Goal: Task Accomplishment & Management: Manage account settings

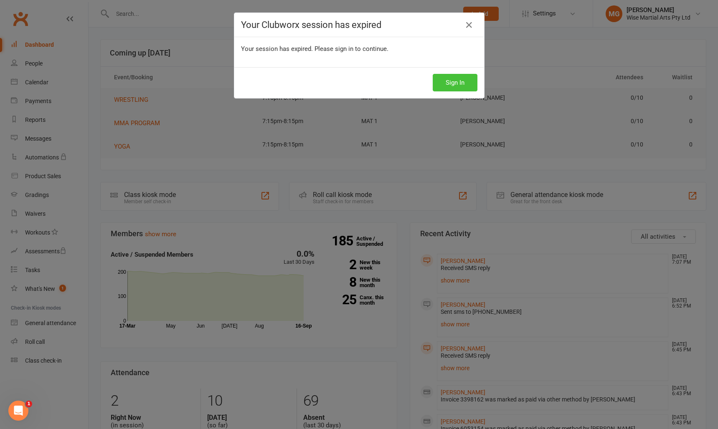
click at [442, 76] on button "Sign In" at bounding box center [455, 83] width 45 height 18
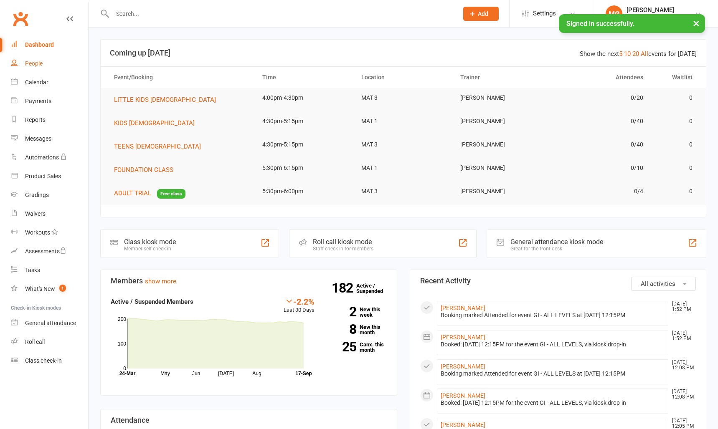
click at [38, 67] on div "People" at bounding box center [34, 63] width 18 height 7
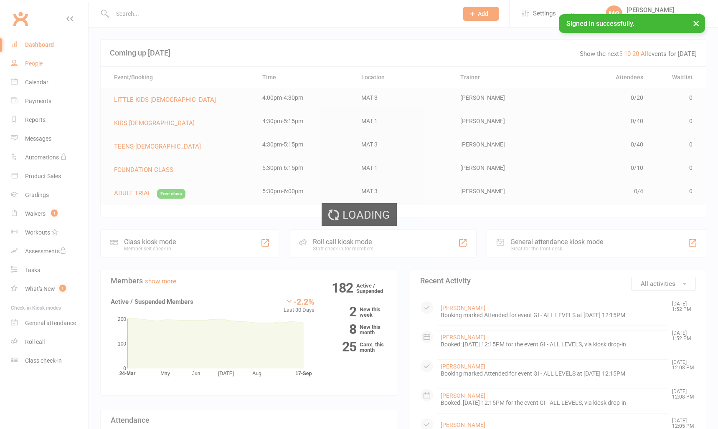
select select "100"
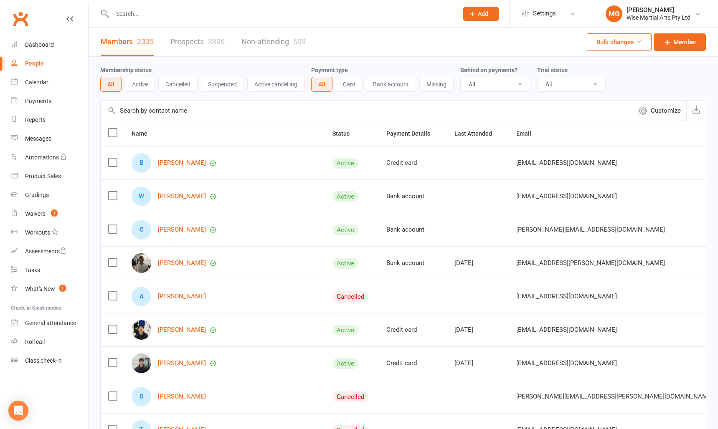
click at [149, 106] on input "text" at bounding box center [367, 111] width 532 height 20
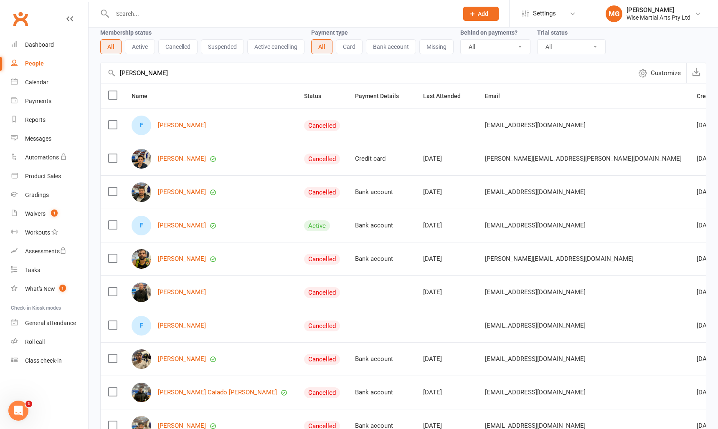
scroll to position [33, 0]
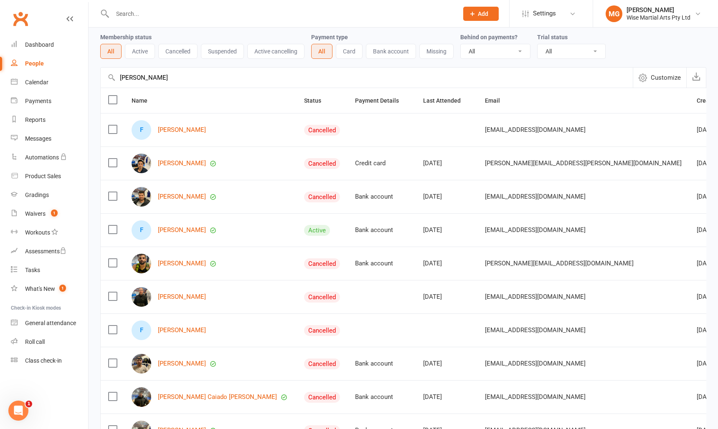
type input "felipe"
drag, startPoint x: 136, startPoint y: 15, endPoint x: 34, endPoint y: 20, distance: 102.5
click at [135, 15] on input "text" at bounding box center [281, 14] width 342 height 12
click at [157, 9] on input "text" at bounding box center [281, 14] width 342 height 12
click at [33, 41] on div "Dashboard" at bounding box center [39, 44] width 29 height 7
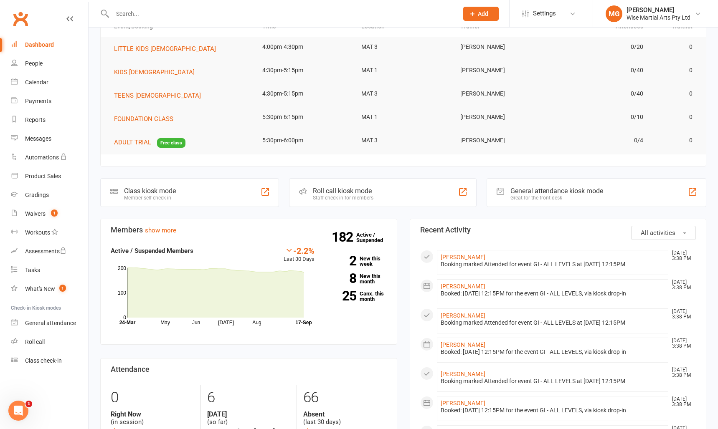
scroll to position [51, 0]
click at [455, 255] on link "Stefano Visalli" at bounding box center [463, 257] width 45 height 7
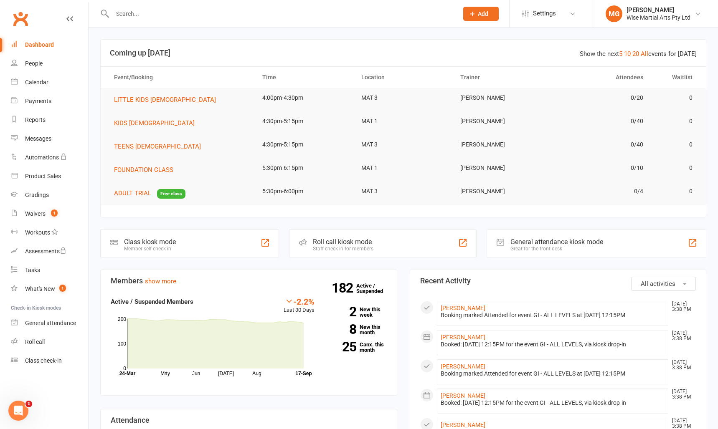
click at [150, 19] on input "text" at bounding box center [281, 14] width 342 height 12
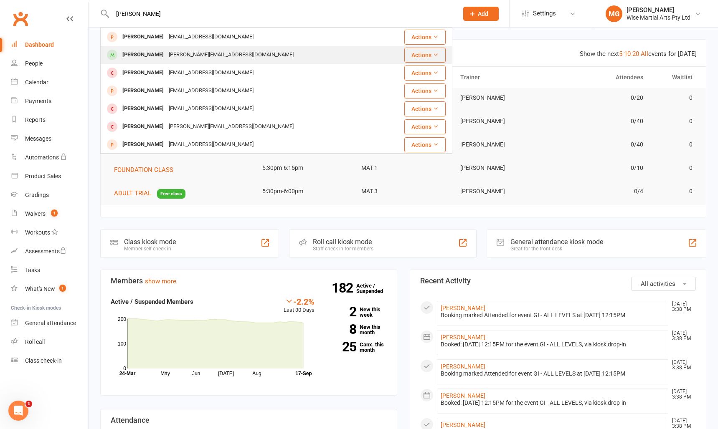
type input "matteo vi"
click at [170, 55] on div "Maria@thevgroup.com.au" at bounding box center [231, 55] width 130 height 12
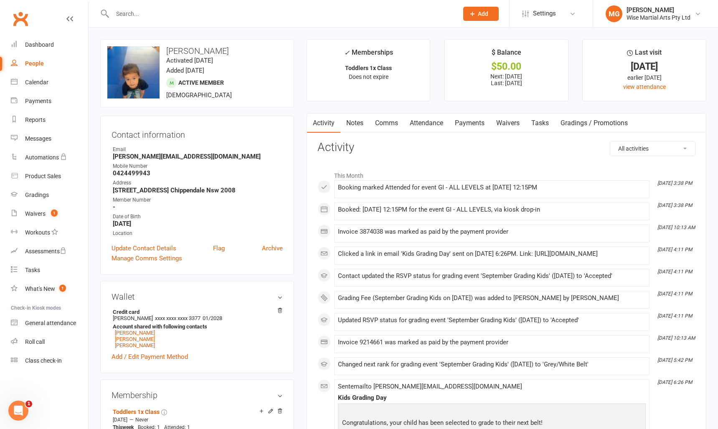
click at [479, 128] on link "Payments" at bounding box center [469, 123] width 41 height 19
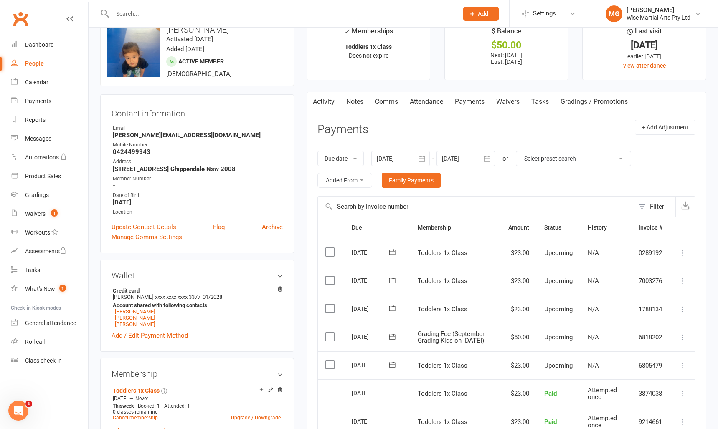
scroll to position [19, 0]
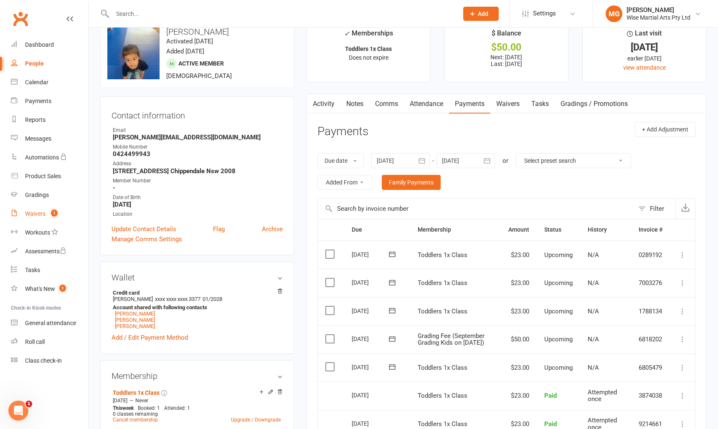
click at [48, 215] on count-badge "1" at bounding box center [52, 214] width 11 height 7
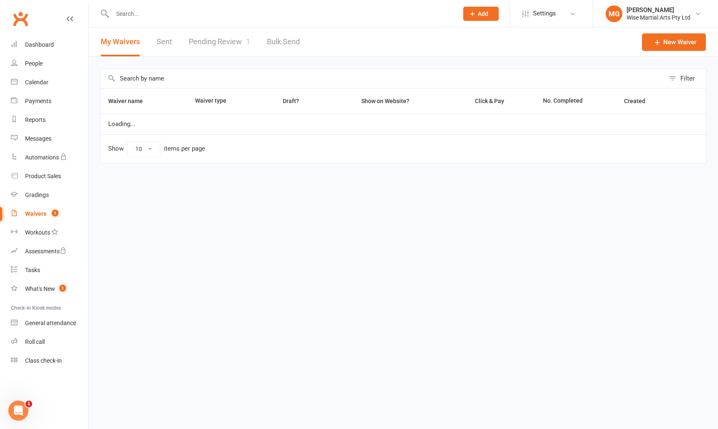
select select "100"
click at [219, 36] on link "Pending Review 1" at bounding box center [219, 42] width 61 height 29
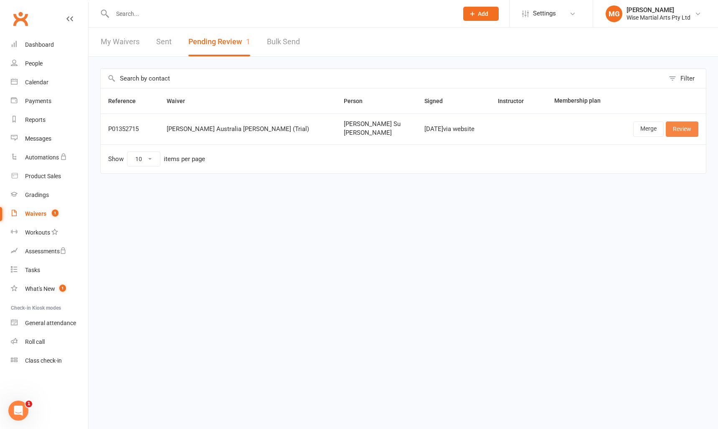
click at [676, 125] on link "Review" at bounding box center [682, 129] width 33 height 15
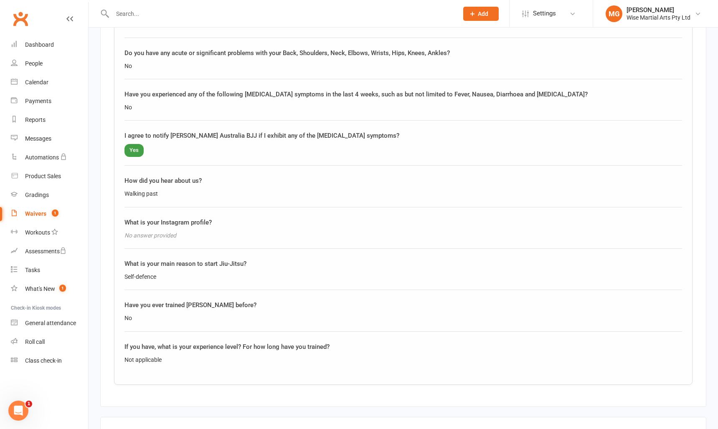
scroll to position [1150, 0]
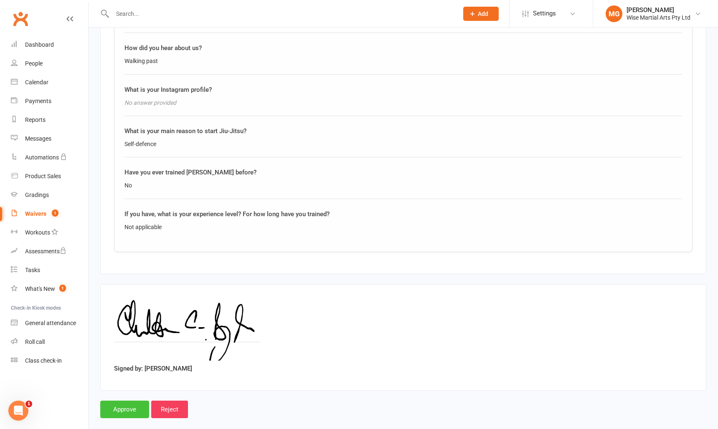
drag, startPoint x: 126, startPoint y: 396, endPoint x: 153, endPoint y: 255, distance: 143.8
click at [125, 402] on input "Approve" at bounding box center [124, 410] width 49 height 18
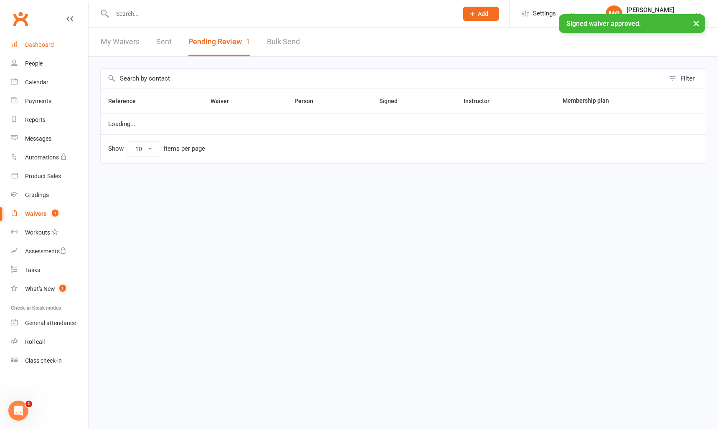
click at [36, 43] on div "Dashboard" at bounding box center [39, 44] width 29 height 7
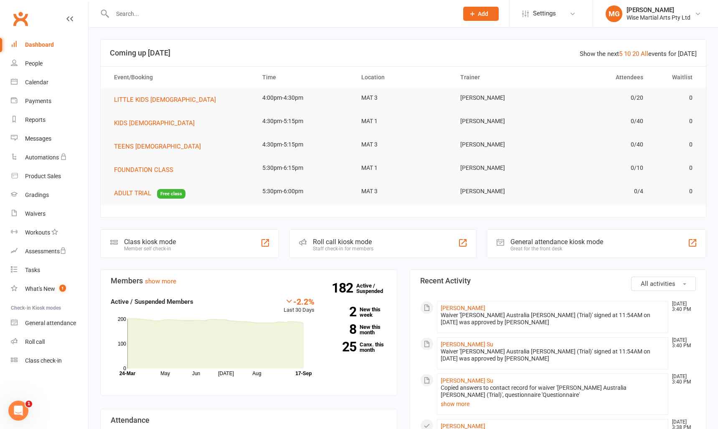
click at [139, 13] on input "text" at bounding box center [281, 14] width 342 height 12
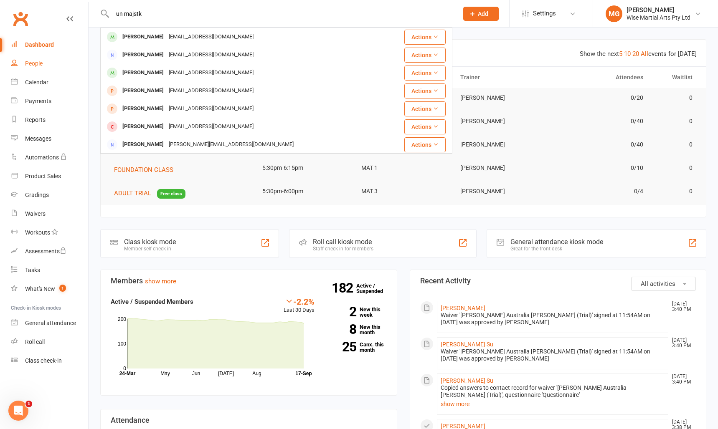
type input "un majstk"
click at [42, 64] on div "People" at bounding box center [34, 63] width 18 height 7
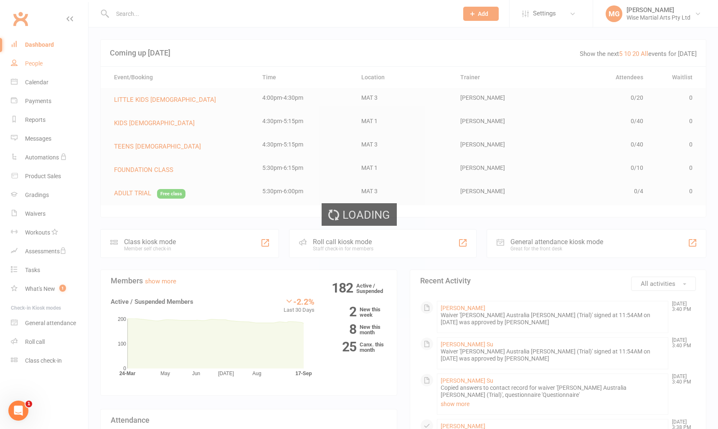
select select "100"
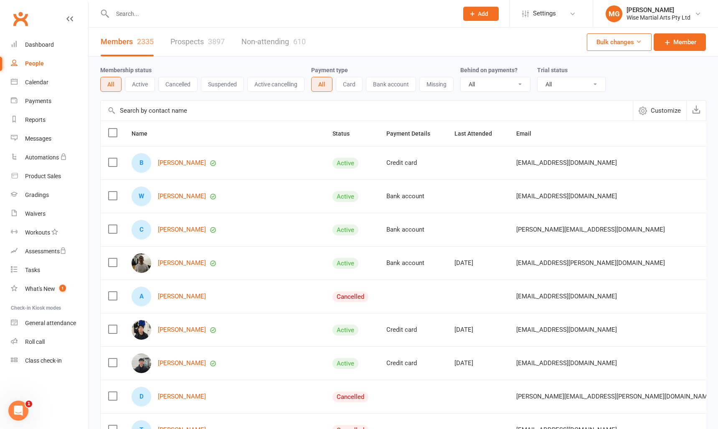
click at [134, 19] on div at bounding box center [276, 13] width 352 height 27
click at [135, 110] on input "text" at bounding box center [367, 111] width 532 height 20
click at [138, 110] on input "text" at bounding box center [367, 111] width 532 height 20
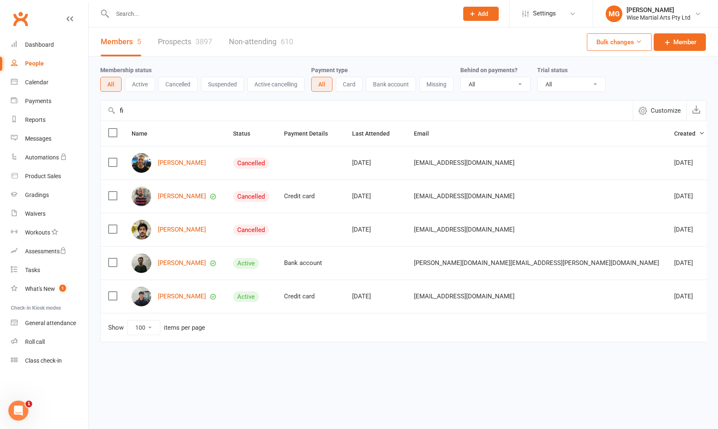
type input "f"
type input "e"
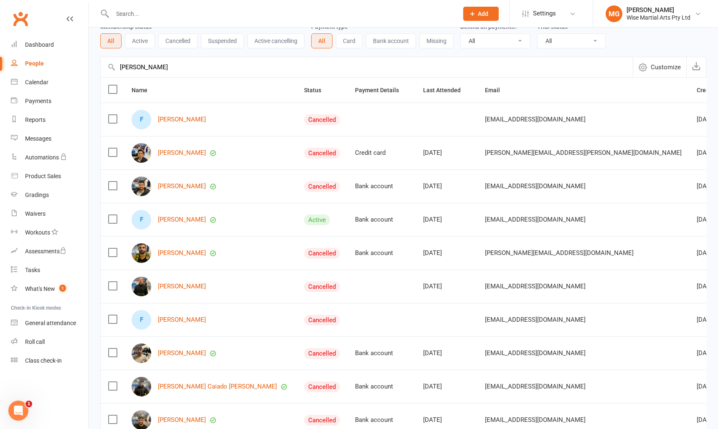
scroll to position [41, 0]
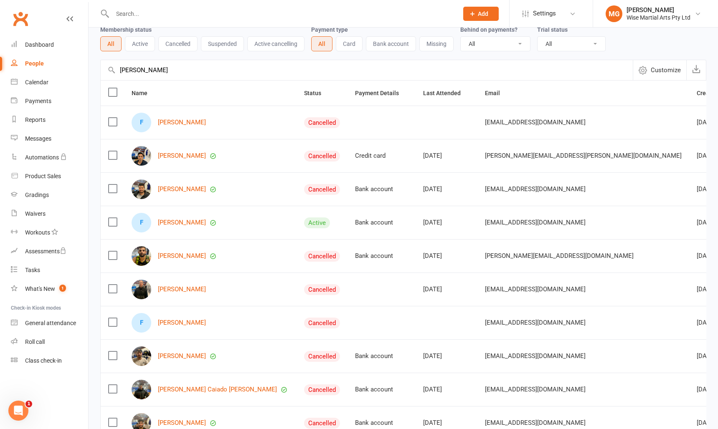
drag, startPoint x: 131, startPoint y: 71, endPoint x: 122, endPoint y: 71, distance: 8.8
click at [122, 71] on input "felipe" at bounding box center [367, 70] width 532 height 20
click at [169, 72] on input "felipe" at bounding box center [367, 70] width 532 height 20
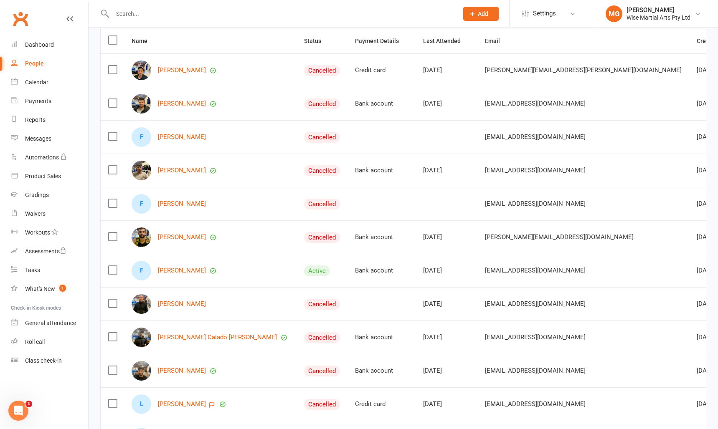
scroll to position [0, 0]
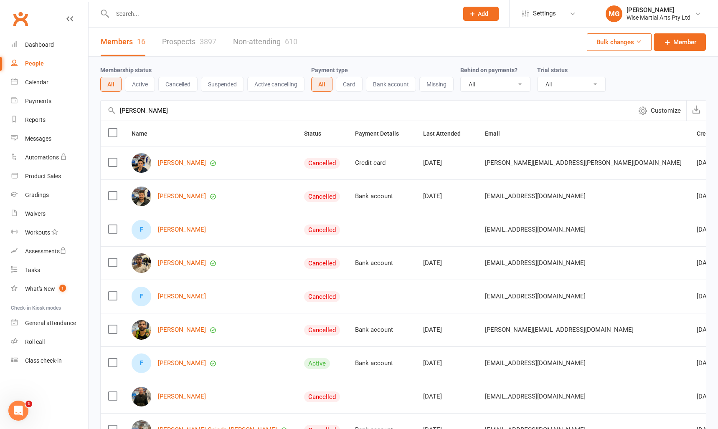
click at [145, 116] on input "felipe alves" at bounding box center [367, 111] width 532 height 20
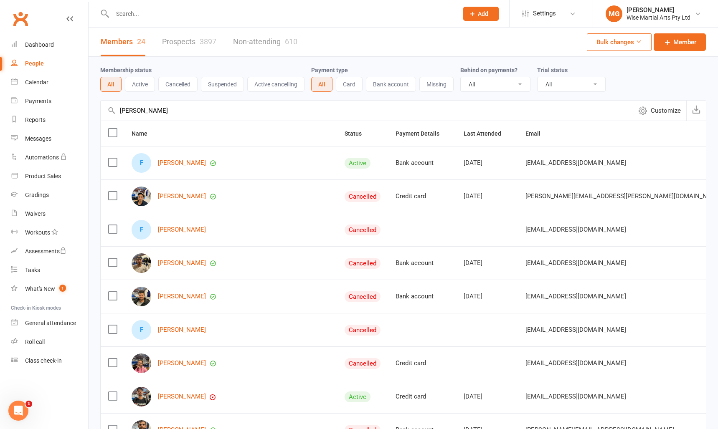
click at [153, 18] on input "text" at bounding box center [281, 14] width 342 height 12
drag, startPoint x: 165, startPoint y: 107, endPoint x: 72, endPoint y: 101, distance: 93.3
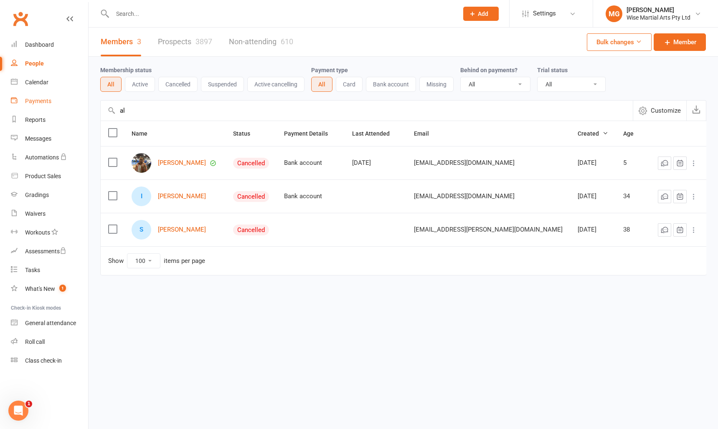
type input "a"
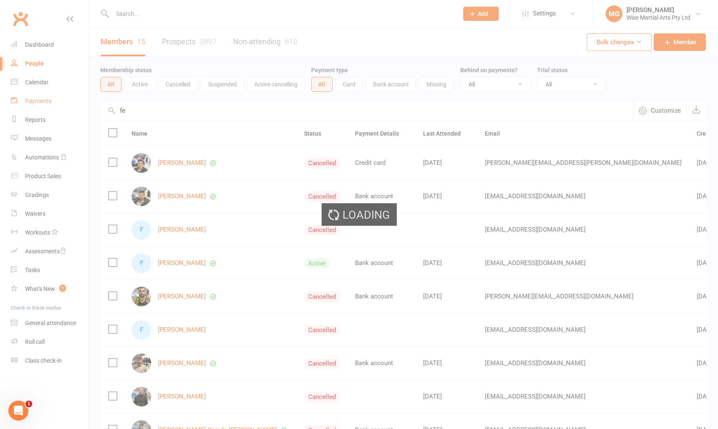
type input "f"
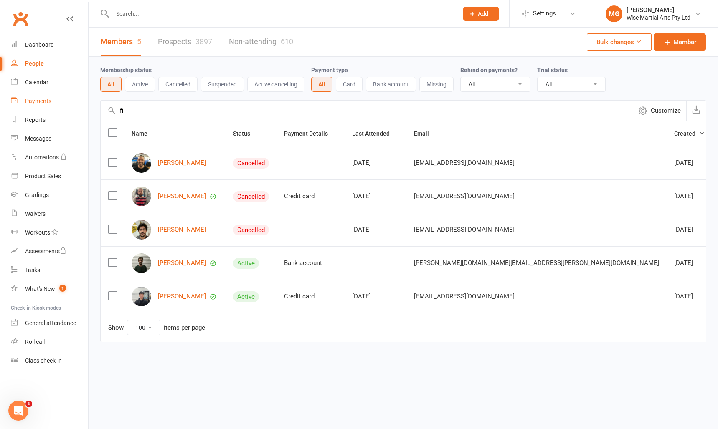
type input "f"
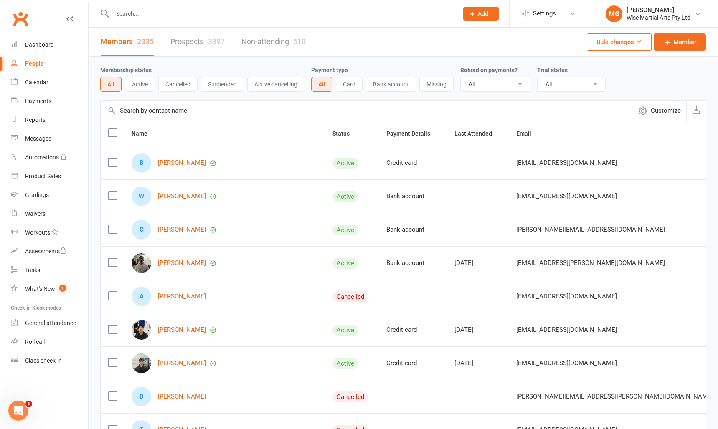
click at [131, 15] on input "text" at bounding box center [281, 14] width 342 height 12
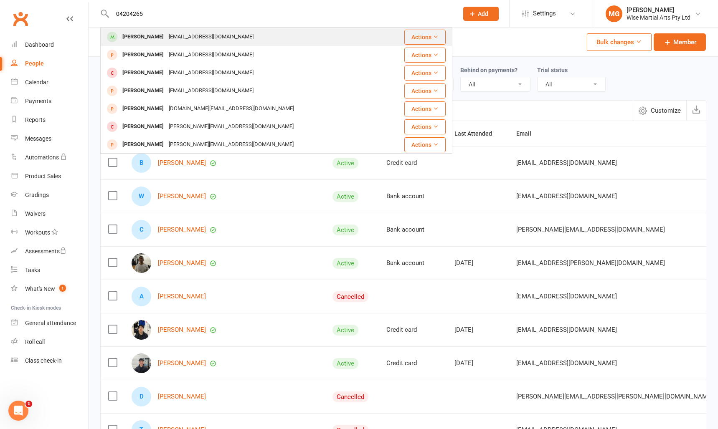
type input "04204265"
click at [166, 37] on div "Felipemarcello88@yahoo.com" at bounding box center [211, 37] width 90 height 12
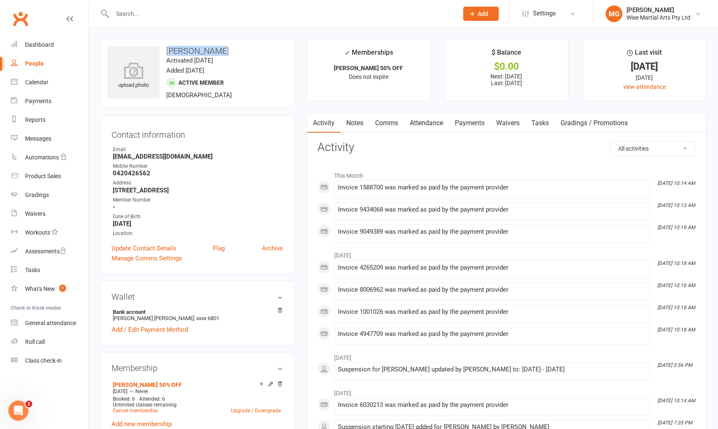
drag, startPoint x: 171, startPoint y: 50, endPoint x: 213, endPoint y: 53, distance: 41.9
click at [213, 53] on h3 "Felipe Silva" at bounding box center [197, 50] width 180 height 9
click at [456, 127] on link "Payments" at bounding box center [469, 123] width 41 height 19
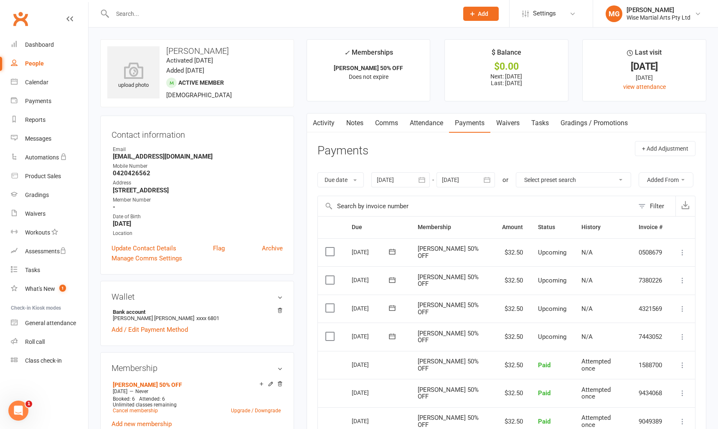
click at [326, 124] on link "Activity" at bounding box center [323, 123] width 33 height 19
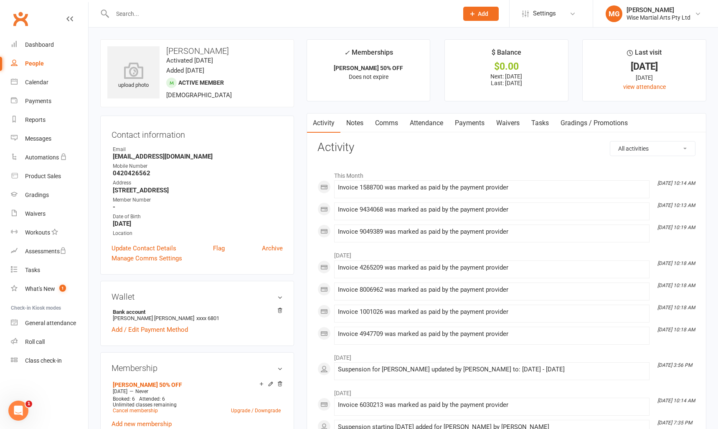
click at [508, 122] on link "Waivers" at bounding box center [507, 123] width 35 height 19
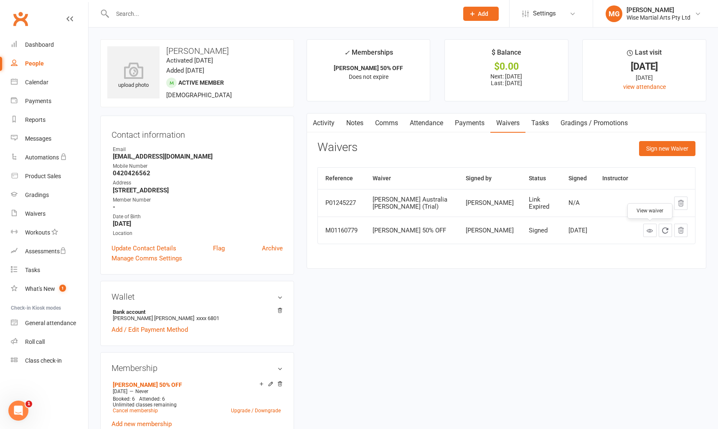
click at [652, 231] on icon at bounding box center [650, 231] width 6 height 6
click at [39, 46] on div "Dashboard" at bounding box center [39, 44] width 29 height 7
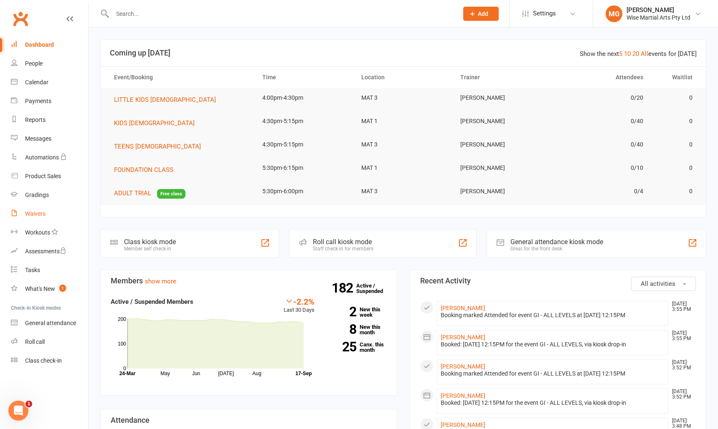
click at [40, 212] on div "Waivers" at bounding box center [35, 214] width 20 height 7
select select "100"
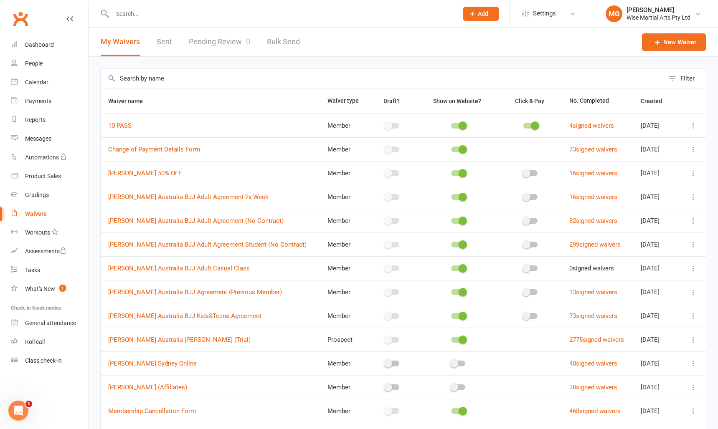
scroll to position [106, 0]
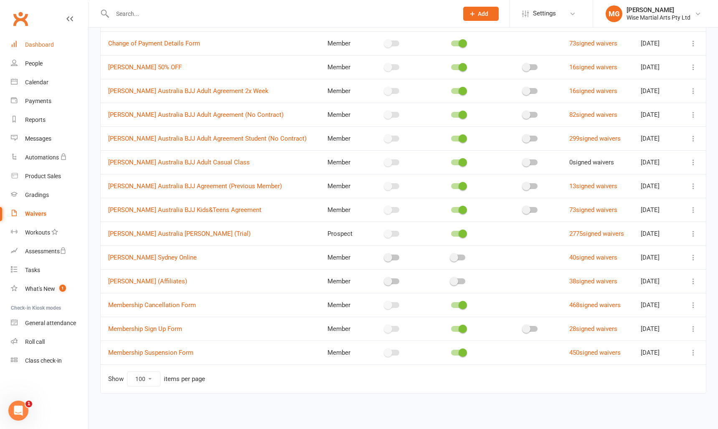
click at [37, 51] on link "Dashboard" at bounding box center [49, 45] width 77 height 19
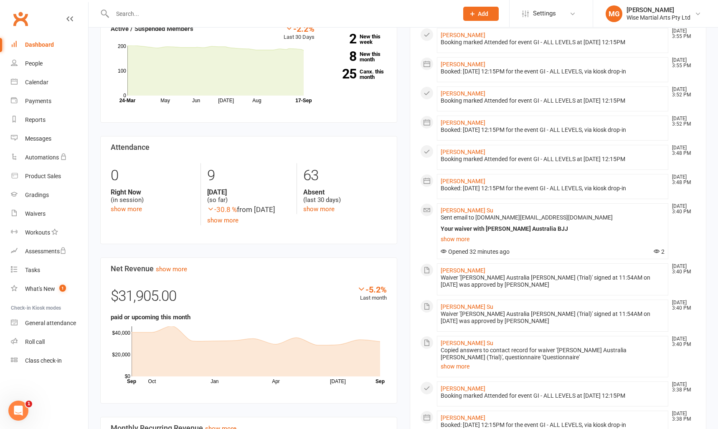
scroll to position [275, 0]
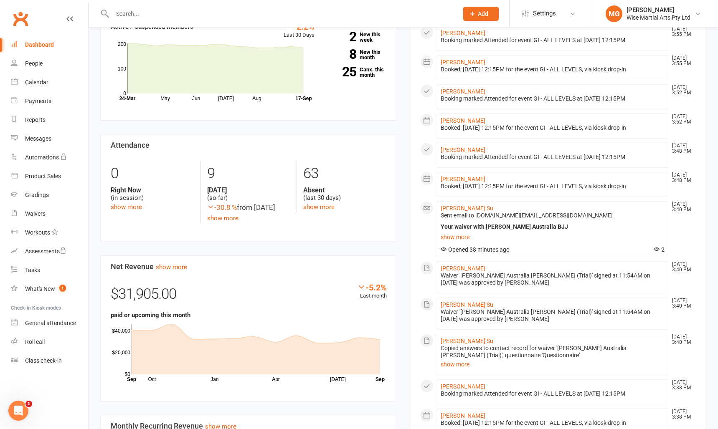
click at [145, 10] on input "text" at bounding box center [281, 14] width 342 height 12
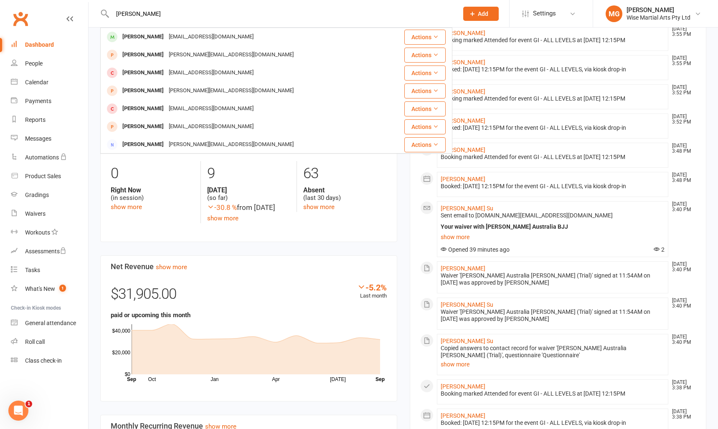
type input "marcel"
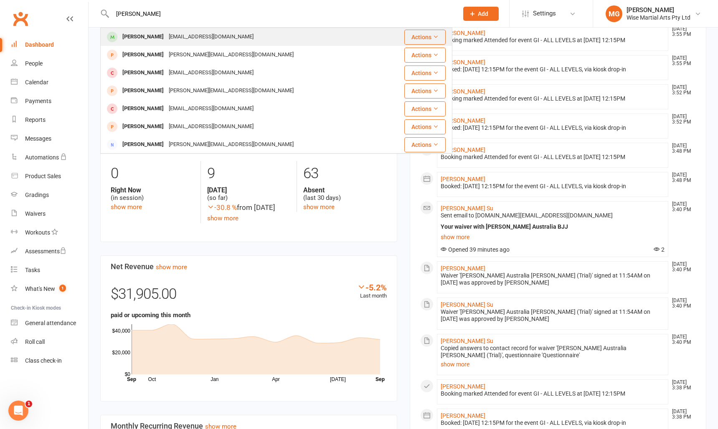
click at [166, 41] on div "Marcel Sousa Careta" at bounding box center [143, 37] width 46 height 12
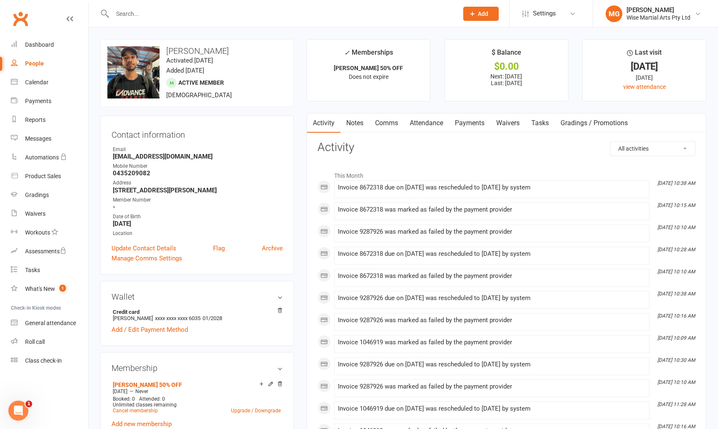
click at [469, 121] on link "Payments" at bounding box center [469, 123] width 41 height 19
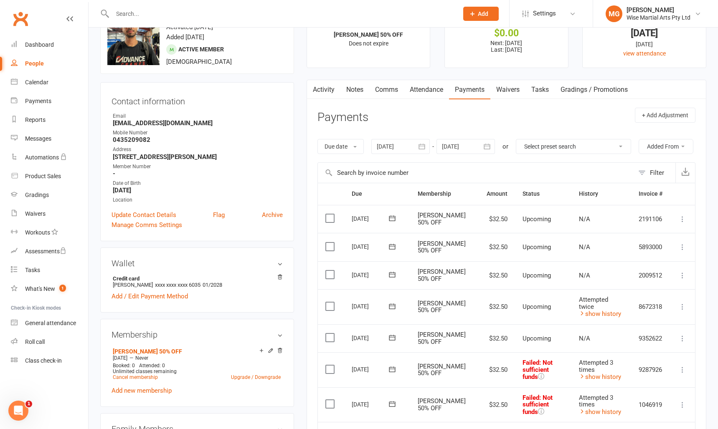
scroll to position [33, 0]
click at [412, 148] on div at bounding box center [400, 147] width 58 height 15
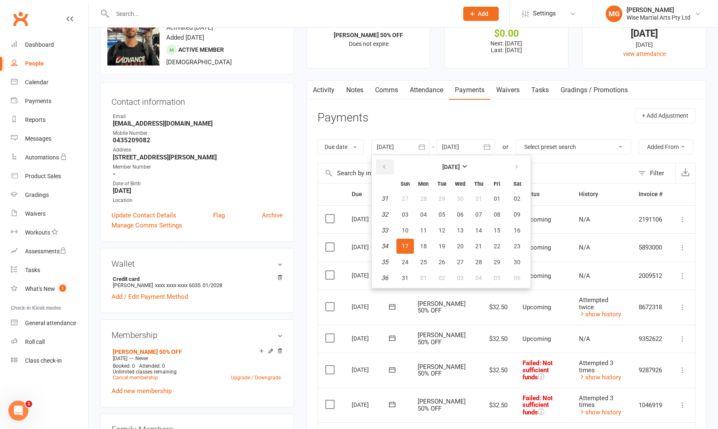
click at [381, 162] on button "button" at bounding box center [385, 167] width 18 height 15
click at [448, 215] on button "06" at bounding box center [442, 214] width 18 height 15
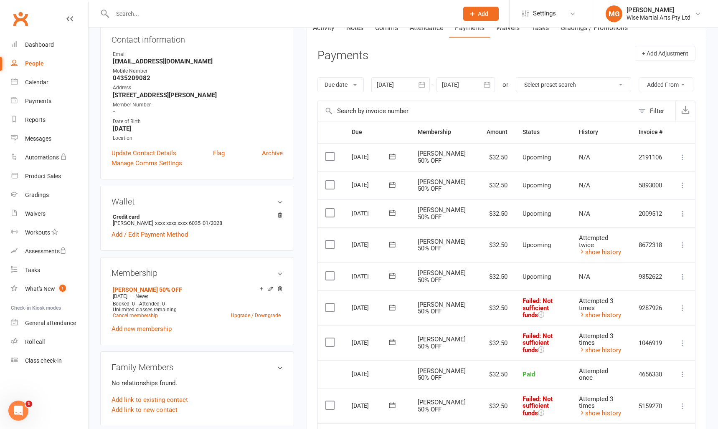
scroll to position [87, 0]
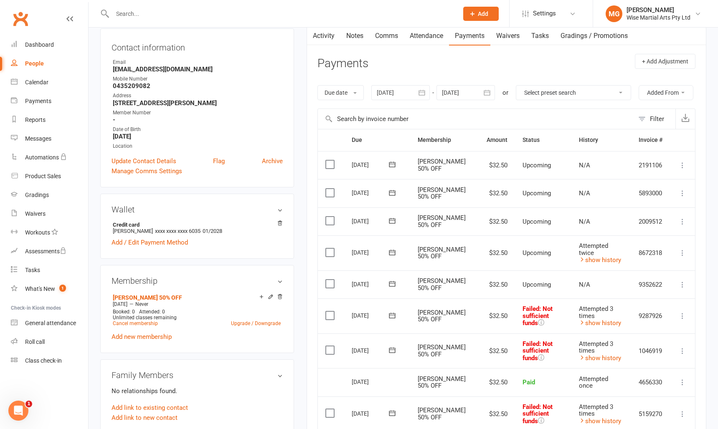
click at [406, 96] on div at bounding box center [400, 92] width 58 height 15
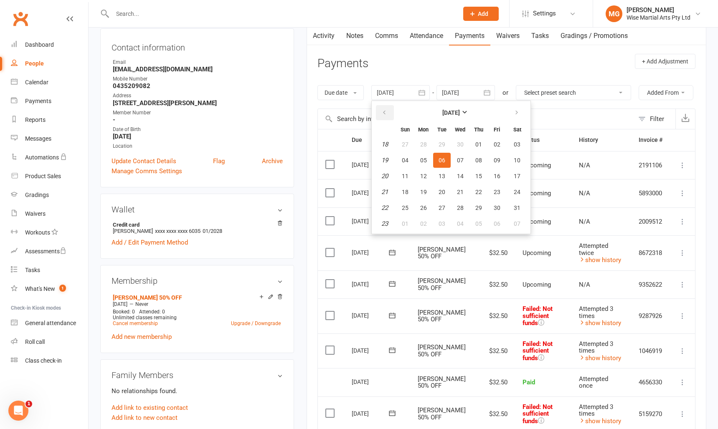
click at [383, 117] on button "button" at bounding box center [385, 112] width 18 height 15
click at [457, 178] on button "12" at bounding box center [461, 176] width 18 height 15
type input "12 Mar 2025"
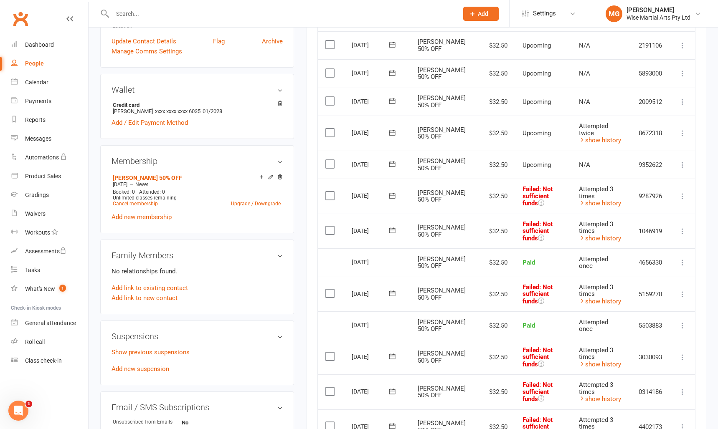
scroll to position [0, 0]
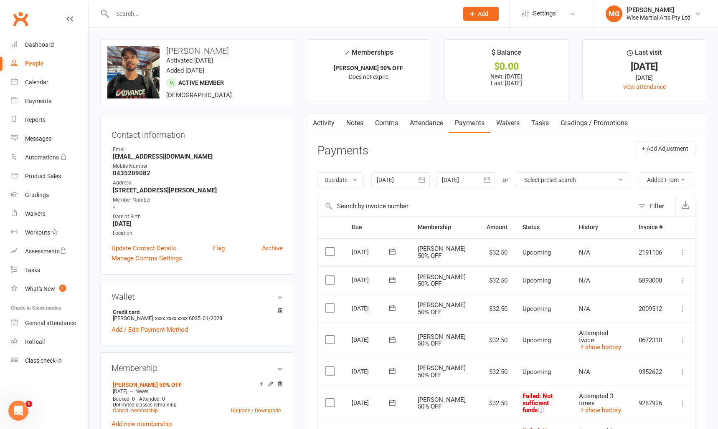
click at [129, 10] on input "text" at bounding box center [281, 14] width 342 height 12
paste input "Levy Santiago"
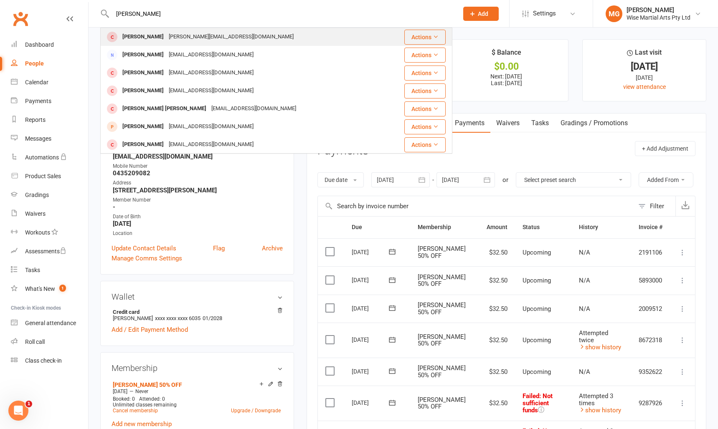
type input "Levy Santiago"
click at [134, 36] on div "Levy Santiago" at bounding box center [143, 37] width 46 height 12
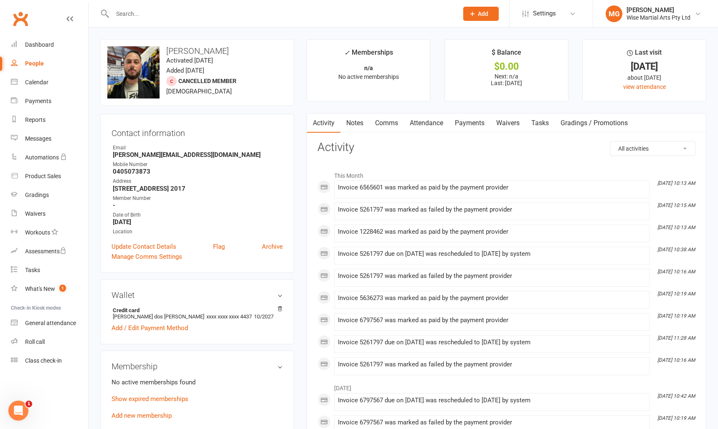
click at [152, 15] on input "text" at bounding box center [281, 14] width 342 height 12
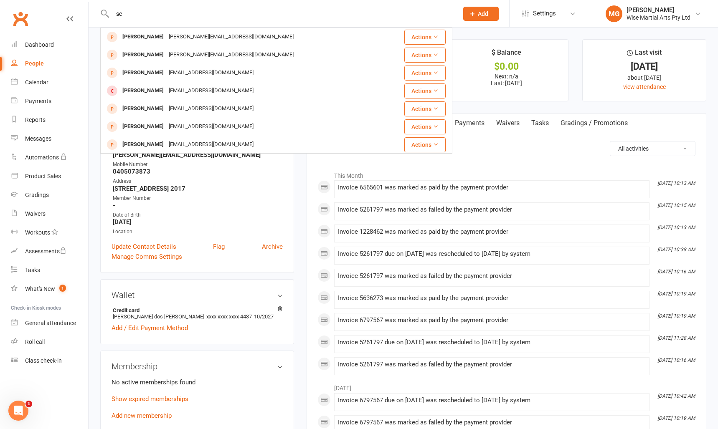
click at [129, 16] on input "se" at bounding box center [281, 14] width 342 height 12
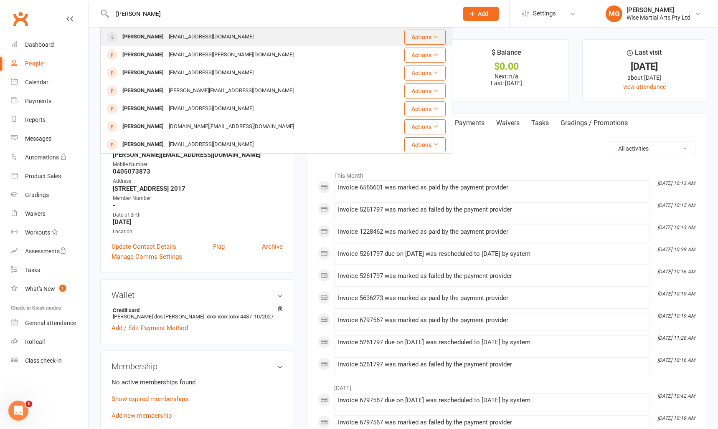
type input "hazel"
click at [166, 38] on div "shirleyxeliu@gmail.com" at bounding box center [211, 37] width 90 height 12
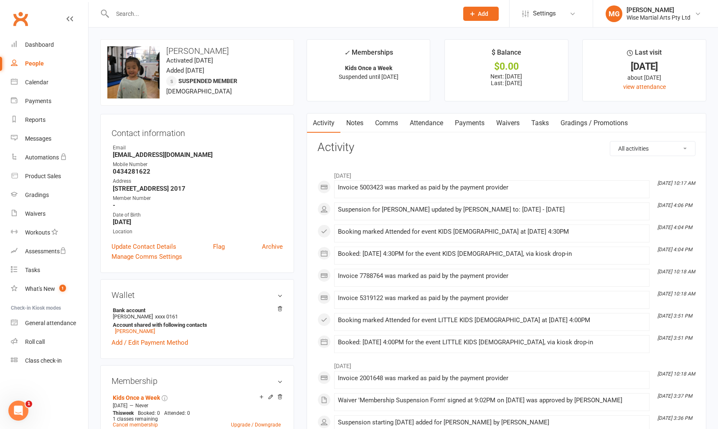
click at [167, 18] on input "text" at bounding box center [281, 14] width 342 height 12
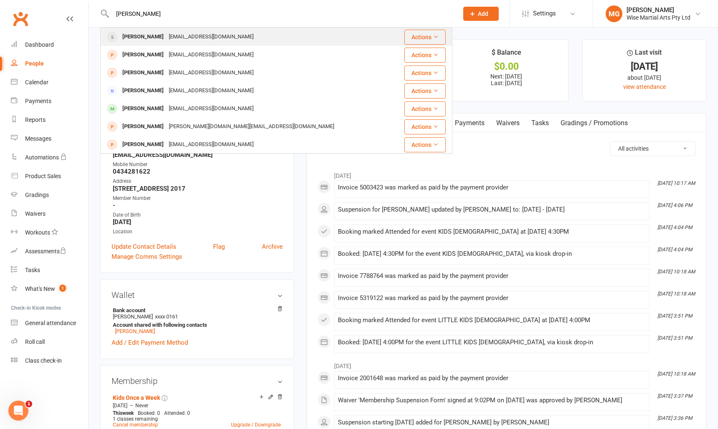
type input "selim"
click at [172, 37] on div "selim.gundogar5@gmail.com" at bounding box center [211, 37] width 90 height 12
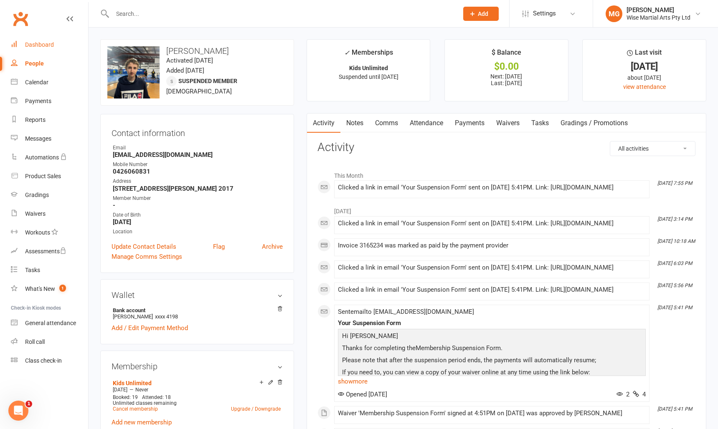
click at [39, 42] on div "Dashboard" at bounding box center [39, 44] width 29 height 7
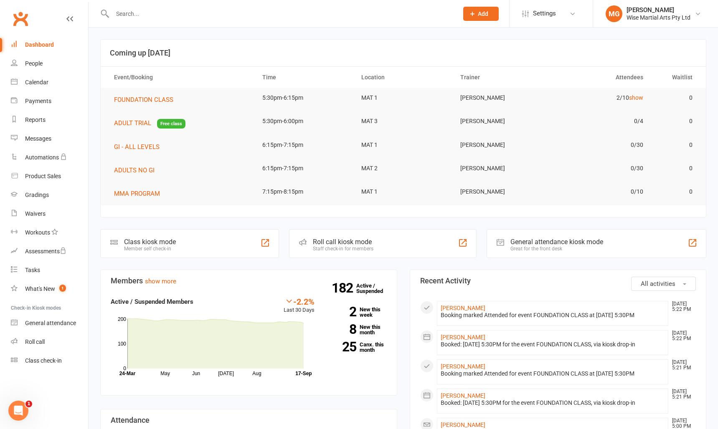
click at [39, 43] on div "Dashboard" at bounding box center [39, 44] width 29 height 7
click at [152, 10] on input "text" at bounding box center [281, 14] width 342 height 12
paste input "Lucas Vasconcelos de Medeiros Lima"
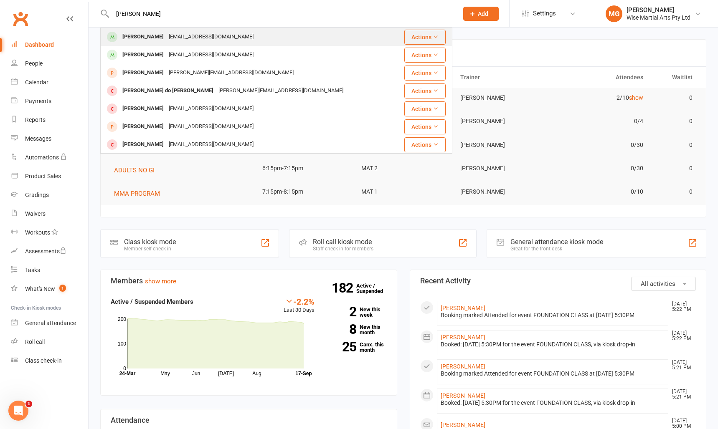
type input "Lucas Vasconcelos de Medeiros Lima"
click at [142, 43] on div "Lucas Vasconcelos de Medeiros Lima" at bounding box center [143, 37] width 46 height 12
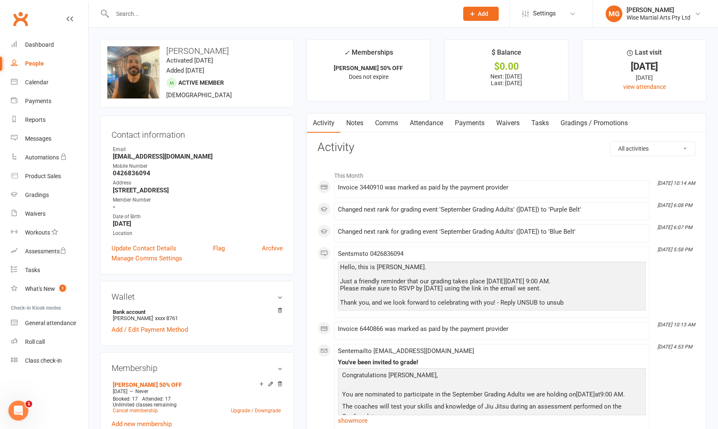
click at [132, 15] on input "text" at bounding box center [281, 14] width 342 height 12
paste input "mingce cao"
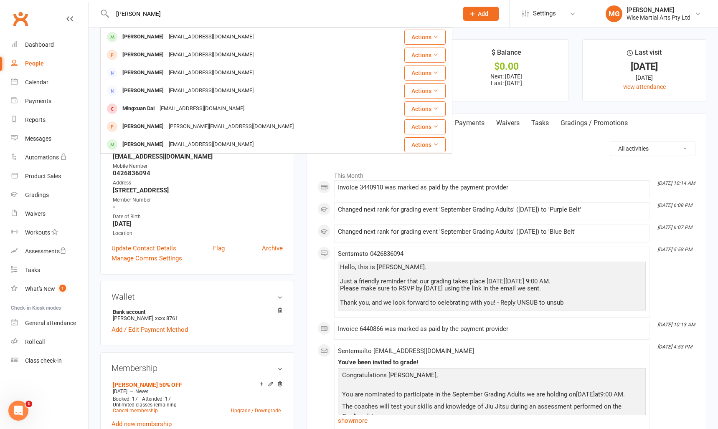
type input "mingce cao"
click at [137, 37] on div "mingce cao" at bounding box center [143, 37] width 46 height 12
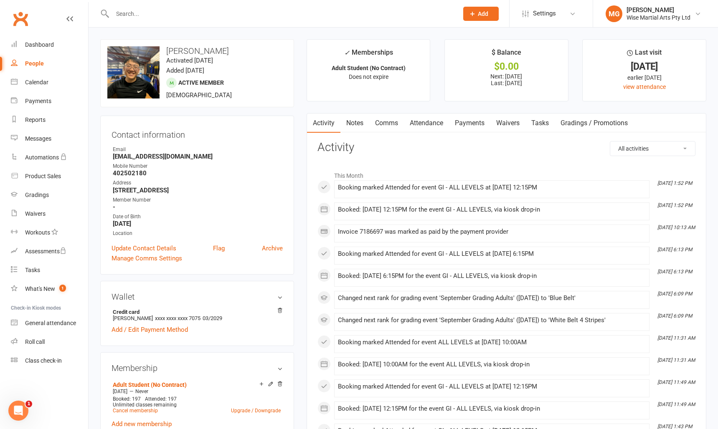
click at [429, 124] on link "Attendance" at bounding box center [426, 123] width 45 height 19
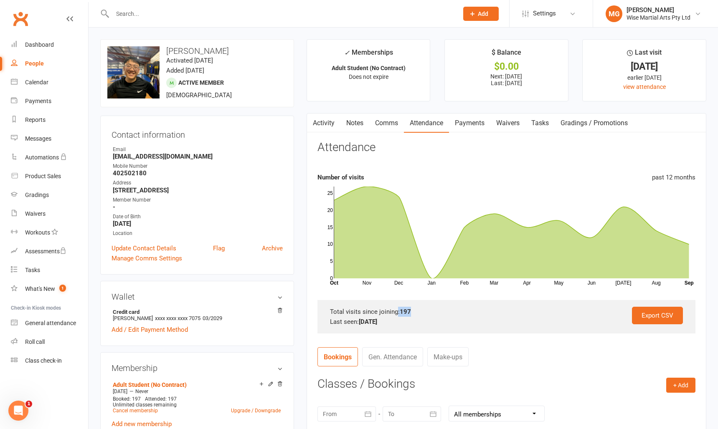
drag, startPoint x: 411, startPoint y: 312, endPoint x: 396, endPoint y: 312, distance: 15.5
click at [396, 312] on div "Total visits since joining: 197" at bounding box center [506, 312] width 353 height 10
click at [505, 122] on link "Waivers" at bounding box center [507, 123] width 35 height 19
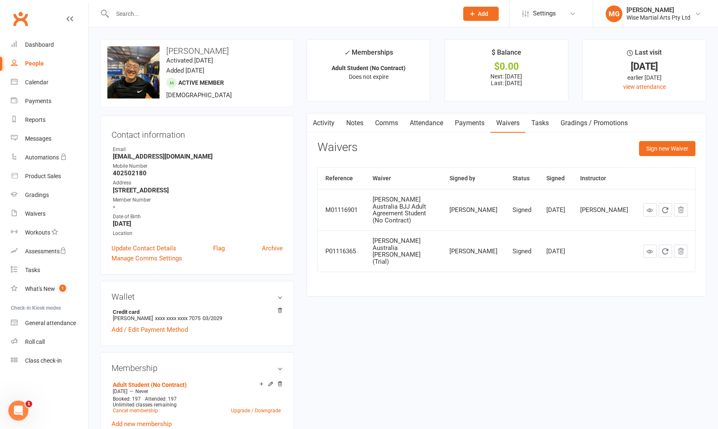
drag, startPoint x: 573, startPoint y: 211, endPoint x: 551, endPoint y: 204, distance: 22.8
click at [551, 204] on td "Sep 26, 2024" at bounding box center [556, 209] width 34 height 41
drag, startPoint x: 579, startPoint y: 202, endPoint x: 561, endPoint y: 203, distance: 18.8
click at [561, 207] on div "Sep 26, 2024" at bounding box center [555, 210] width 19 height 7
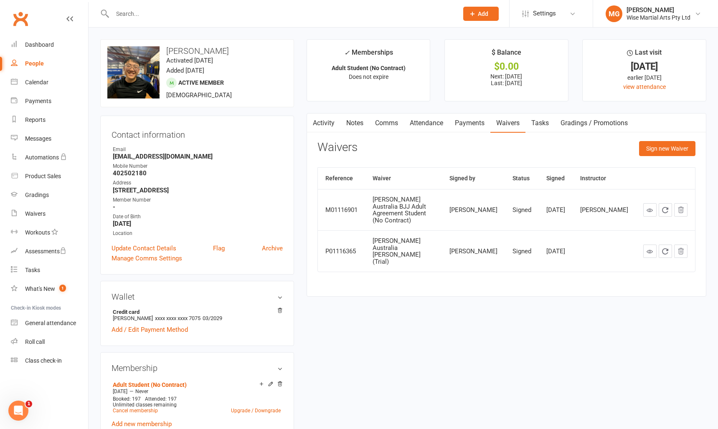
click at [563, 208] on div "Sep 26, 2024" at bounding box center [555, 210] width 19 height 7
click at [471, 124] on link "Payments" at bounding box center [469, 123] width 41 height 19
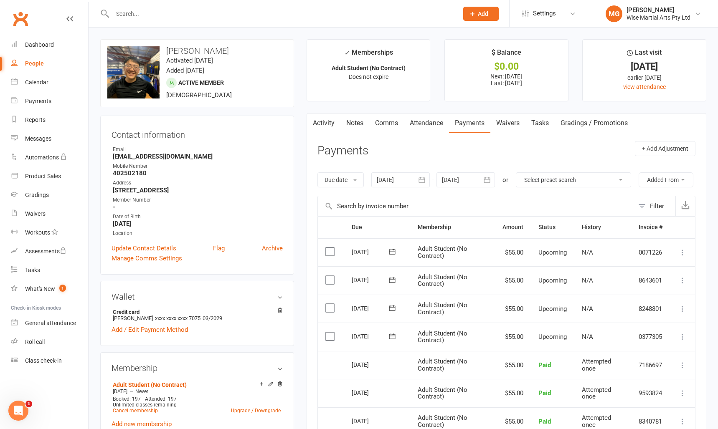
click at [429, 124] on link "Attendance" at bounding box center [426, 123] width 45 height 19
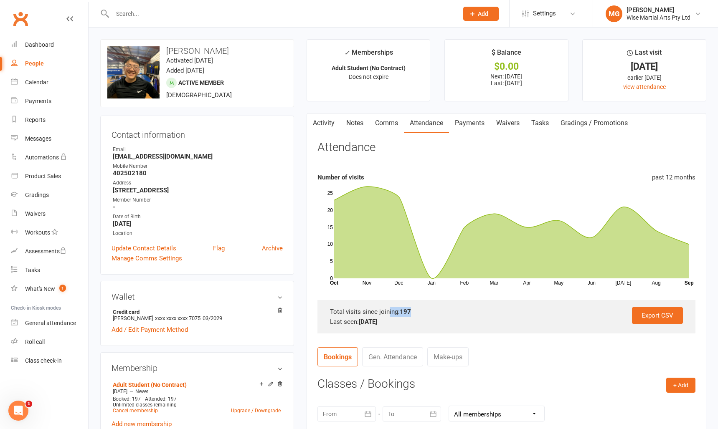
drag, startPoint x: 396, startPoint y: 312, endPoint x: 388, endPoint y: 313, distance: 7.1
click at [388, 313] on div "Total visits since joining: 197" at bounding box center [506, 312] width 353 height 10
click at [419, 311] on div "Total visits since joining: 197" at bounding box center [506, 312] width 353 height 10
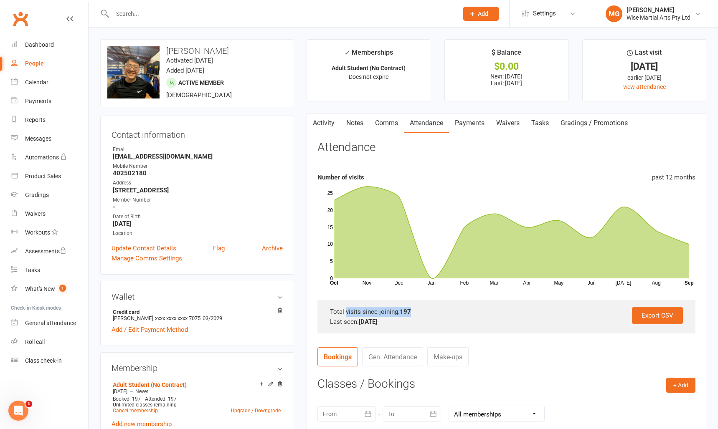
drag, startPoint x: 411, startPoint y: 312, endPoint x: 347, endPoint y: 307, distance: 64.5
click at [347, 307] on div "Total visits since joining: 197" at bounding box center [506, 312] width 353 height 10
click at [345, 309] on div "Total visits since joining: 197" at bounding box center [506, 312] width 353 height 10
drag, startPoint x: 410, startPoint y: 309, endPoint x: 363, endPoint y: 307, distance: 47.3
click at [363, 307] on div "Total visits since joining: 197" at bounding box center [506, 312] width 353 height 10
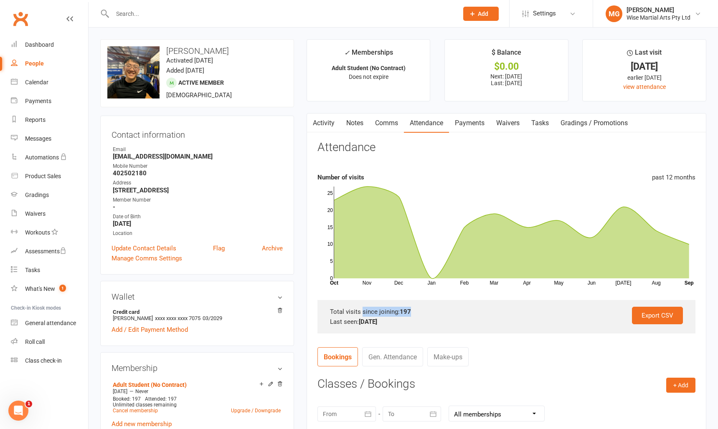
click at [363, 307] on div "Total visits since joining: 197" at bounding box center [506, 312] width 353 height 10
drag, startPoint x: 404, startPoint y: 311, endPoint x: 339, endPoint y: 309, distance: 65.6
click at [339, 309] on div "Total visits since joining: 197" at bounding box center [506, 312] width 353 height 10
drag, startPoint x: 339, startPoint y: 309, endPoint x: 332, endPoint y: 308, distance: 6.7
click at [334, 308] on div "Total visits since joining: 197" at bounding box center [506, 312] width 353 height 10
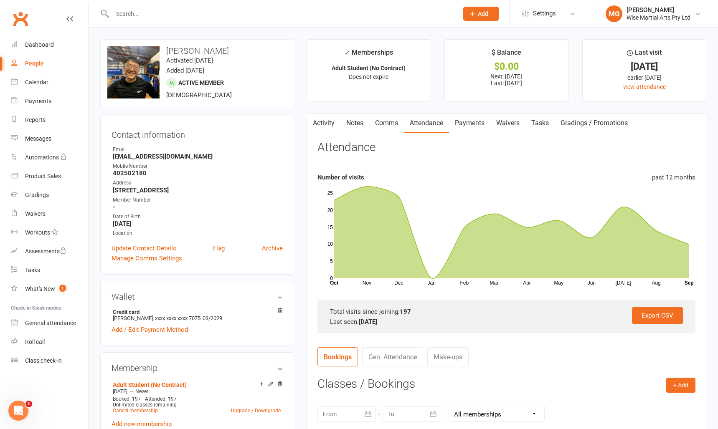
click at [433, 301] on div "Export CSV Total visits since joining: 197 Last seen: 17 Sep 2025" at bounding box center [506, 316] width 378 height 33
click at [166, 14] on input "text" at bounding box center [281, 14] width 342 height 12
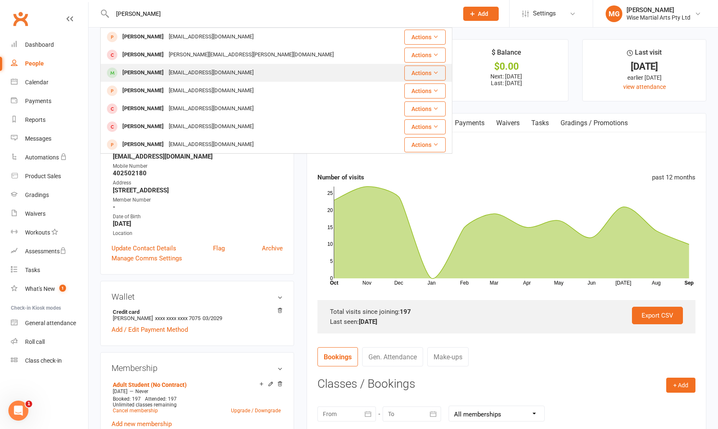
type input "scott"
click at [149, 68] on div "[PERSON_NAME]" at bounding box center [143, 73] width 46 height 12
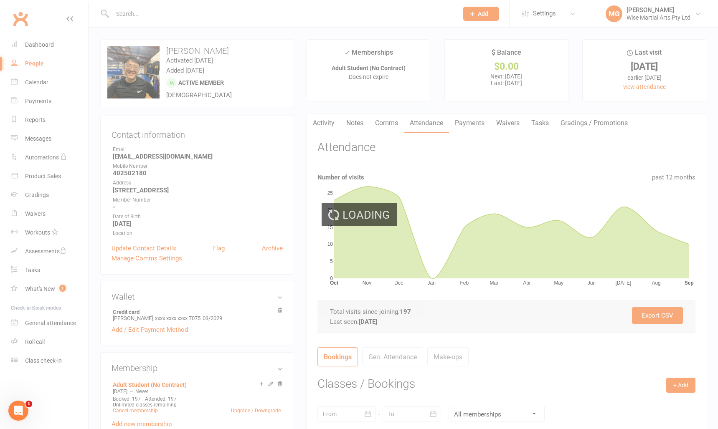
scroll to position [1, 0]
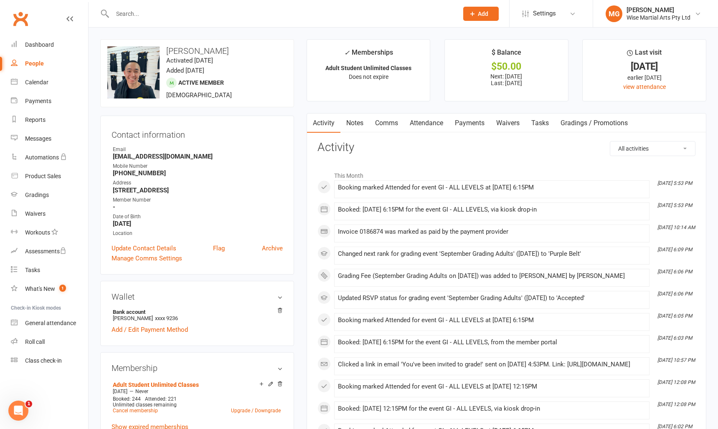
click at [412, 123] on link "Attendance" at bounding box center [426, 123] width 45 height 19
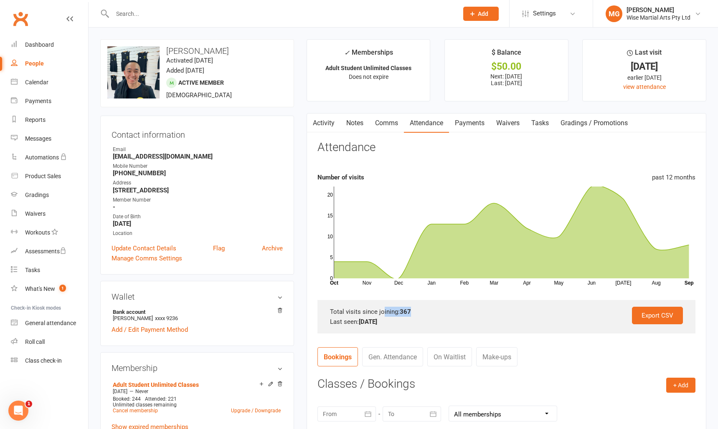
click at [383, 313] on div "Total visits since joining: 367" at bounding box center [506, 312] width 353 height 10
click at [416, 314] on div "Total visits since joining: 367" at bounding box center [506, 312] width 353 height 10
click at [506, 122] on link "Waivers" at bounding box center [507, 123] width 35 height 19
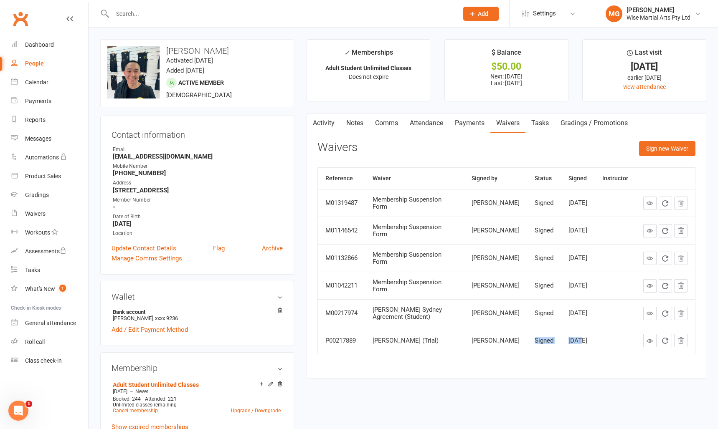
drag, startPoint x: 553, startPoint y: 337, endPoint x: 542, endPoint y: 337, distance: 10.5
click at [542, 337] on tr "P00217889 Gracie Sydney Waiver (Trial) Scott Chao Signed Jul 16, 2020" at bounding box center [506, 340] width 377 height 27
drag, startPoint x: 542, startPoint y: 337, endPoint x: 530, endPoint y: 308, distance: 31.0
click at [542, 336] on td "Signed" at bounding box center [544, 340] width 34 height 27
click at [425, 120] on link "Attendance" at bounding box center [426, 123] width 45 height 19
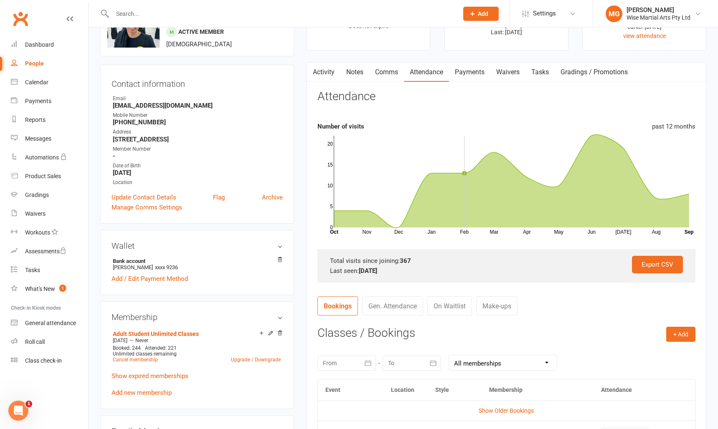
scroll to position [63, 0]
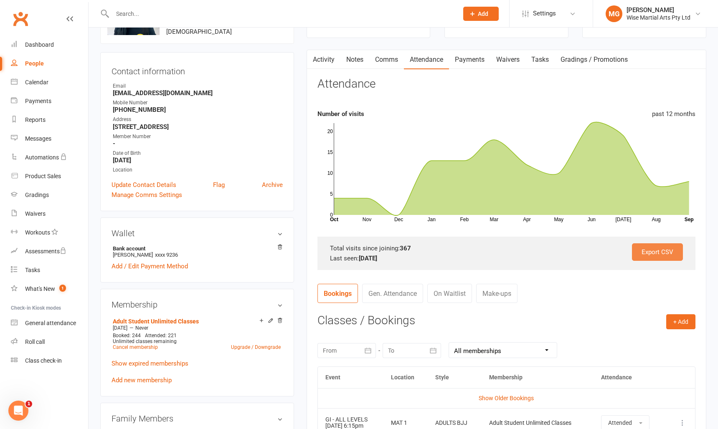
click at [643, 256] on link "Export CSV" at bounding box center [657, 253] width 51 height 18
click at [188, 16] on input "text" at bounding box center [281, 14] width 342 height 12
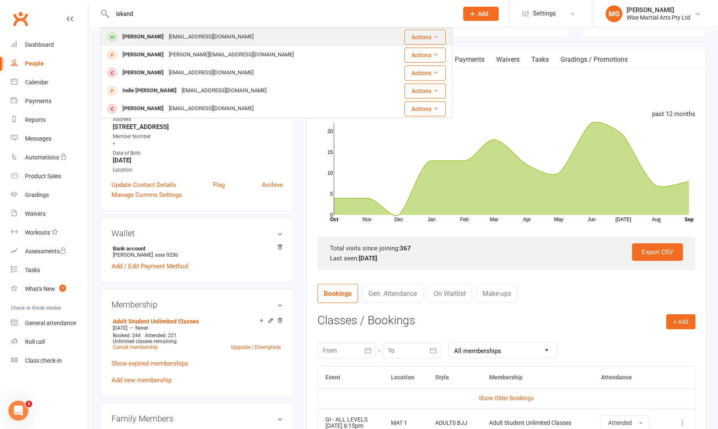
type input "iskand"
click at [188, 37] on div "Rasimooniskandar@gmail.com" at bounding box center [211, 37] width 90 height 12
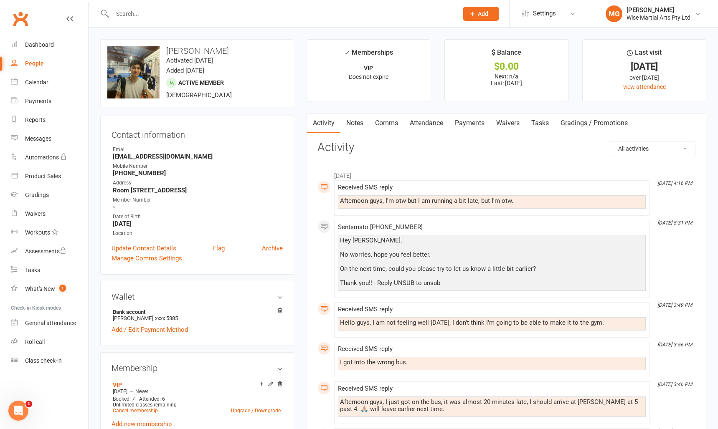
click at [434, 123] on link "Attendance" at bounding box center [426, 123] width 45 height 19
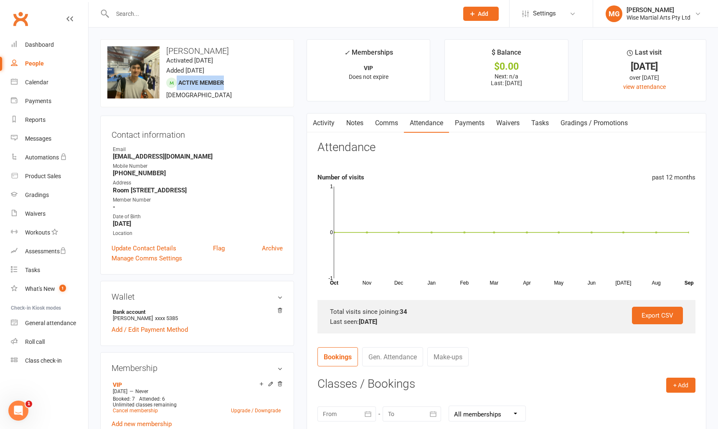
drag, startPoint x: 166, startPoint y: 81, endPoint x: 271, endPoint y: 88, distance: 105.5
click at [271, 88] on div "upload photo change photo Iskandar Rasimoon Activated 8 February, 2024 Added 7 …" at bounding box center [197, 73] width 194 height 68
drag, startPoint x: 354, startPoint y: 64, endPoint x: 406, endPoint y: 80, distance: 53.6
click at [406, 80] on li "✓ Memberships VIP Does not expire" at bounding box center [369, 70] width 124 height 62
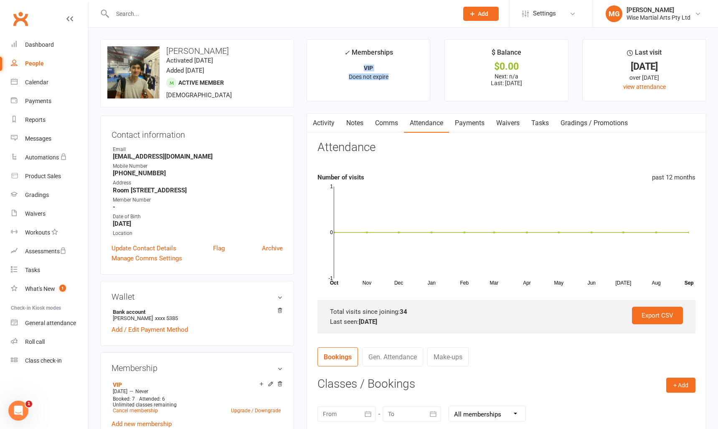
click at [406, 80] on p "Does not expire" at bounding box center [369, 77] width 108 height 7
click at [473, 126] on link "Payments" at bounding box center [469, 123] width 41 height 19
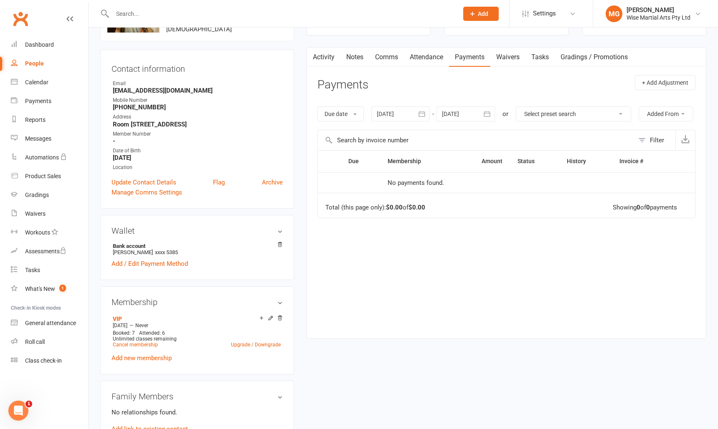
scroll to position [68, 0]
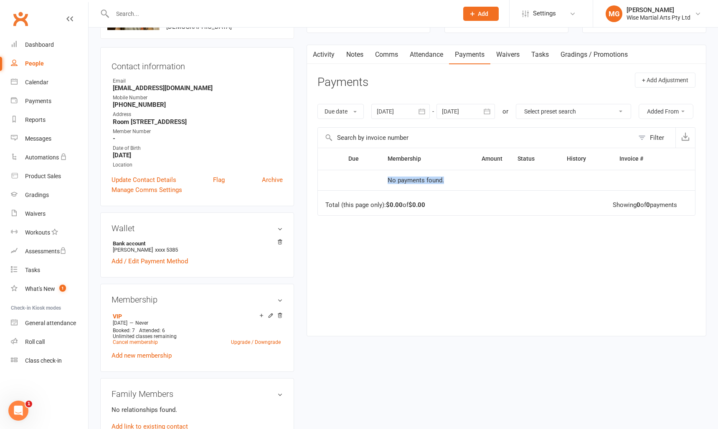
drag, startPoint x: 403, startPoint y: 205, endPoint x: 454, endPoint y: 208, distance: 51.5
click at [454, 191] on td "No payments found." at bounding box center [445, 180] width 130 height 21
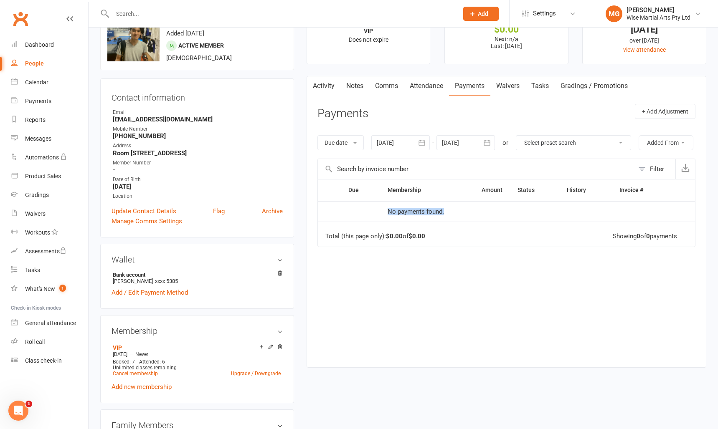
scroll to position [0, 0]
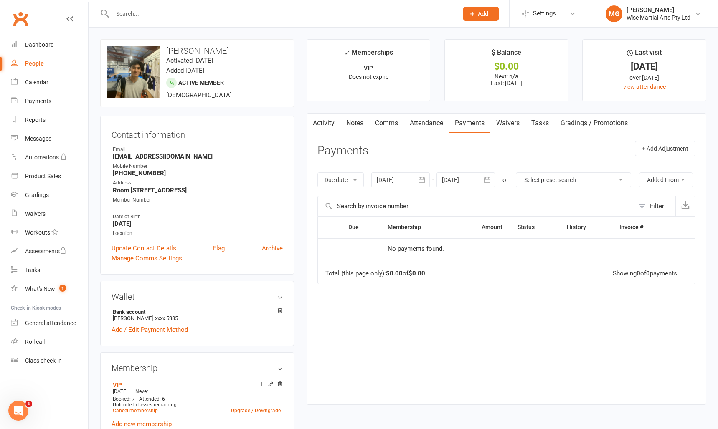
click at [413, 182] on div at bounding box center [400, 179] width 58 height 15
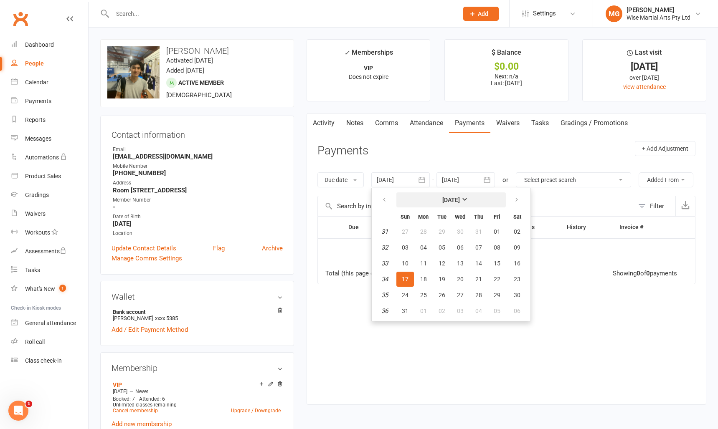
click at [442, 198] on strong "[DATE]" at bounding box center [451, 200] width 18 height 7
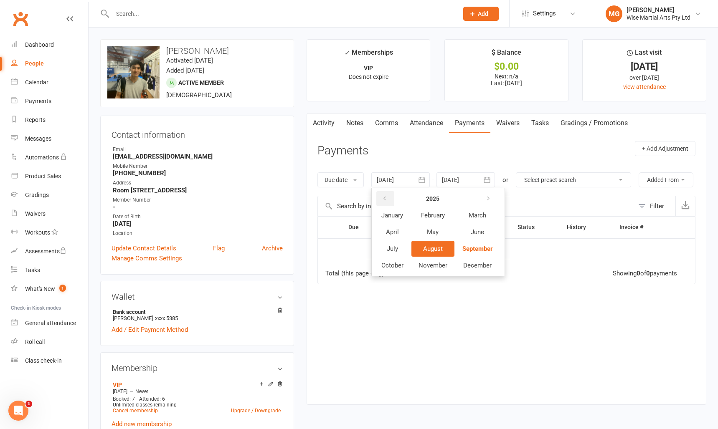
drag, startPoint x: 395, startPoint y: 201, endPoint x: 387, endPoint y: 200, distance: 8.0
click at [394, 201] on button "button" at bounding box center [385, 198] width 18 height 15
click at [401, 218] on span "January" at bounding box center [392, 216] width 22 height 8
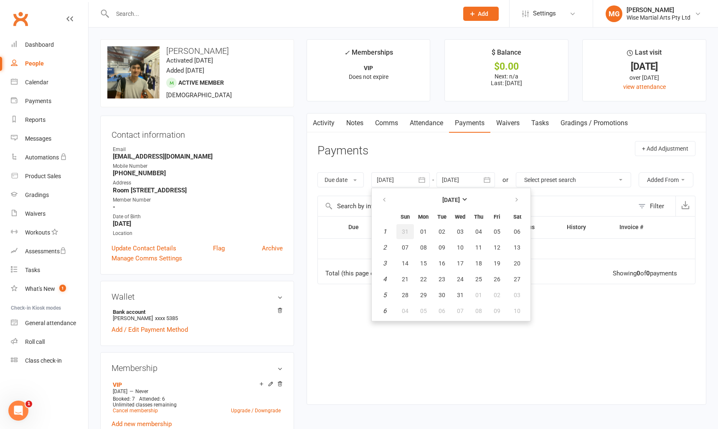
click at [409, 226] on button "31" at bounding box center [405, 231] width 18 height 15
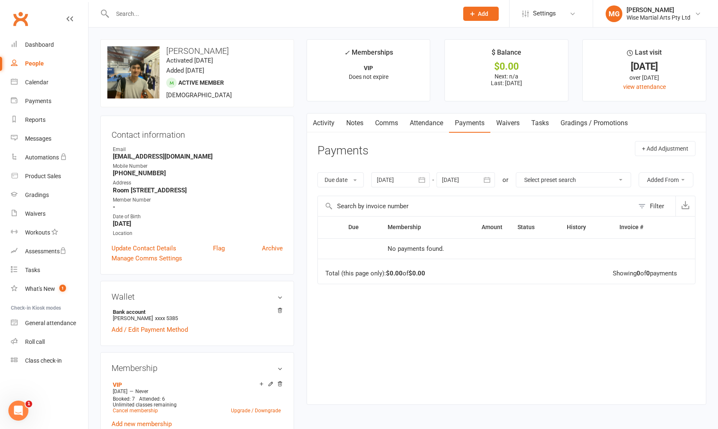
type input "31 Dec 2023"
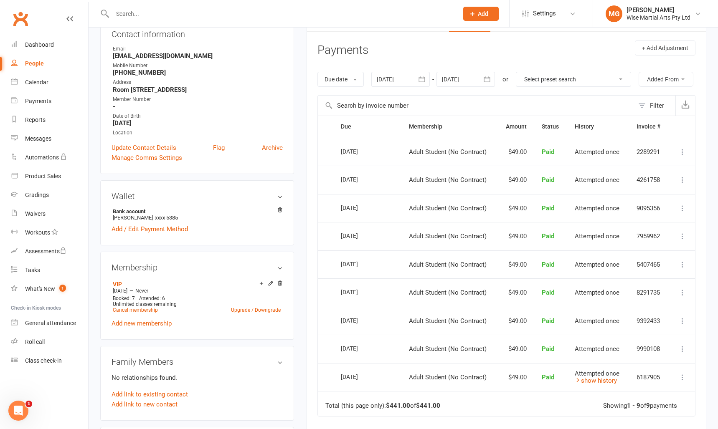
scroll to position [104, 0]
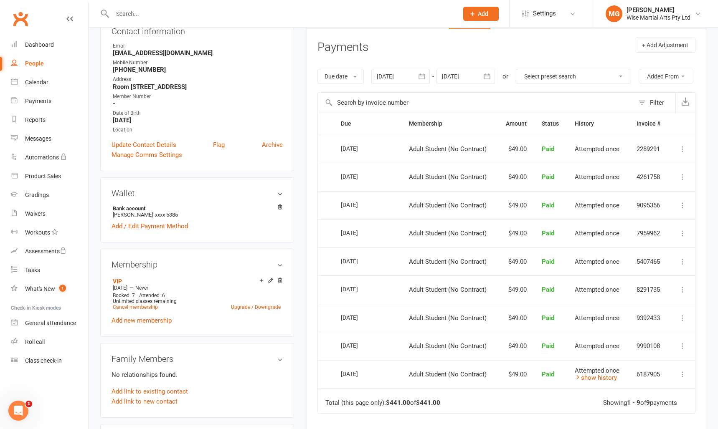
drag, startPoint x: 350, startPoint y: 167, endPoint x: 394, endPoint y: 171, distance: 43.6
click at [394, 163] on td "12 Apr 2024" at bounding box center [367, 149] width 68 height 28
drag, startPoint x: 342, startPoint y: 169, endPoint x: 312, endPoint y: 167, distance: 29.3
click at [312, 167] on div "Activity Notes Comms Attendance Payments Waivers Tasks Gradings / Promotions Pa…" at bounding box center [507, 272] width 400 height 525
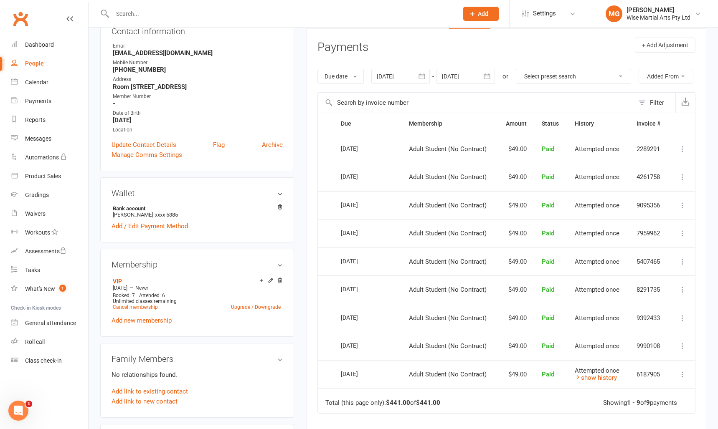
click at [325, 163] on td "Select this" at bounding box center [325, 149] width 15 height 28
drag, startPoint x: 336, startPoint y: 168, endPoint x: 537, endPoint y: 171, distance: 200.9
click at [537, 163] on tr "Select this 12 Apr 2024 Iskandar Rasimoon Adult Student (No Contract) $49.00 Pa…" at bounding box center [506, 149] width 377 height 28
click at [560, 163] on td "Paid" at bounding box center [550, 149] width 33 height 28
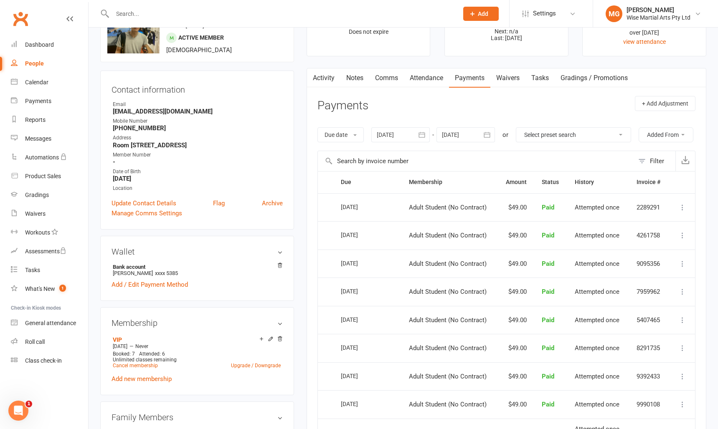
scroll to position [43, 0]
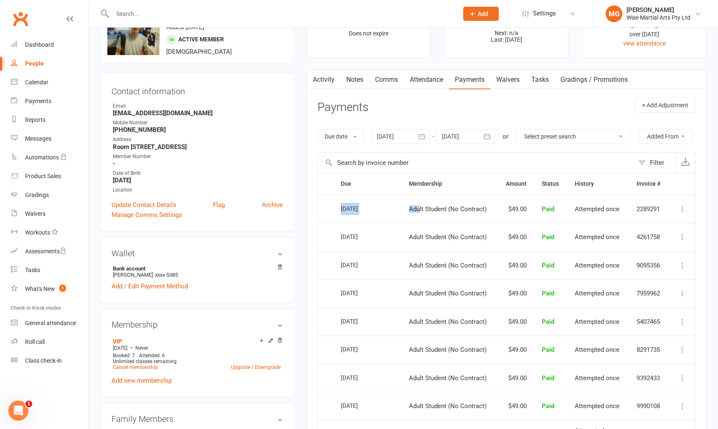
drag, startPoint x: 344, startPoint y: 229, endPoint x: 419, endPoint y: 228, distance: 75.2
click at [419, 223] on tr "Select this 12 Apr 2024 Iskandar Rasimoon Adult Student (No Contract) $49.00 Pa…" at bounding box center [506, 209] width 377 height 28
click at [419, 213] on span "Adult Student (No Contract)" at bounding box center [448, 209] width 78 height 8
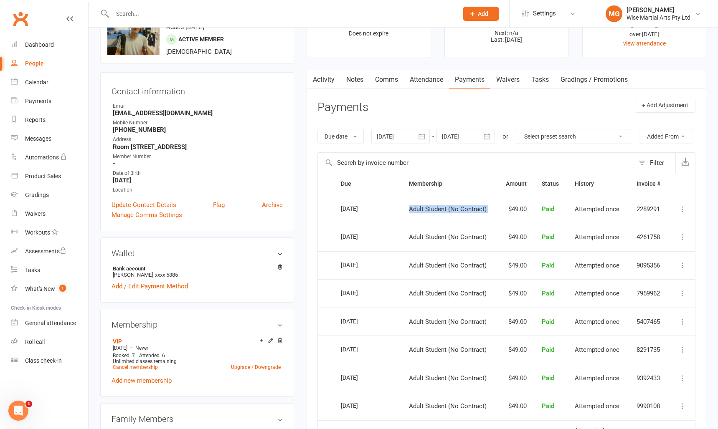
click at [419, 213] on span "Adult Student (No Contract)" at bounding box center [448, 209] width 78 height 8
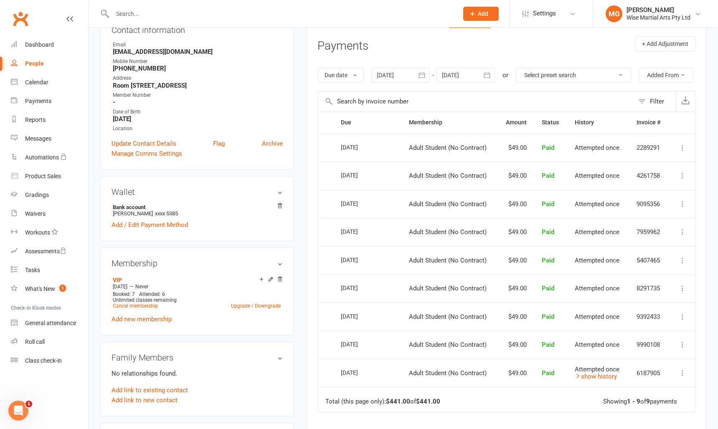
scroll to position [106, 0]
drag, startPoint x: 517, startPoint y: 230, endPoint x: 535, endPoint y: 241, distance: 20.1
click at [534, 240] on table "Due Contact Membership Amount Status History Invoice # Select this 12 Apr 2024 …" at bounding box center [506, 261] width 378 height 301
drag, startPoint x: 521, startPoint y: 249, endPoint x: 507, endPoint y: 246, distance: 14.4
click at [507, 246] on td "$49.00" at bounding box center [515, 231] width 37 height 28
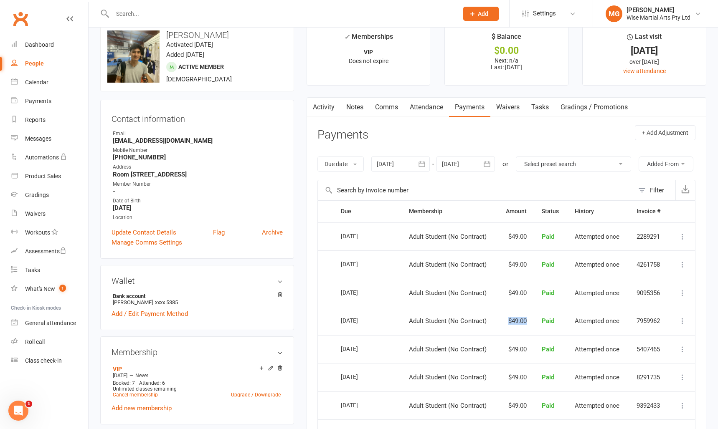
scroll to position [11, 0]
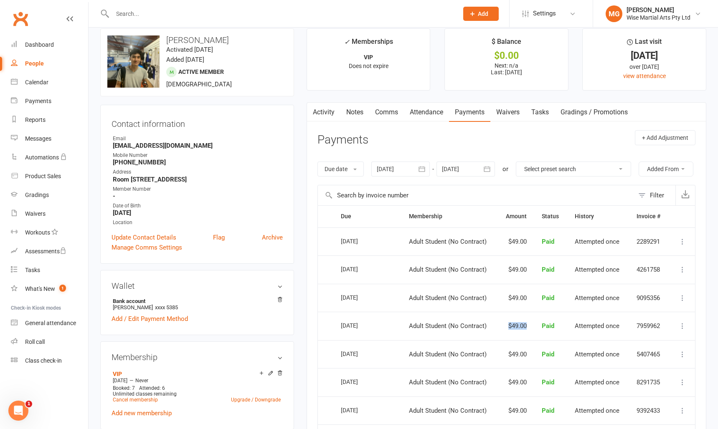
click at [435, 118] on link "Attendance" at bounding box center [426, 112] width 45 height 19
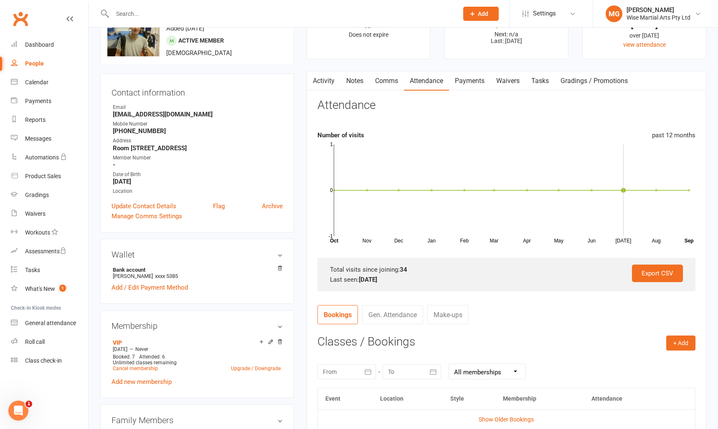
scroll to position [52, 0]
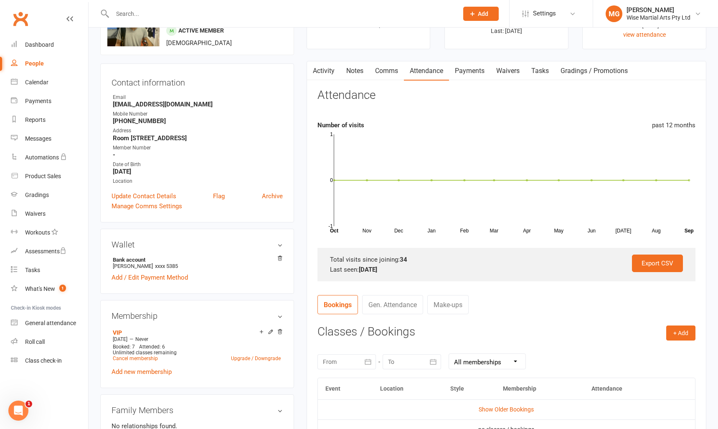
drag, startPoint x: 382, startPoint y: 264, endPoint x: 439, endPoint y: 266, distance: 57.3
click at [439, 266] on div "Export CSV Total visits since joining: 34 Last seen: 17 Jun 2024" at bounding box center [506, 264] width 378 height 33
click at [439, 266] on div "Last seen: 17 Jun 2024" at bounding box center [506, 270] width 353 height 10
drag, startPoint x: 409, startPoint y: 263, endPoint x: 388, endPoint y: 262, distance: 21.3
click at [388, 262] on div "Total visits since joining: 34" at bounding box center [506, 260] width 353 height 10
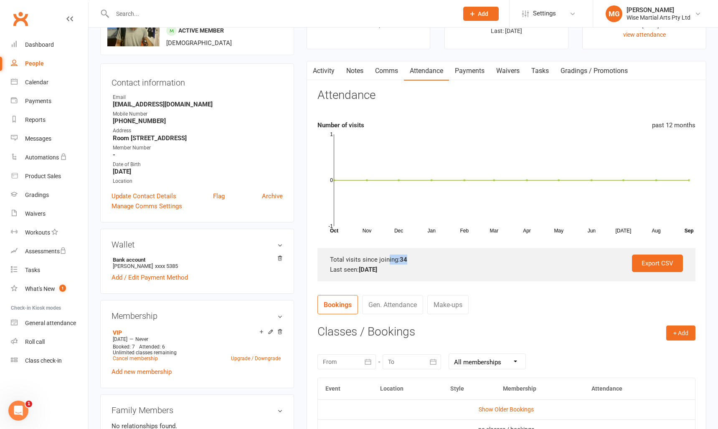
click at [388, 262] on div "Total visits since joining: 34" at bounding box center [506, 260] width 353 height 10
drag, startPoint x: 436, startPoint y: 263, endPoint x: 343, endPoint y: 260, distance: 92.3
click at [343, 260] on div "Total visits since joining: 34" at bounding box center [506, 260] width 353 height 10
drag, startPoint x: 343, startPoint y: 260, endPoint x: 423, endPoint y: 260, distance: 79.4
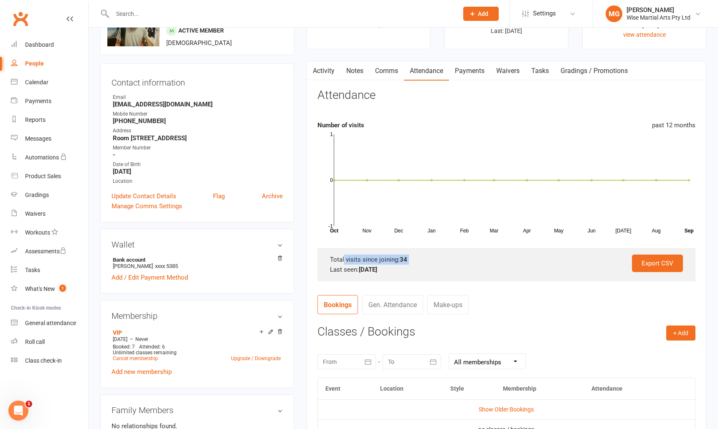
click at [423, 260] on div "Total visits since joining: 34" at bounding box center [506, 260] width 353 height 10
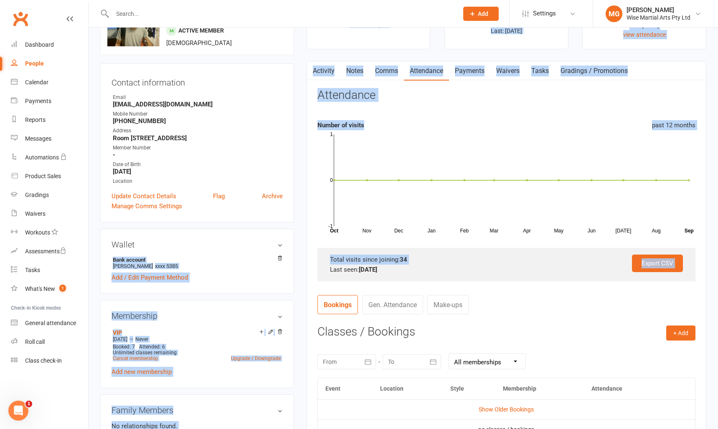
drag, startPoint x: 423, startPoint y: 260, endPoint x: 275, endPoint y: 258, distance: 147.5
click at [275, 258] on div "upload photo change photo Iskandar Rasimoon Activated 8 February, 2024 Added 7 …" at bounding box center [403, 387] width 619 height 801
click at [388, 262] on div "Total visits since joining: 34" at bounding box center [506, 260] width 353 height 10
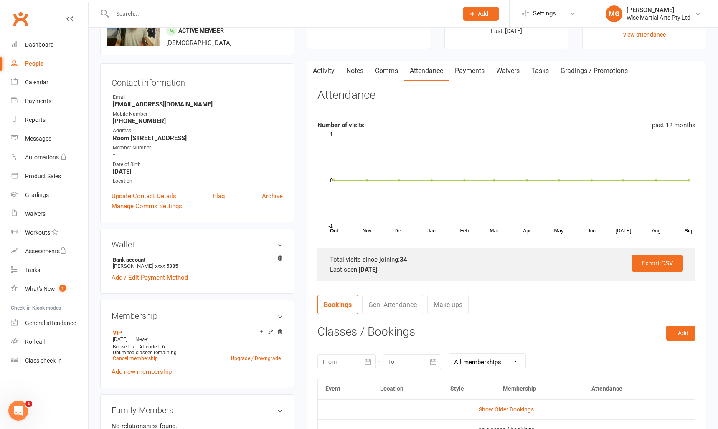
click at [395, 262] on div "Total visits since joining: 34" at bounding box center [506, 260] width 353 height 10
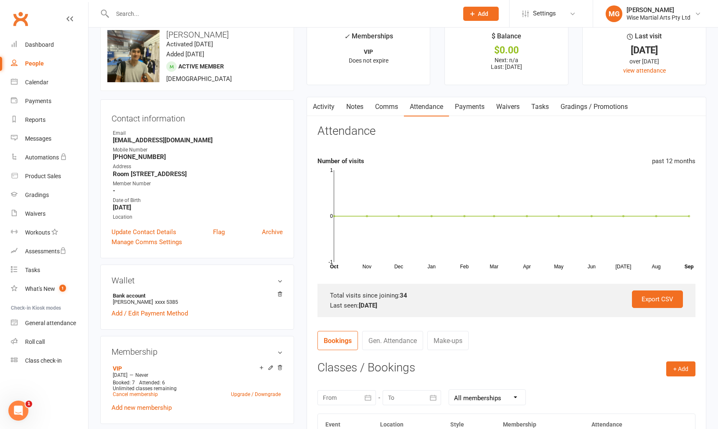
scroll to position [0, 0]
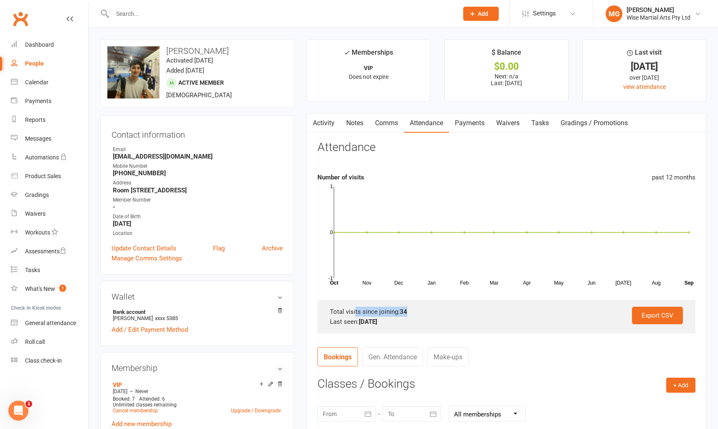
drag, startPoint x: 395, startPoint y: 310, endPoint x: 349, endPoint y: 309, distance: 46.0
click at [348, 309] on div "Total visits since joining: 34" at bounding box center [506, 312] width 353 height 10
click at [386, 314] on div "Total visits since joining: 34" at bounding box center [506, 312] width 353 height 10
click at [150, 11] on input "text" at bounding box center [281, 14] width 342 height 12
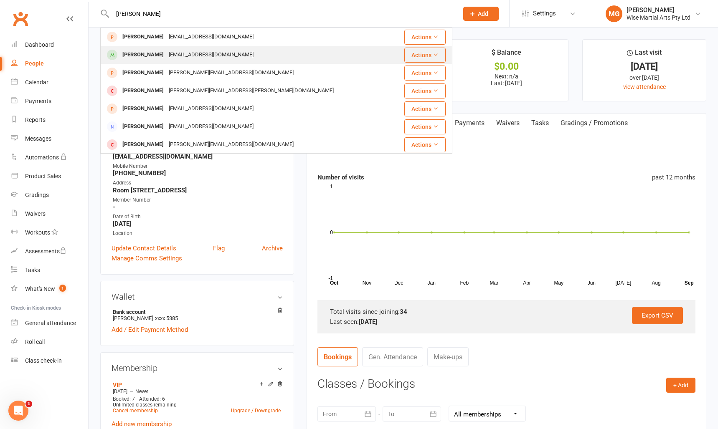
type input "darla"
click at [157, 52] on div "[PERSON_NAME]" at bounding box center [143, 55] width 46 height 12
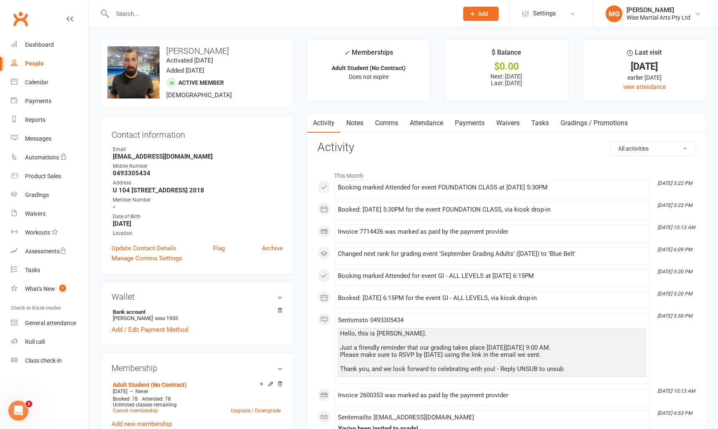
click at [412, 128] on link "Attendance" at bounding box center [426, 123] width 45 height 19
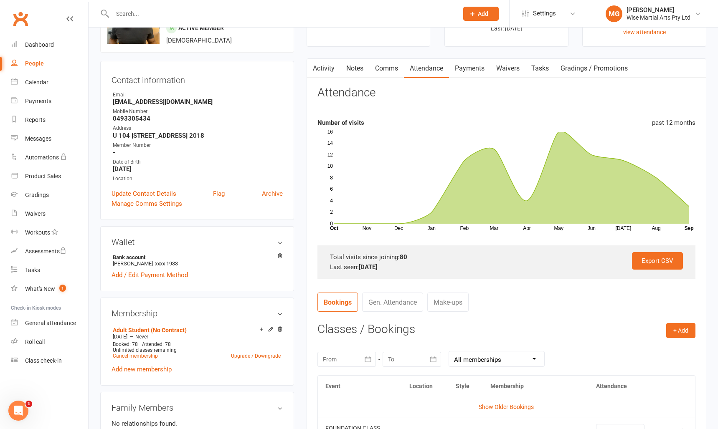
scroll to position [61, 0]
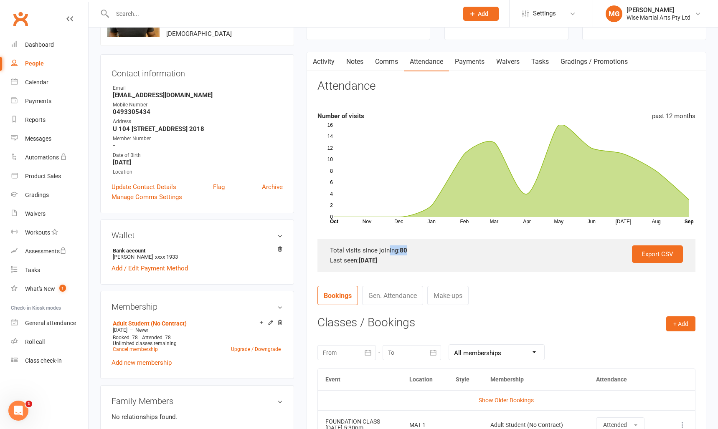
drag, startPoint x: 399, startPoint y: 254, endPoint x: 388, endPoint y: 254, distance: 11.3
click at [388, 254] on div "Total visits since joining: 80" at bounding box center [506, 251] width 353 height 10
drag, startPoint x: 406, startPoint y: 254, endPoint x: 362, endPoint y: 253, distance: 43.9
click at [362, 253] on div "Total visits since joining: 80" at bounding box center [506, 251] width 353 height 10
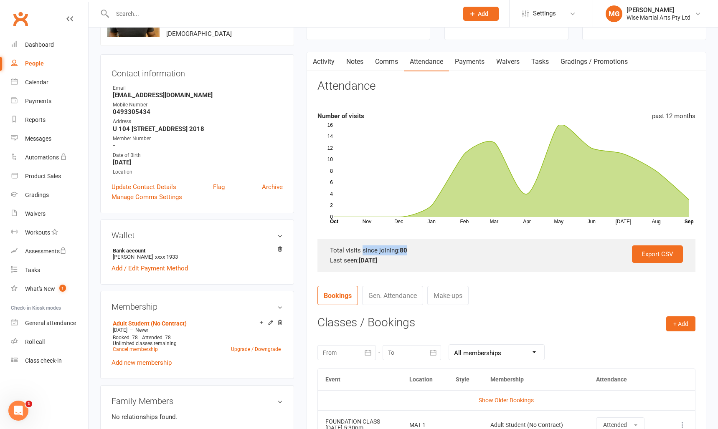
click at [363, 253] on div "Total visits since joining: 80" at bounding box center [506, 251] width 353 height 10
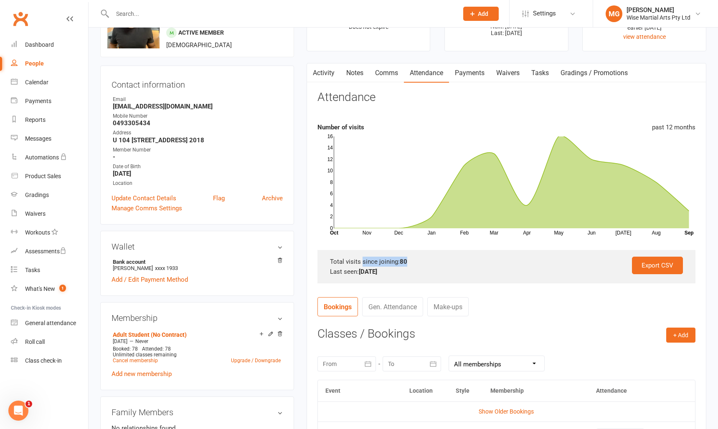
click at [428, 259] on div "Total visits since joining: 80" at bounding box center [506, 262] width 353 height 10
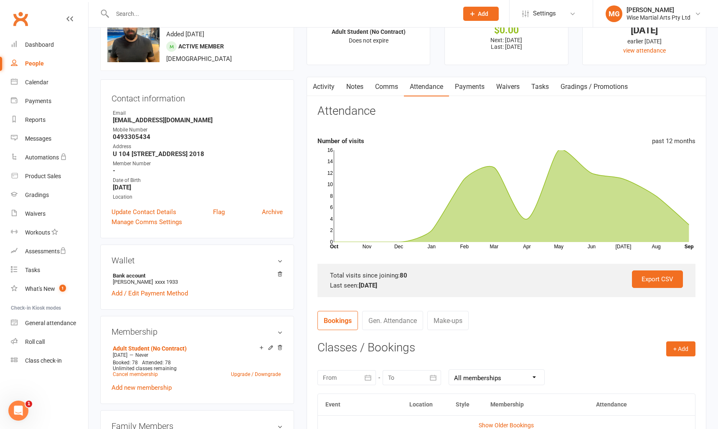
scroll to position [36, 0]
click at [503, 89] on link "Waivers" at bounding box center [507, 87] width 35 height 19
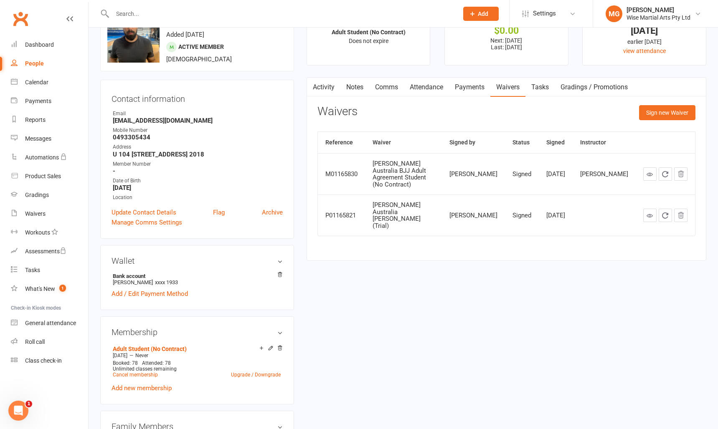
drag, startPoint x: 573, startPoint y: 205, endPoint x: 545, endPoint y: 167, distance: 46.6
click at [545, 167] on tbody "M01165830 Gracie Australia BJJ Adult Agreement Student (No Contract) Darlan De …" at bounding box center [506, 194] width 377 height 83
click at [553, 167] on td "Jan 7, 2025" at bounding box center [556, 173] width 34 height 41
drag, startPoint x: 556, startPoint y: 202, endPoint x: 550, endPoint y: 198, distance: 7.0
click at [550, 198] on tr "P01165821 Gracie Australia BJJ Waiver (Trial) Darlan De Oliveira Novaes Signed …" at bounding box center [506, 215] width 377 height 41
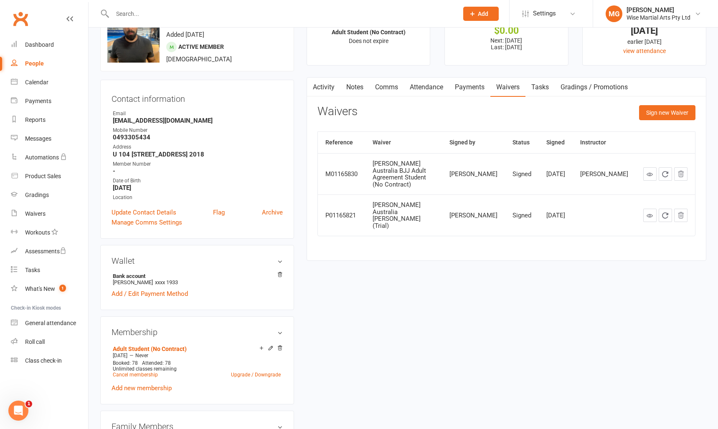
click at [539, 198] on td "Signed" at bounding box center [522, 215] width 34 height 41
drag, startPoint x: 555, startPoint y: 204, endPoint x: 547, endPoint y: 200, distance: 8.8
click at [547, 200] on tr "P01165821 Gracie Australia BJJ Waiver (Trial) Darlan De Oliveira Novaes Signed …" at bounding box center [506, 215] width 377 height 41
click at [539, 200] on td "Signed" at bounding box center [522, 215] width 34 height 41
drag, startPoint x: 524, startPoint y: 186, endPoint x: 505, endPoint y: 175, distance: 22.8
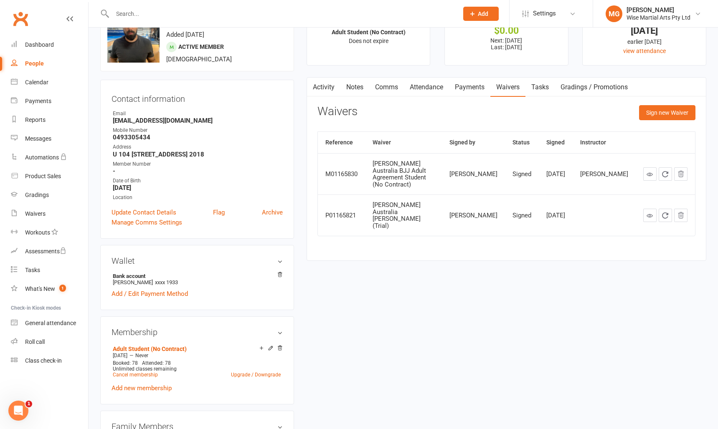
click at [505, 175] on tbody "M01165830 Gracie Australia BJJ Adult Agreement Student (No Contract) Darlan De …" at bounding box center [506, 194] width 377 height 83
click at [497, 175] on div "[PERSON_NAME]" at bounding box center [473, 174] width 48 height 7
click at [544, 185] on tbody "M01165830 Gracie Australia BJJ Adult Agreement Student (No Contract) Darlan De …" at bounding box center [506, 194] width 377 height 83
drag, startPoint x: 544, startPoint y: 185, endPoint x: 539, endPoint y: 182, distance: 6.3
click at [539, 185] on td "Signed" at bounding box center [522, 173] width 34 height 41
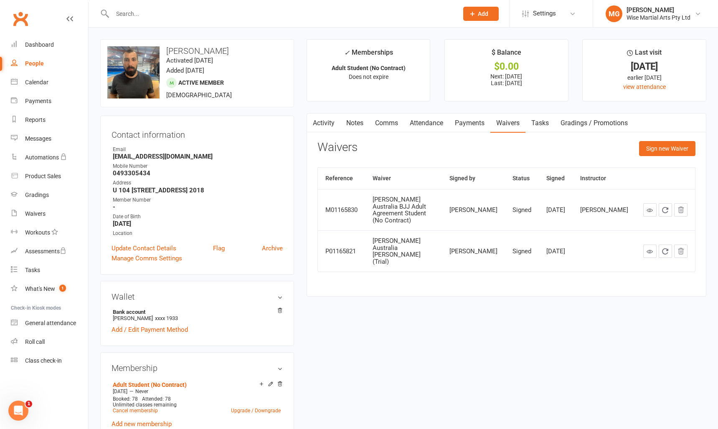
scroll to position [1, 0]
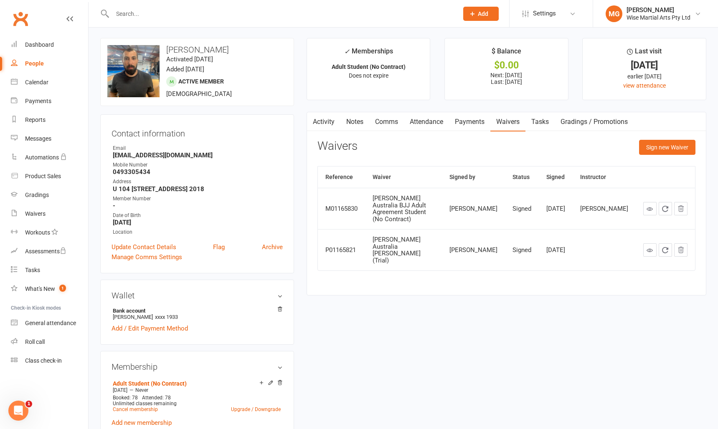
click at [457, 133] on div "Activity Notes Comms Attendance Payments Waivers Tasks Gradings / Promotions At…" at bounding box center [507, 204] width 400 height 184
click at [418, 125] on link "Attendance" at bounding box center [426, 121] width 45 height 19
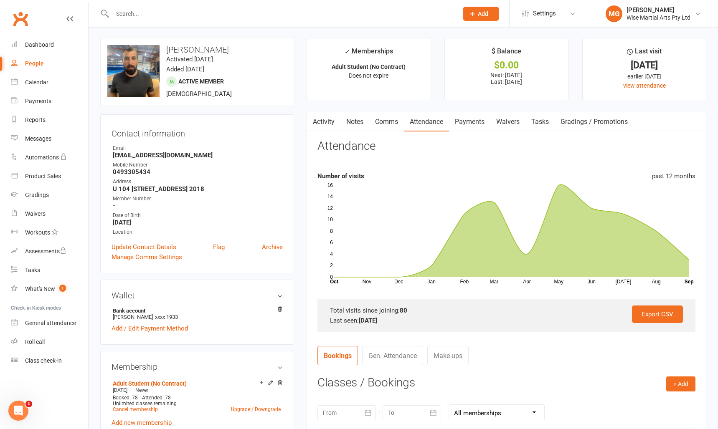
click at [16, 21] on link "Clubworx" at bounding box center [20, 18] width 21 height 21
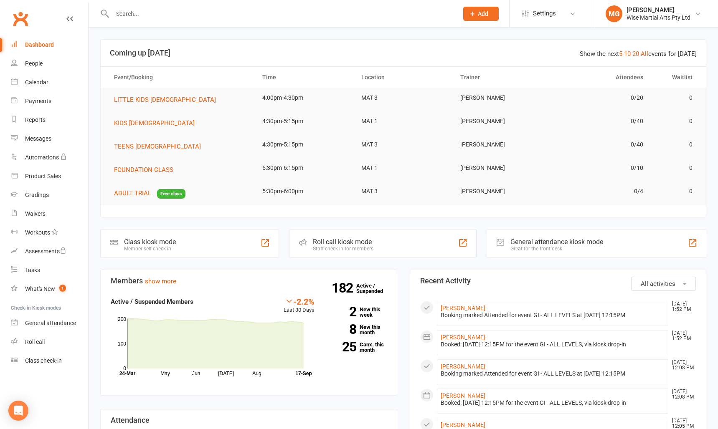
click at [145, 17] on input "text" at bounding box center [281, 14] width 342 height 12
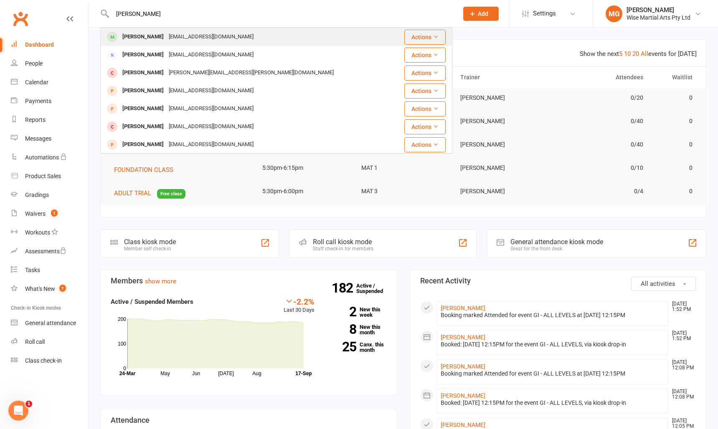
type input "lucas max"
click at [145, 34] on div "Lucas Maximo" at bounding box center [143, 37] width 46 height 12
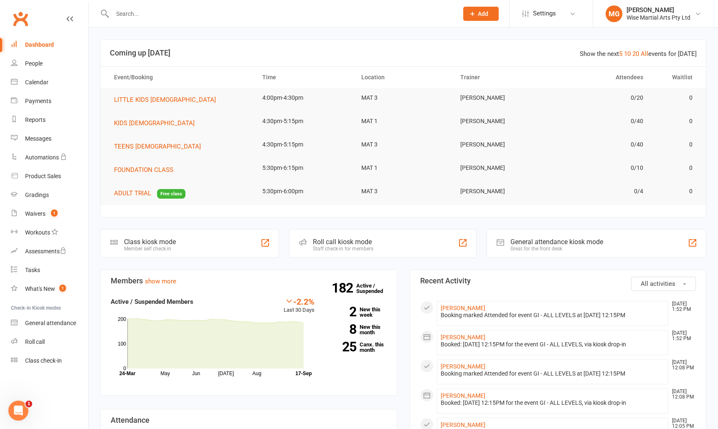
click at [151, 10] on input "text" at bounding box center [281, 14] width 342 height 12
click at [174, 5] on div at bounding box center [276, 13] width 352 height 27
click at [165, 12] on input "text" at bounding box center [281, 14] width 342 height 12
click at [184, 9] on input "text" at bounding box center [281, 14] width 342 height 12
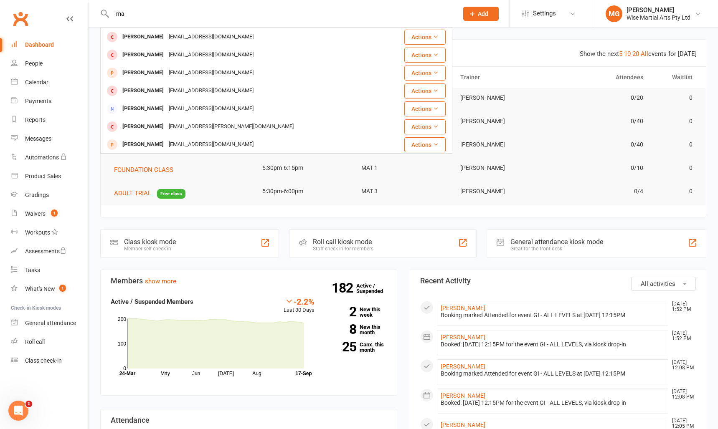
type input "m"
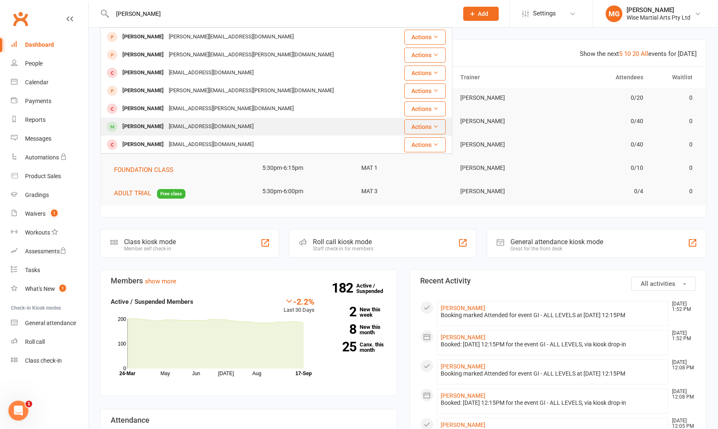
type input "victor"
click at [145, 128] on div "[PERSON_NAME]" at bounding box center [143, 127] width 46 height 12
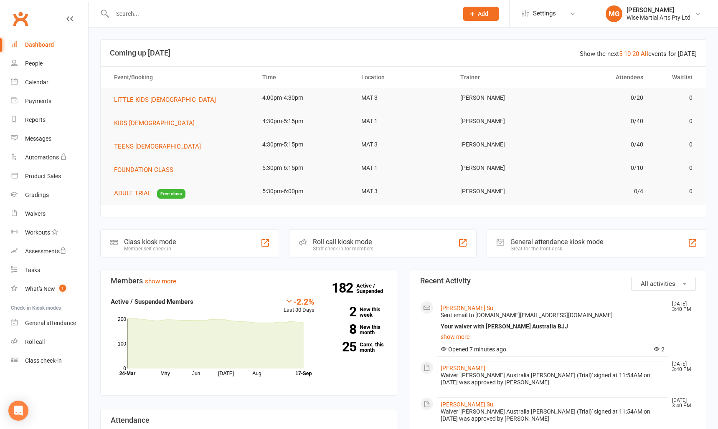
click at [129, 12] on input "text" at bounding box center [281, 14] width 342 height 12
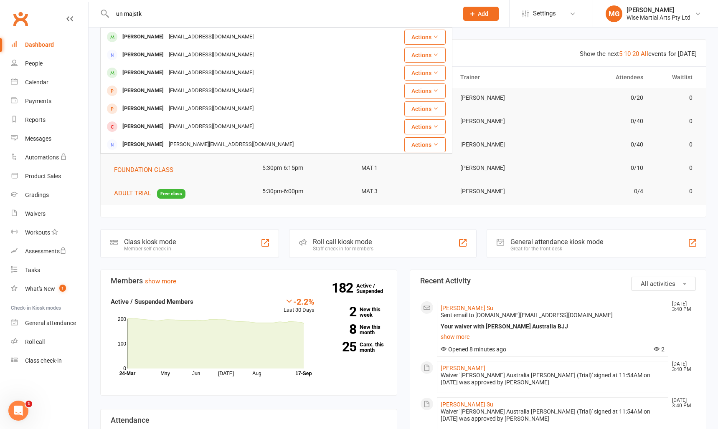
type input "un majstk"
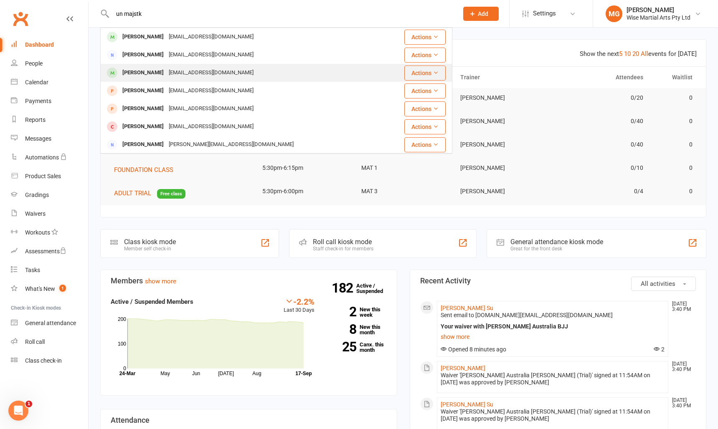
click at [140, 74] on div "James Lau" at bounding box center [143, 73] width 46 height 12
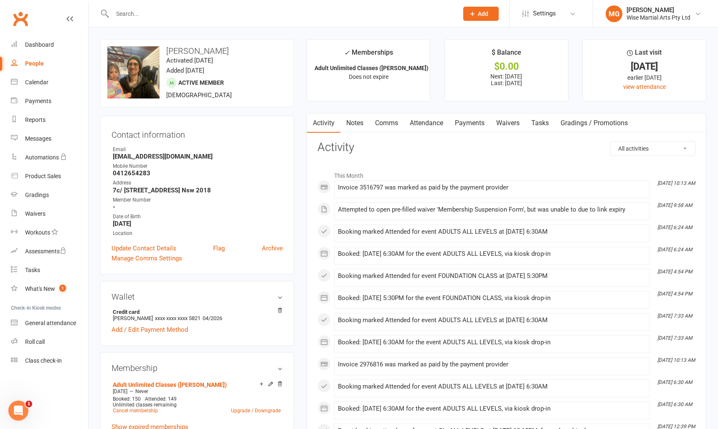
click at [505, 124] on link "Waivers" at bounding box center [507, 123] width 35 height 19
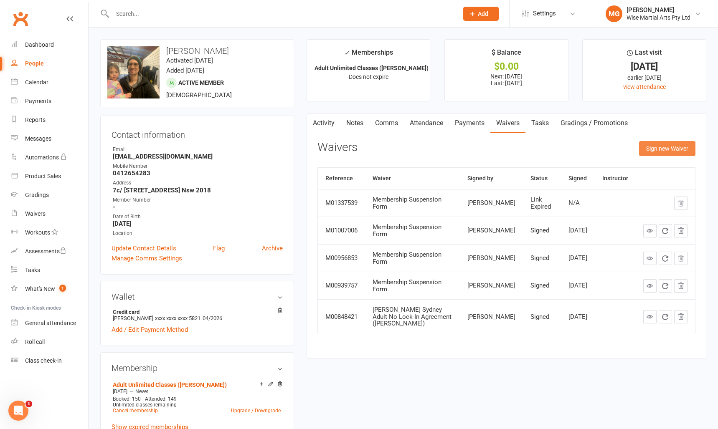
click at [647, 155] on button "Sign new Waiver" at bounding box center [667, 148] width 56 height 15
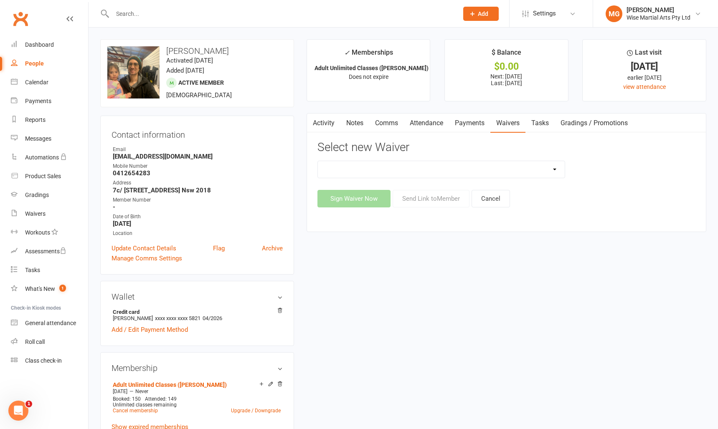
click at [403, 179] on div "10 PASS Change of Payment Details Form Gracie 50% OFF Gracie Australia BJJ Adul…" at bounding box center [506, 184] width 378 height 47
click at [403, 175] on select "10 PASS Change of Payment Details Form Gracie 50% OFF Gracie Australia BJJ Adul…" at bounding box center [441, 169] width 247 height 17
select select "10793"
click at [318, 161] on select "10 PASS Change of Payment Details Form Gracie 50% OFF Gracie Australia BJJ Adul…" at bounding box center [441, 169] width 247 height 17
click at [451, 204] on button "Send Link to Member" at bounding box center [431, 199] width 77 height 18
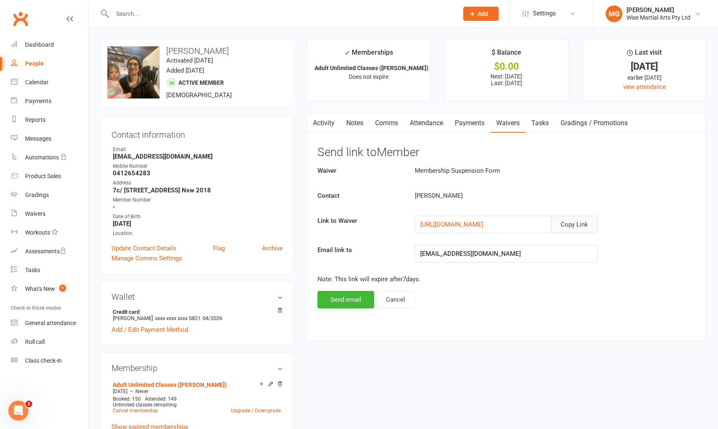
click at [582, 227] on button "Copy Link" at bounding box center [574, 225] width 47 height 18
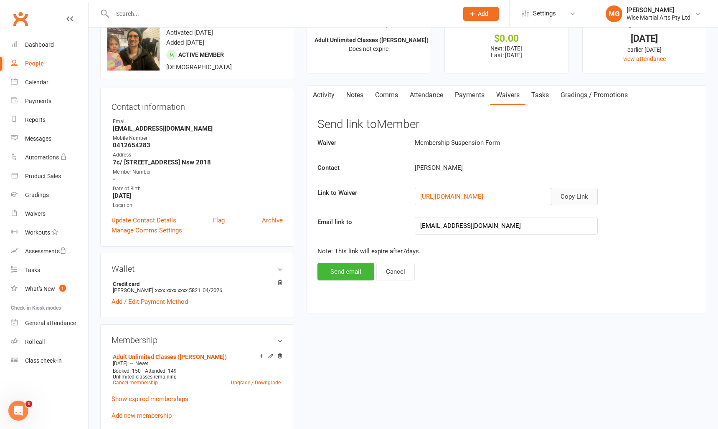
scroll to position [29, 0]
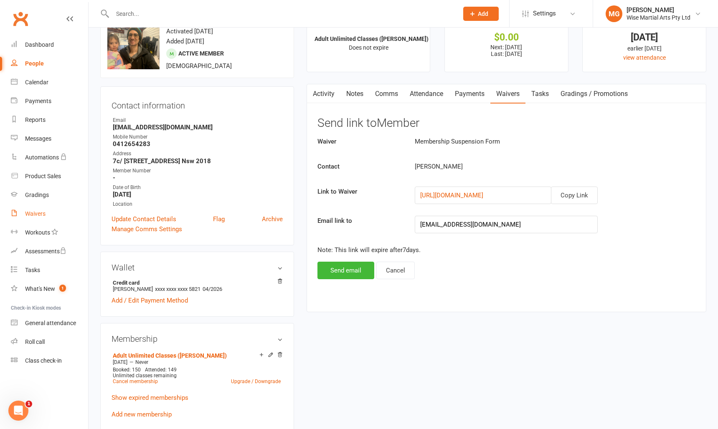
click at [46, 217] on link "Waivers" at bounding box center [49, 214] width 77 height 19
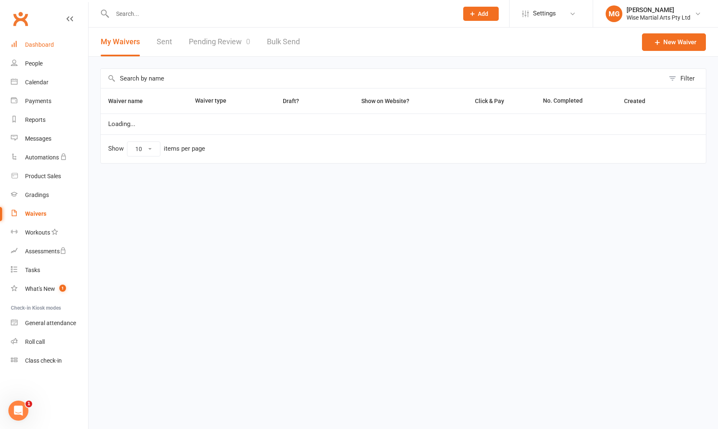
select select "100"
click at [57, 47] on link "Dashboard" at bounding box center [49, 45] width 77 height 19
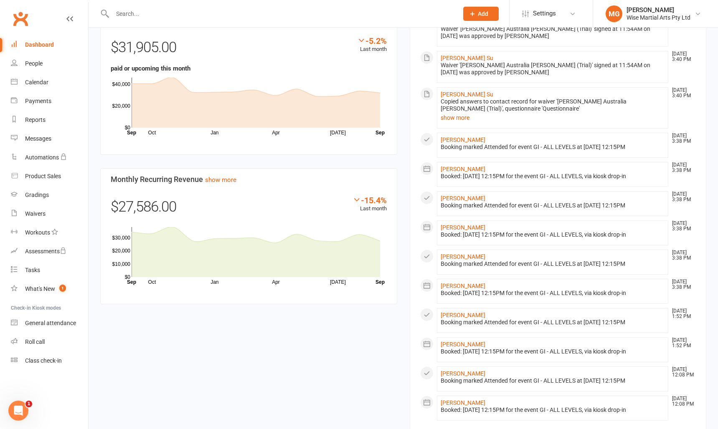
scroll to position [580, 0]
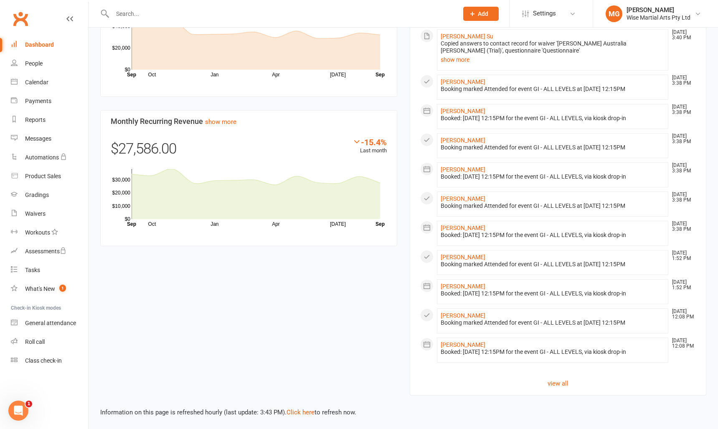
click at [559, 389] on section "All activities Recent Activity Maryam Maksisi Sep 17, 3:55 PM Booking marked At…" at bounding box center [558, 43] width 297 height 706
click at [556, 386] on link "view all" at bounding box center [558, 384] width 276 height 10
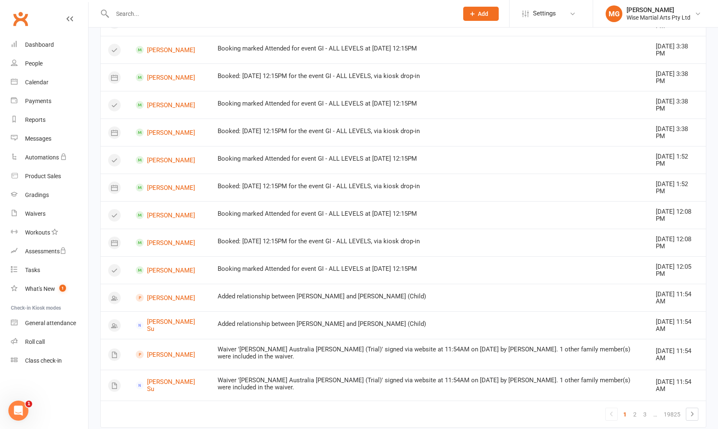
scroll to position [501, 0]
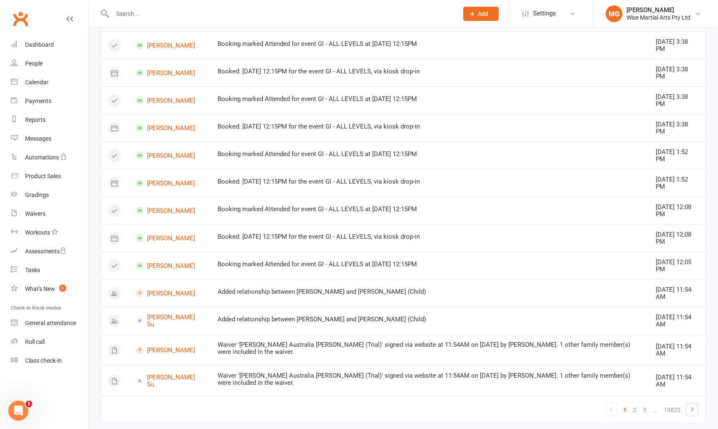
click at [690, 405] on icon at bounding box center [692, 410] width 10 height 10
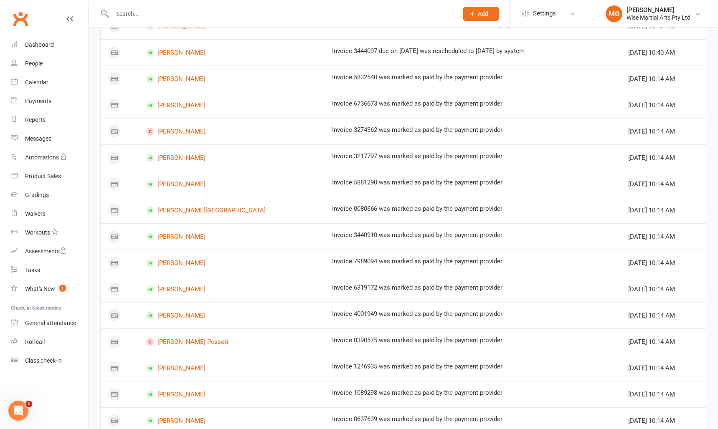
scroll to position [380, 0]
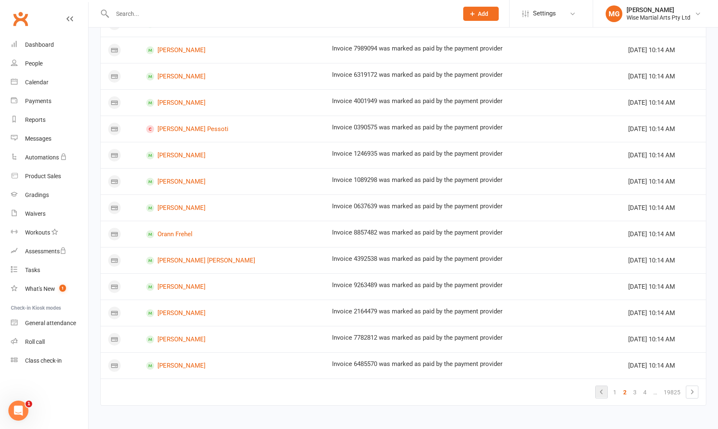
click at [604, 388] on icon at bounding box center [601, 392] width 10 height 10
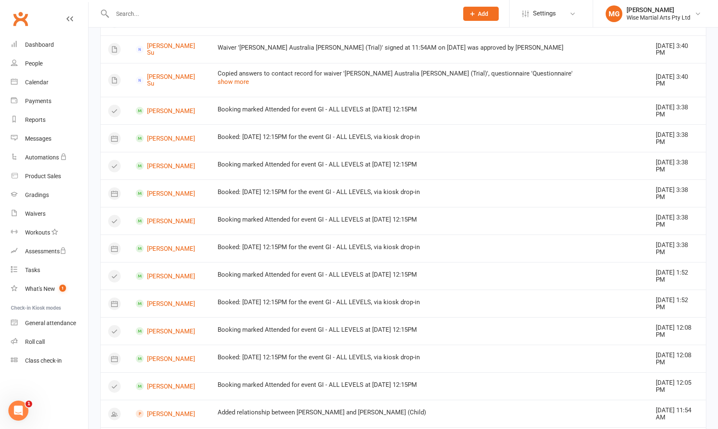
scroll to position [501, 0]
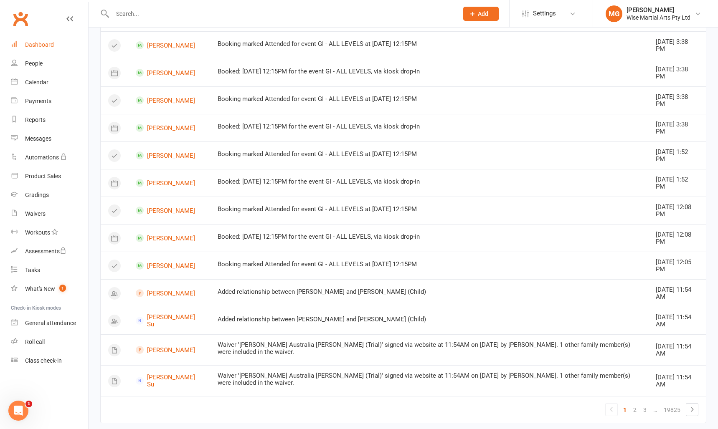
click at [57, 46] on link "Dashboard" at bounding box center [49, 45] width 77 height 19
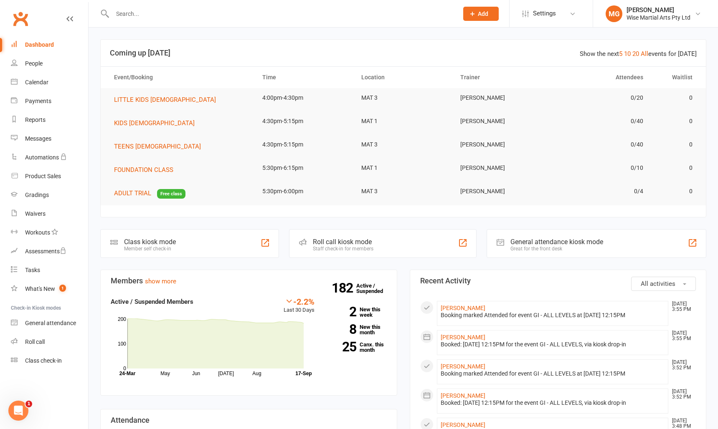
click at [51, 46] on div "Dashboard" at bounding box center [39, 44] width 29 height 7
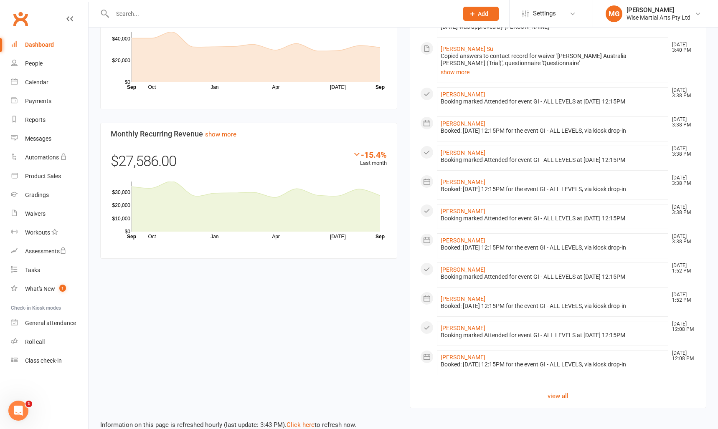
scroll to position [580, 0]
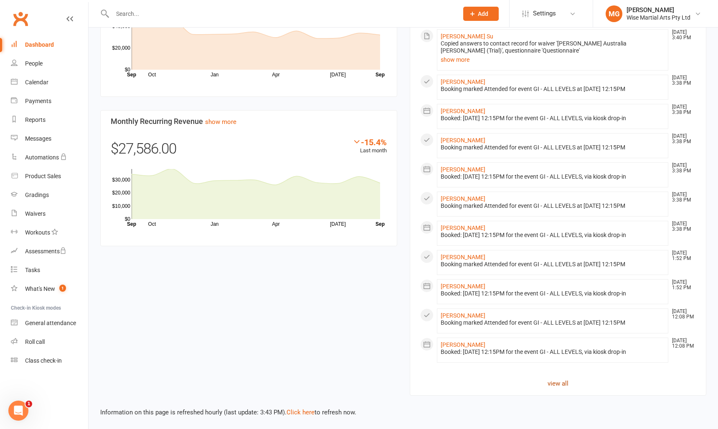
click at [569, 386] on link "view all" at bounding box center [558, 384] width 276 height 10
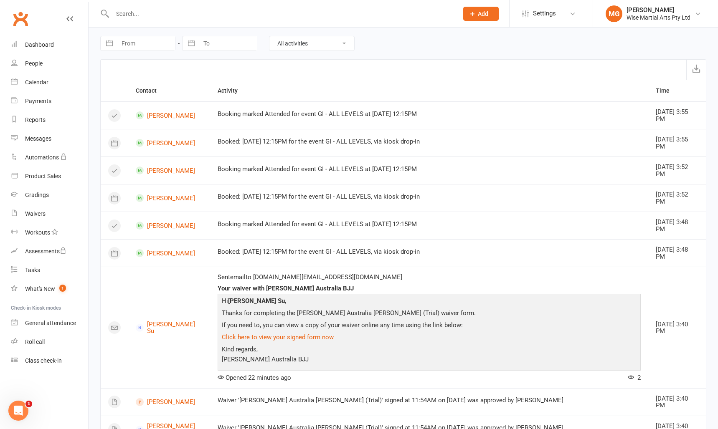
click at [302, 46] on select "All activities Bookings / Attendances Communications Notes Failed SMSes Grading…" at bounding box center [311, 43] width 85 height 14
select select "SignedWaiverLogEntry"
click at [269, 36] on select "All activities Bookings / Attendances Communications Notes Failed SMSes Grading…" at bounding box center [311, 43] width 85 height 14
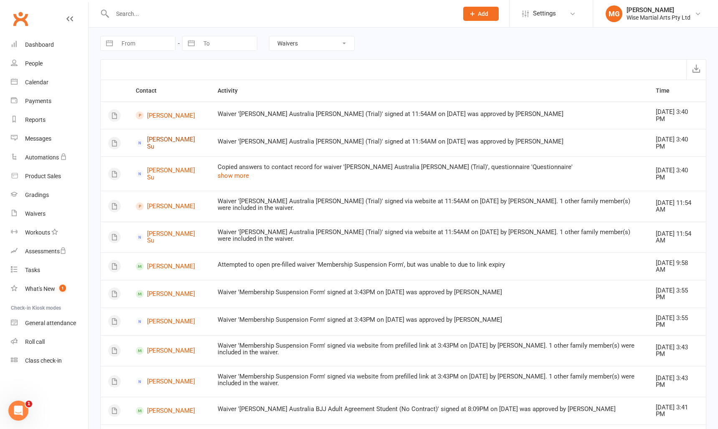
click at [165, 143] on link "[PERSON_NAME] Su" at bounding box center [169, 143] width 67 height 14
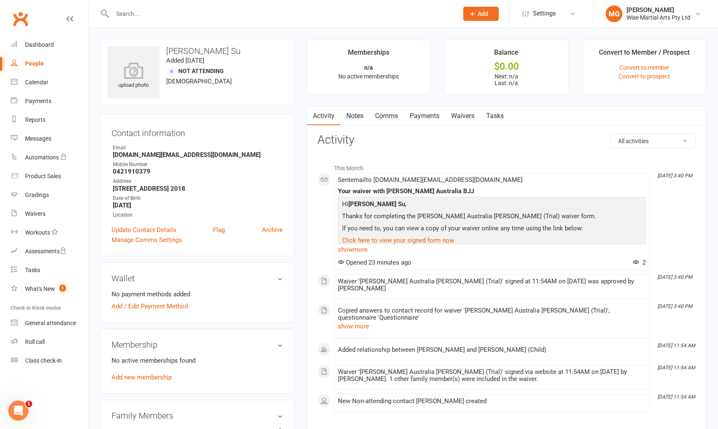
click at [448, 112] on link "Waivers" at bounding box center [462, 116] width 35 height 19
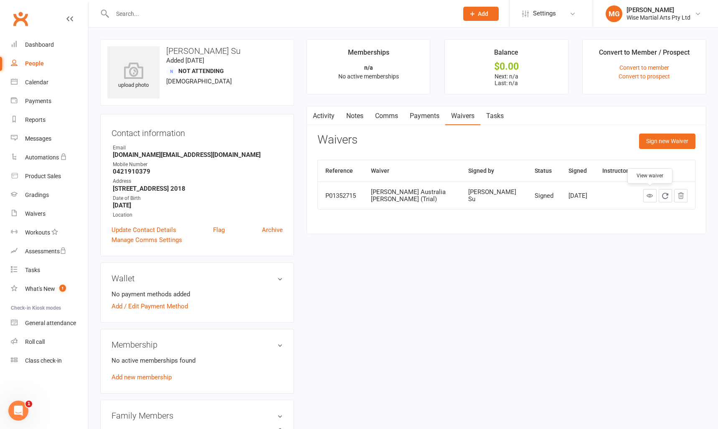
click at [649, 196] on icon at bounding box center [650, 196] width 6 height 6
click at [42, 46] on div "Dashboard" at bounding box center [39, 44] width 29 height 7
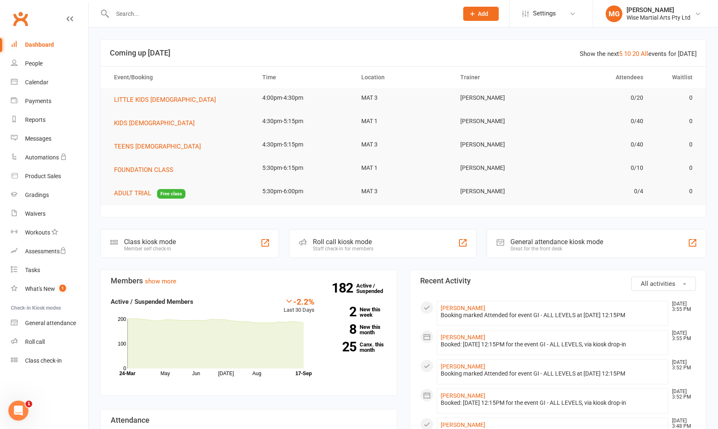
click at [64, 50] on link "Dashboard" at bounding box center [49, 45] width 77 height 19
click at [57, 41] on link "Dashboard" at bounding box center [49, 45] width 77 height 19
click at [153, 15] on input "text" at bounding box center [281, 14] width 342 height 12
paste input "[PERSON_NAME]"
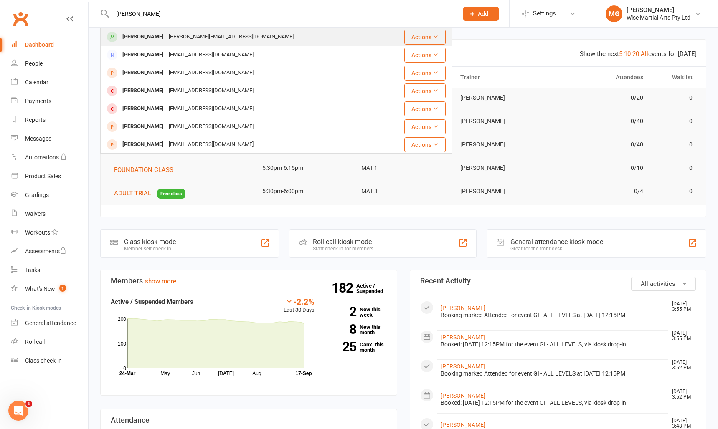
type input "[PERSON_NAME]"
click at [144, 42] on div "[PERSON_NAME]" at bounding box center [143, 37] width 46 height 12
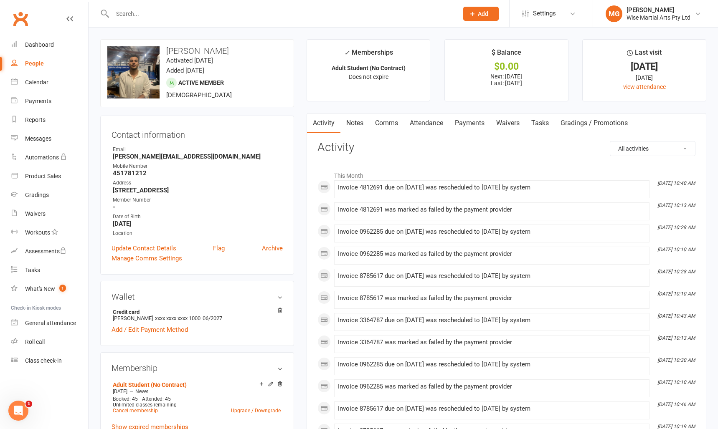
click at [465, 127] on link "Payments" at bounding box center [469, 123] width 41 height 19
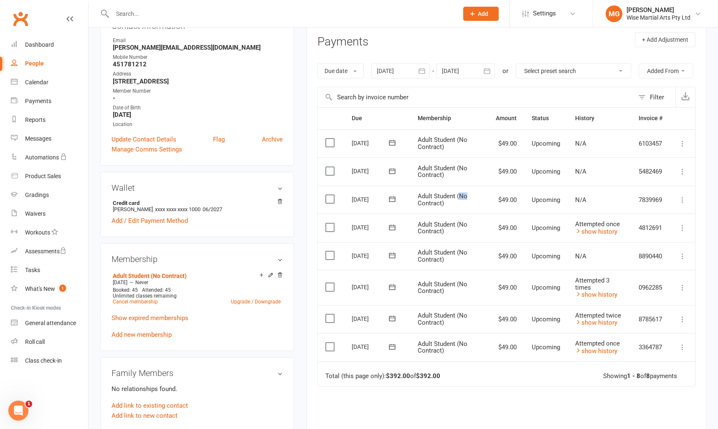
scroll to position [122, 0]
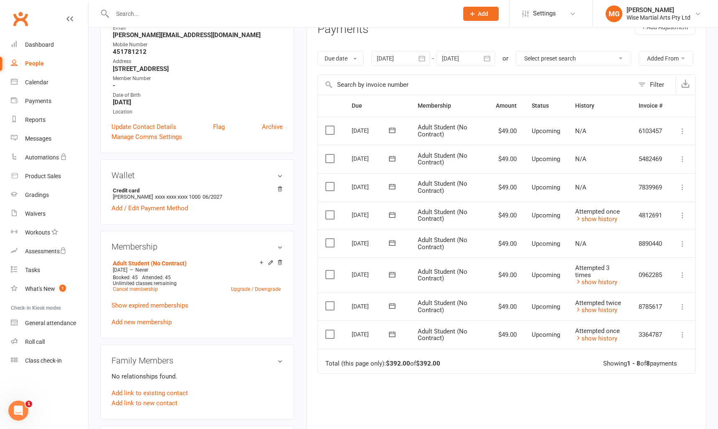
click at [381, 59] on div at bounding box center [400, 58] width 58 height 15
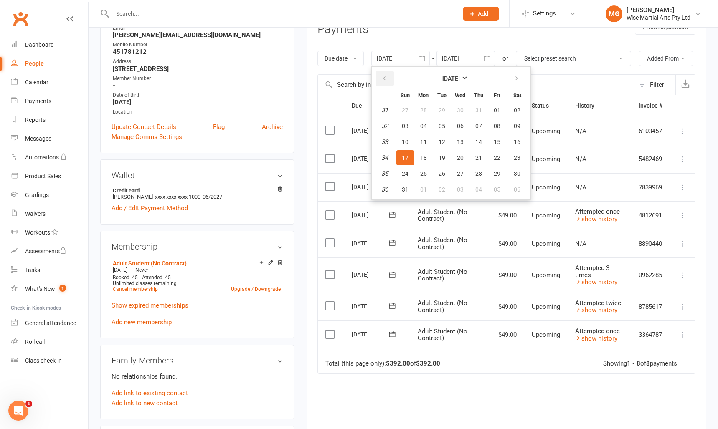
click at [383, 83] on button "button" at bounding box center [385, 78] width 18 height 15
click at [456, 151] on button "25" at bounding box center [461, 157] width 18 height 15
type input "25 Jun 2025"
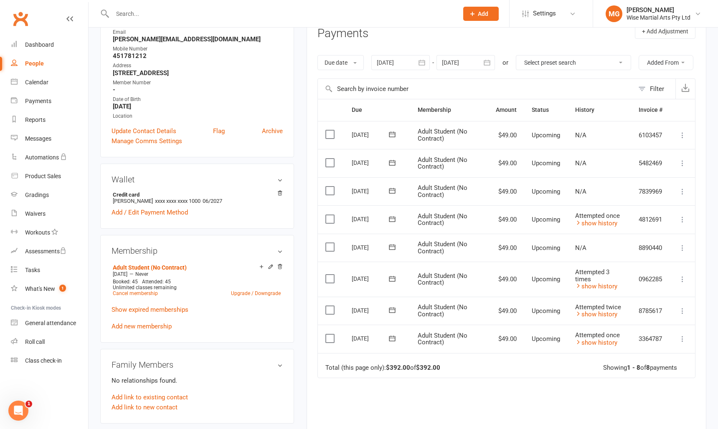
scroll to position [0, 0]
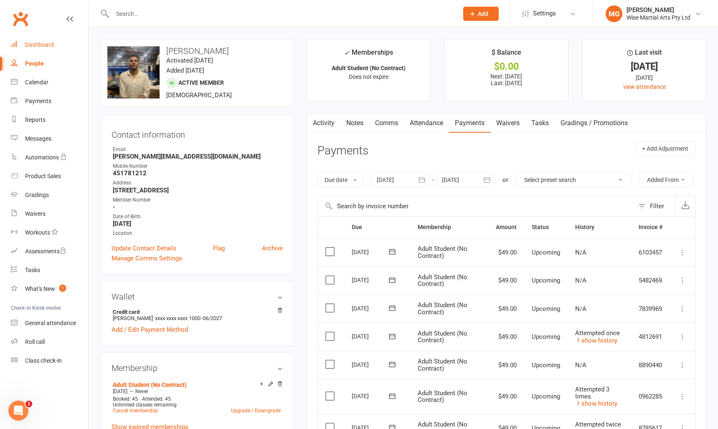
click at [59, 40] on link "Dashboard" at bounding box center [49, 45] width 77 height 19
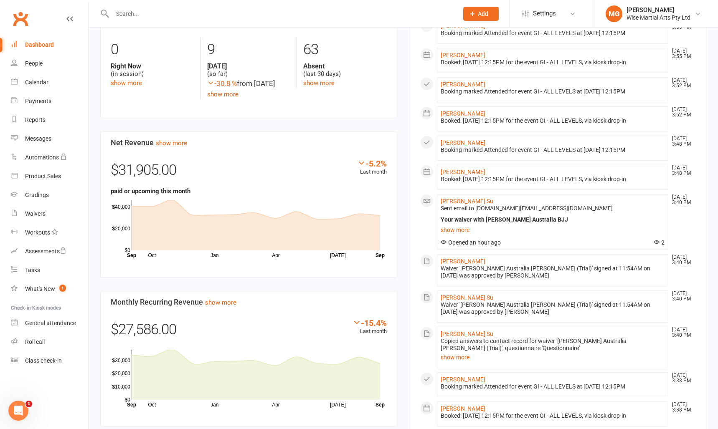
scroll to position [580, 0]
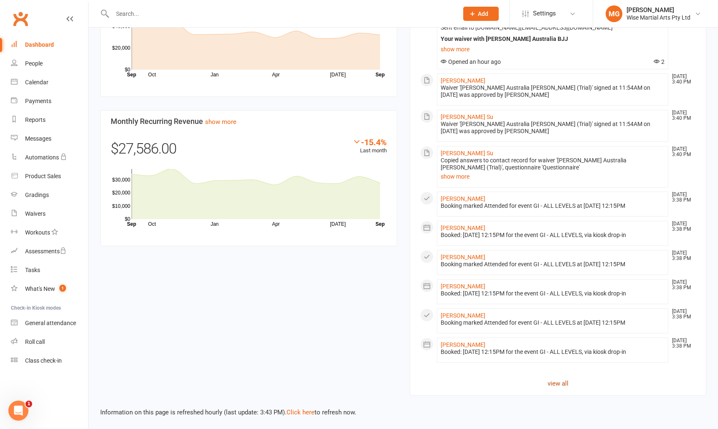
click at [550, 384] on link "view all" at bounding box center [558, 384] width 276 height 10
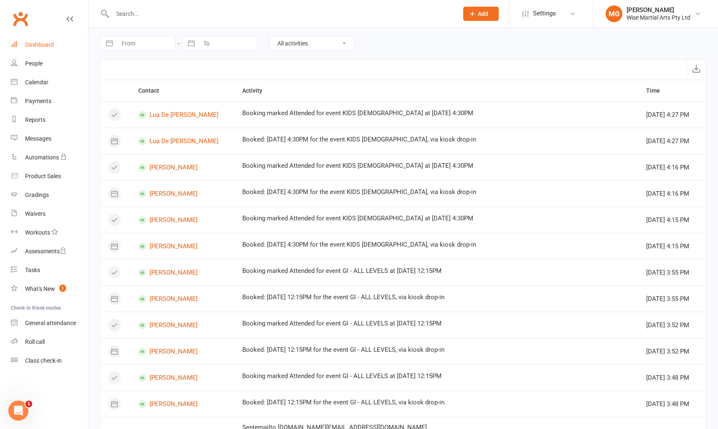
click at [46, 46] on div "Dashboard" at bounding box center [39, 44] width 29 height 7
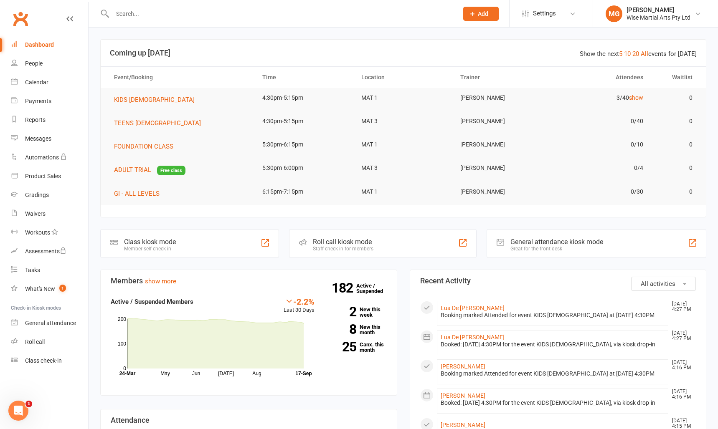
click at [44, 48] on link "Dashboard" at bounding box center [49, 45] width 77 height 19
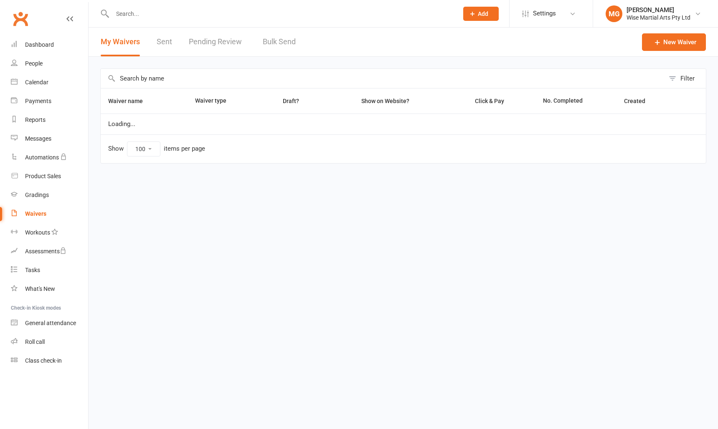
select select "100"
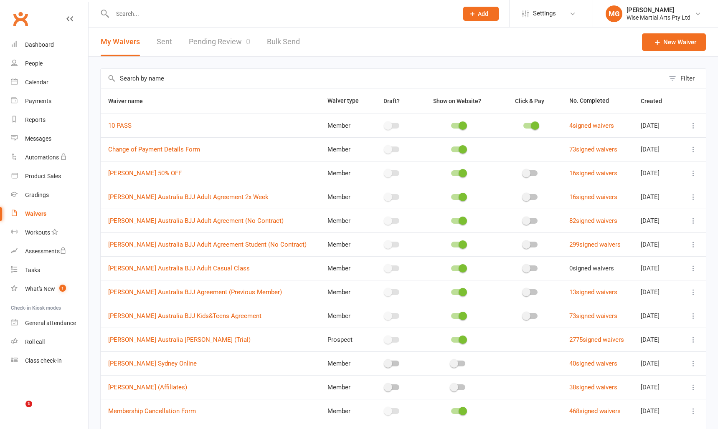
click at [227, 43] on link "Pending Review 0" at bounding box center [219, 42] width 61 height 29
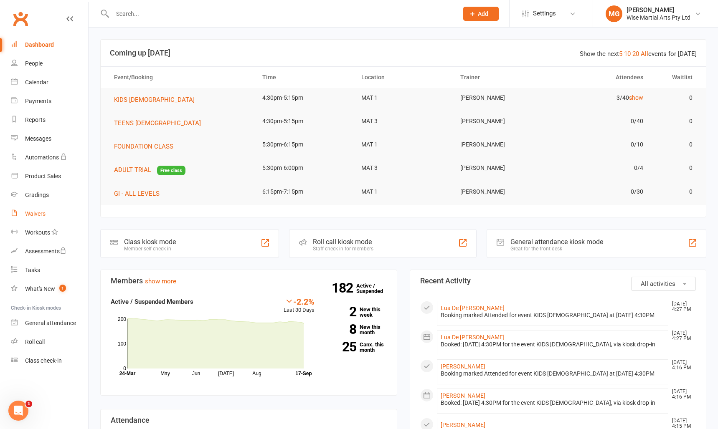
click at [47, 216] on link "Waivers" at bounding box center [49, 214] width 77 height 19
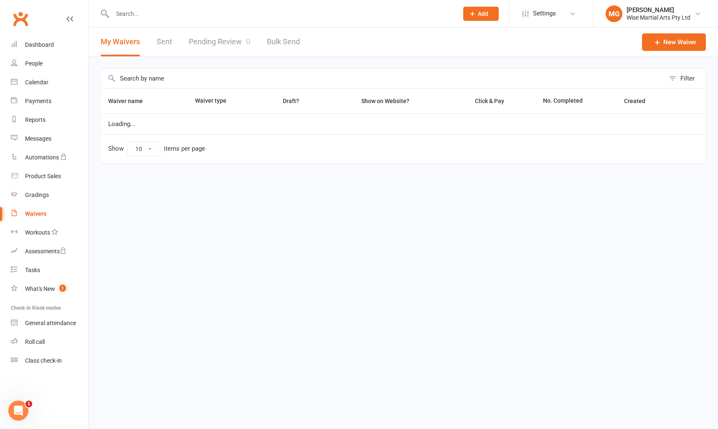
select select "100"
click at [221, 46] on link "Pending Review 0" at bounding box center [219, 42] width 61 height 29
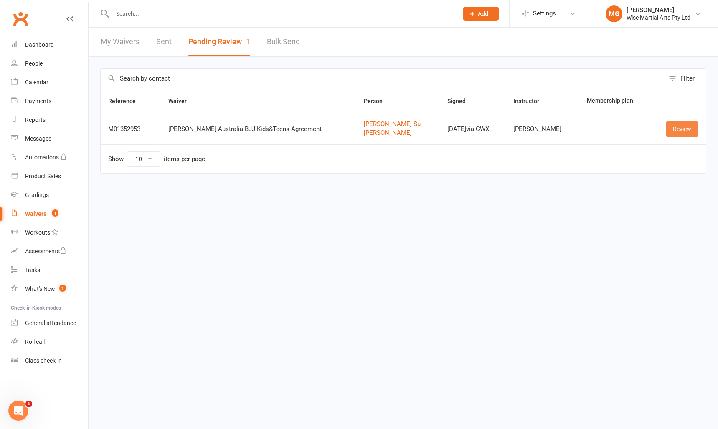
click at [690, 127] on link "Review" at bounding box center [682, 129] width 33 height 15
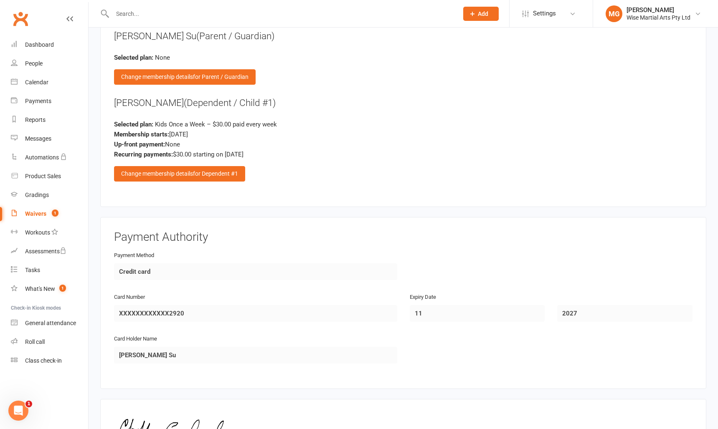
scroll to position [723, 0]
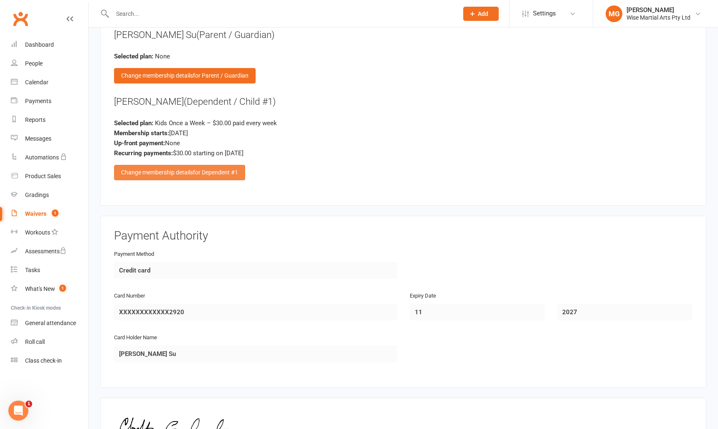
click at [228, 172] on span "for Dependent #1" at bounding box center [215, 172] width 45 height 7
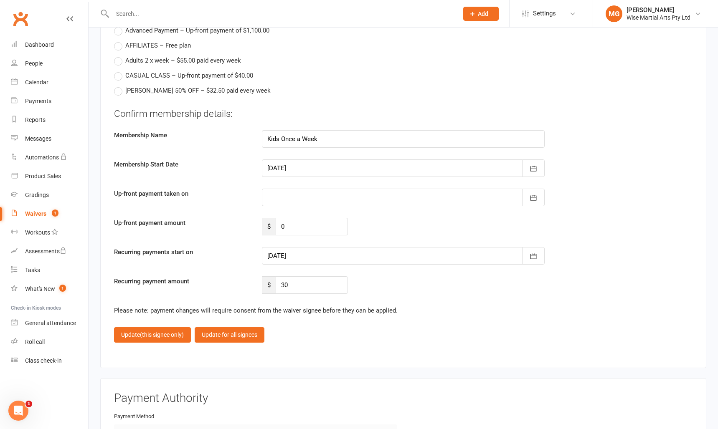
scroll to position [967, 0]
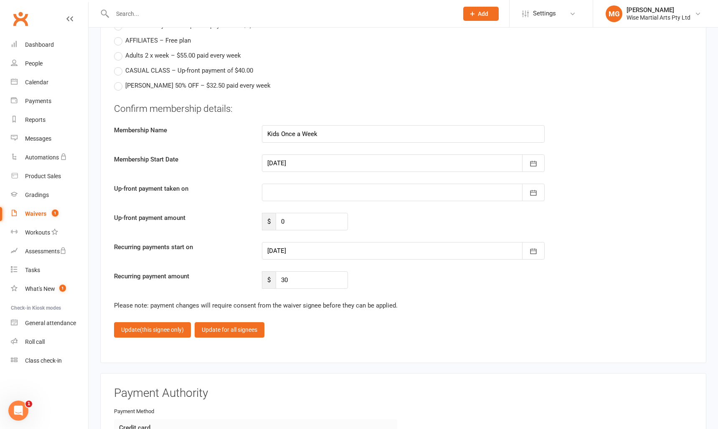
click at [291, 254] on div at bounding box center [403, 251] width 283 height 18
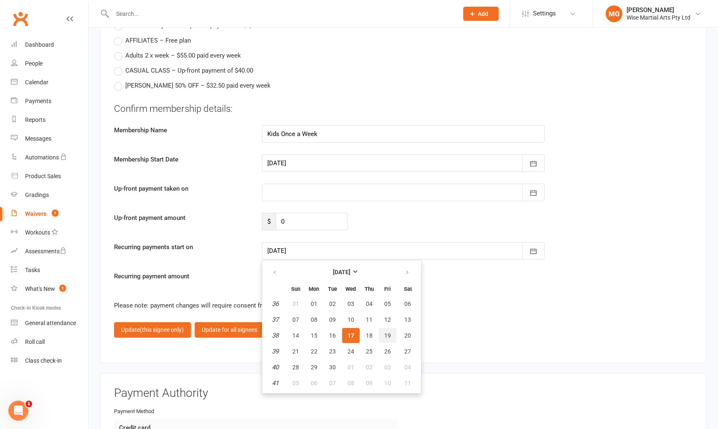
click at [384, 336] on span "19" at bounding box center [387, 335] width 7 height 7
type input "19 Sep 2025"
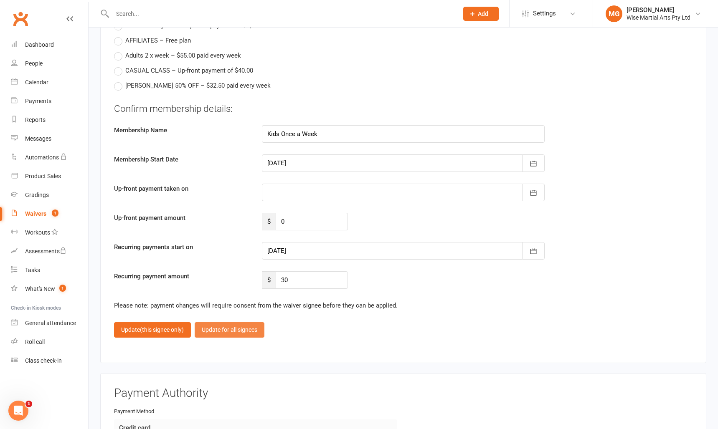
click at [249, 332] on button "Update for all signees" at bounding box center [230, 329] width 70 height 15
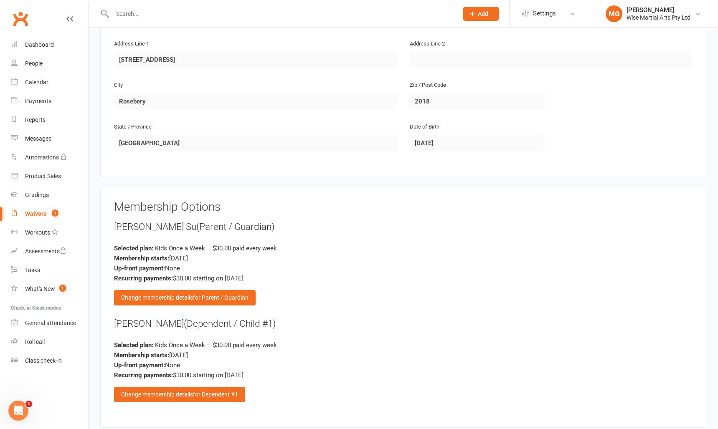
scroll to position [878, 0]
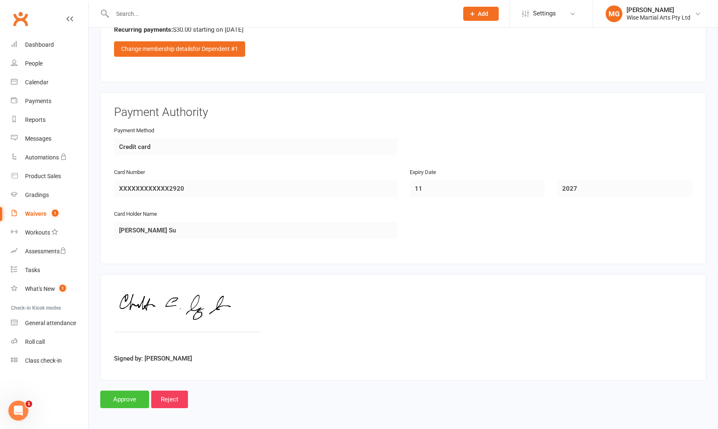
click at [126, 394] on input "Approve" at bounding box center [124, 400] width 49 height 18
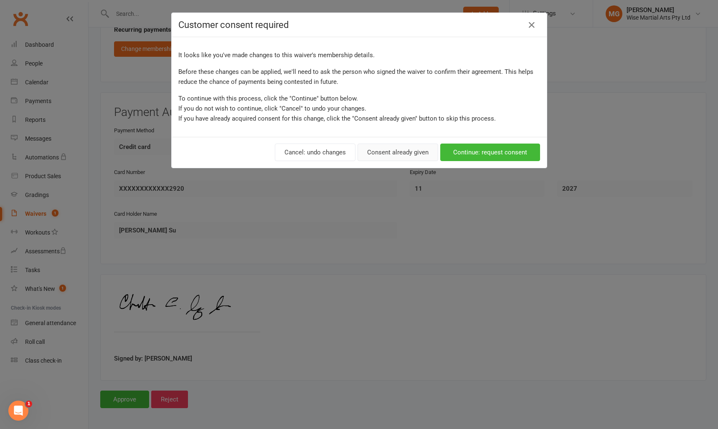
click at [427, 151] on button "Consent already given" at bounding box center [398, 153] width 81 height 18
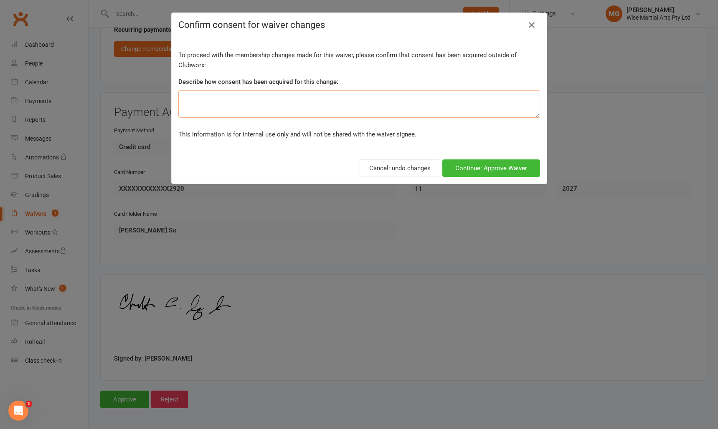
click at [380, 106] on textarea at bounding box center [359, 104] width 362 height 28
type textarea "in a gym"
click at [468, 172] on button "Continue: Approve Waiver" at bounding box center [491, 169] width 98 height 18
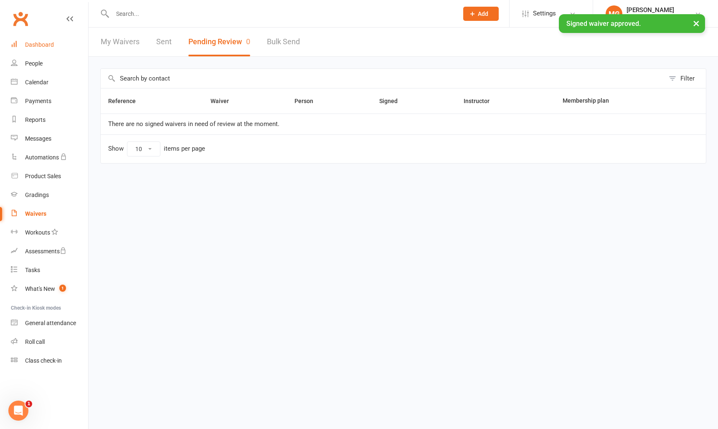
click at [49, 47] on div "Dashboard" at bounding box center [39, 44] width 29 height 7
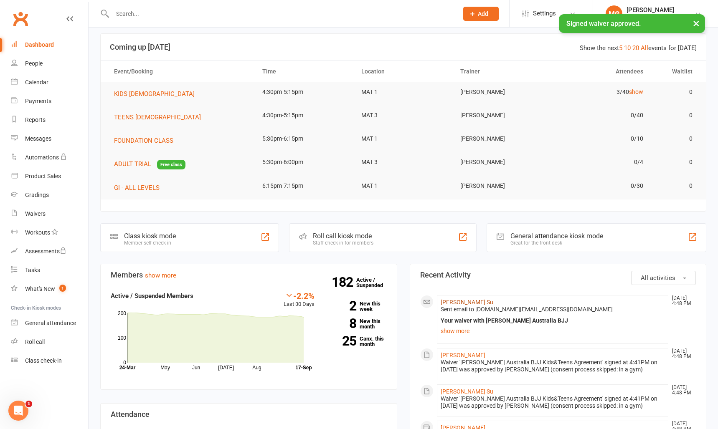
scroll to position [6, 0]
click at [461, 301] on link "Charlton Sy Su" at bounding box center [467, 302] width 53 height 7
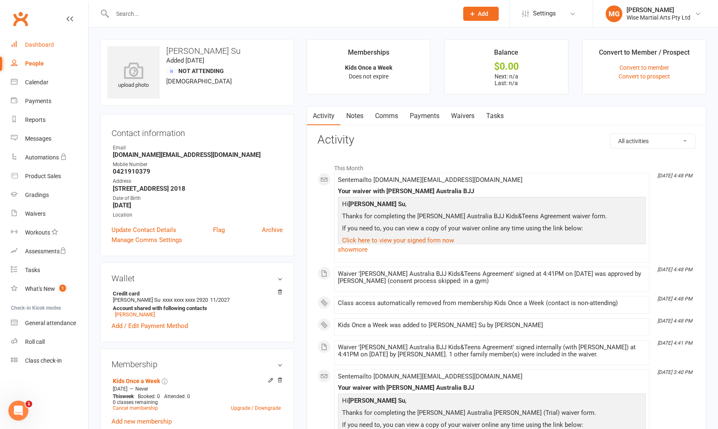
click at [43, 43] on div "Dashboard" at bounding box center [39, 44] width 29 height 7
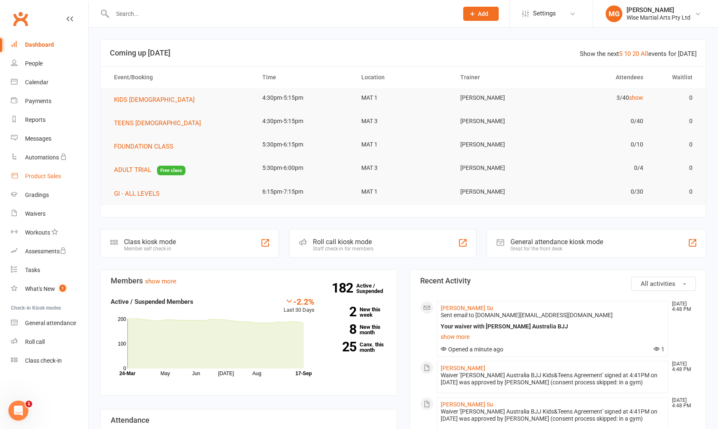
click at [39, 178] on div "Product Sales" at bounding box center [43, 176] width 36 height 7
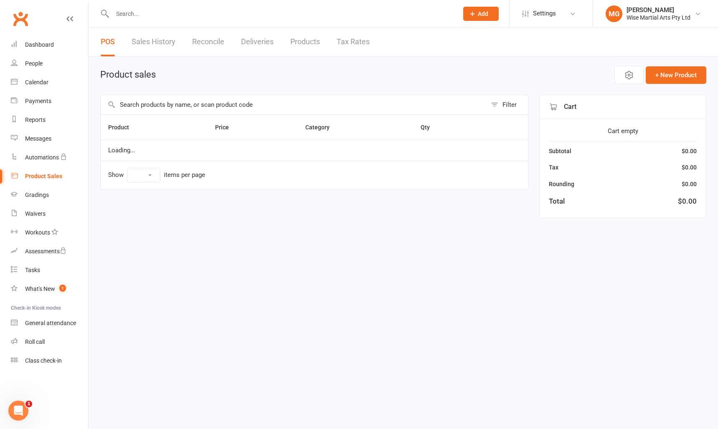
select select "10"
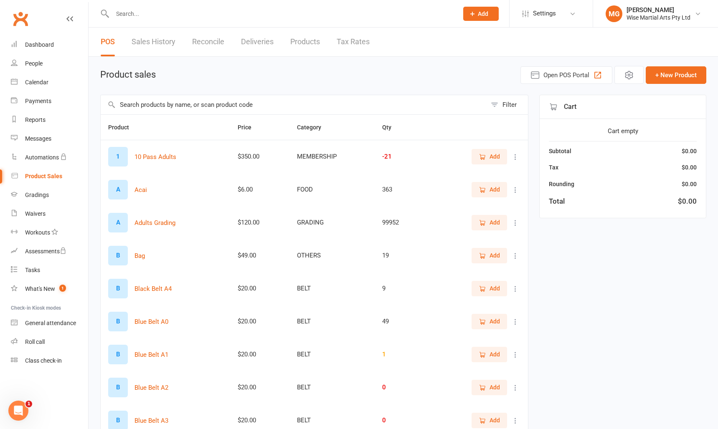
click at [174, 15] on input "text" at bounding box center [281, 14] width 342 height 12
click at [553, 76] on span "Open POS Portal" at bounding box center [566, 75] width 46 height 10
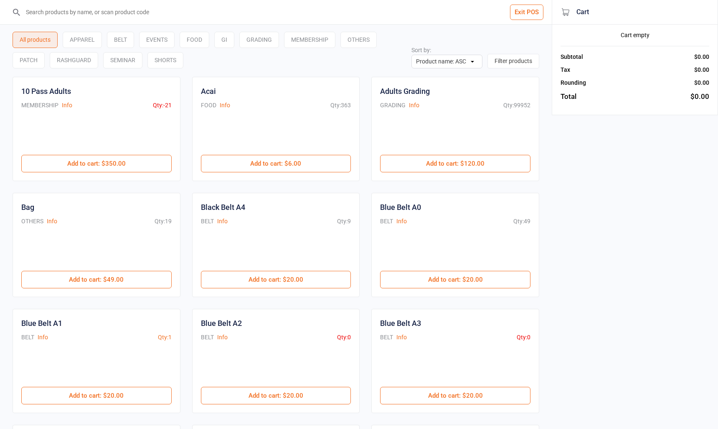
click at [88, 14] on input "search" at bounding box center [281, 12] width 518 height 24
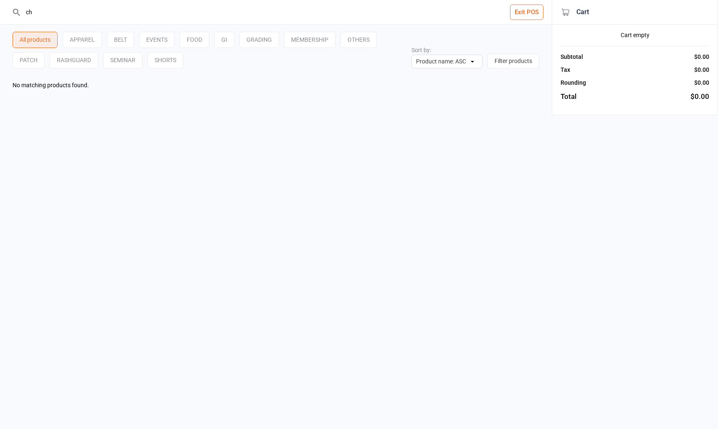
type input "c"
type input "g"
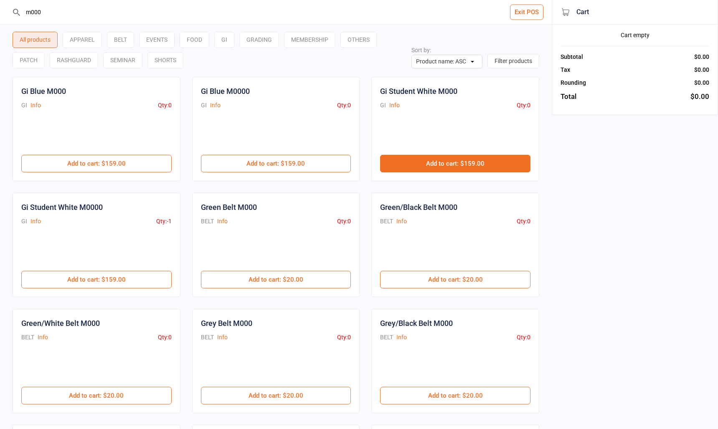
type input "m000"
click at [405, 168] on button "Add to cart : $159.00" at bounding box center [455, 164] width 150 height 18
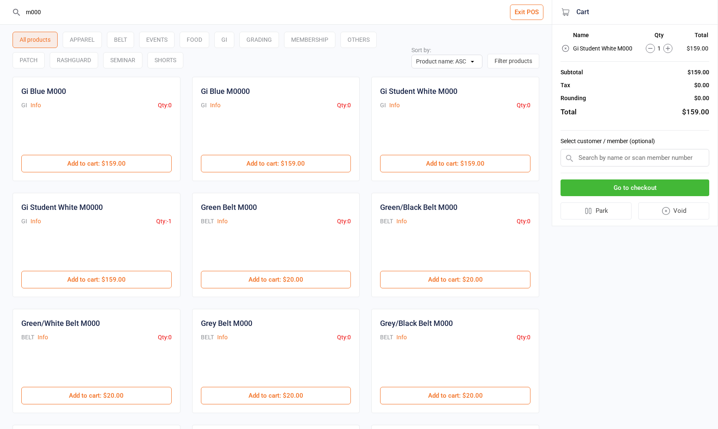
click at [597, 186] on button "Go to checkout" at bounding box center [635, 188] width 149 height 17
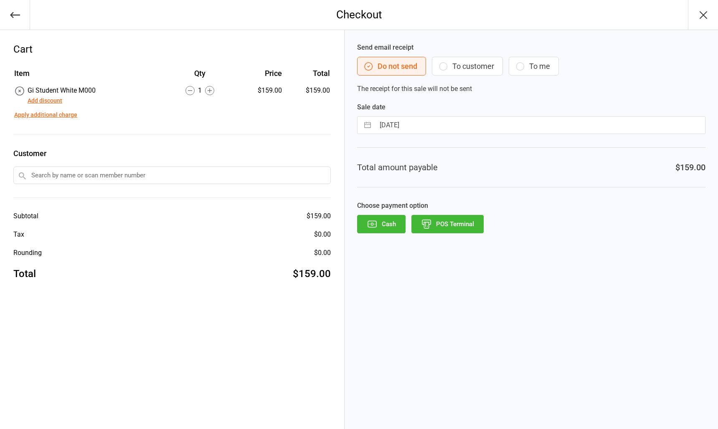
click at [53, 100] on button "Add discount" at bounding box center [45, 100] width 35 height 9
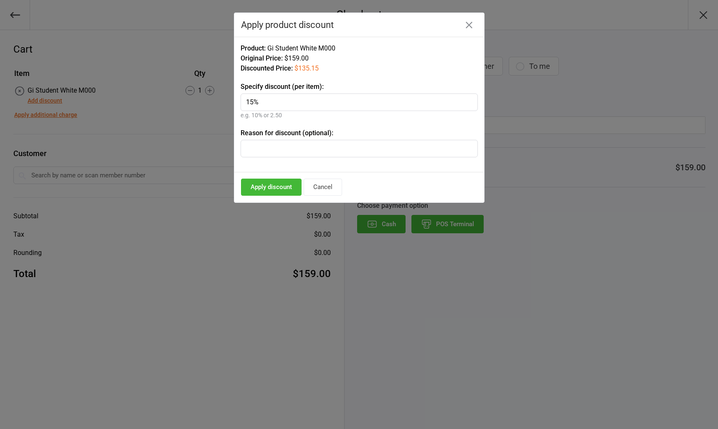
type input "15%"
click at [261, 194] on button "Apply discount" at bounding box center [271, 187] width 61 height 17
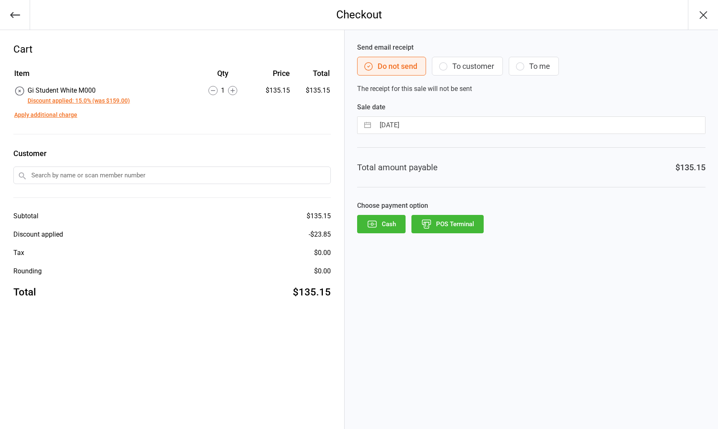
click at [438, 221] on button "POS Terminal" at bounding box center [447, 224] width 72 height 18
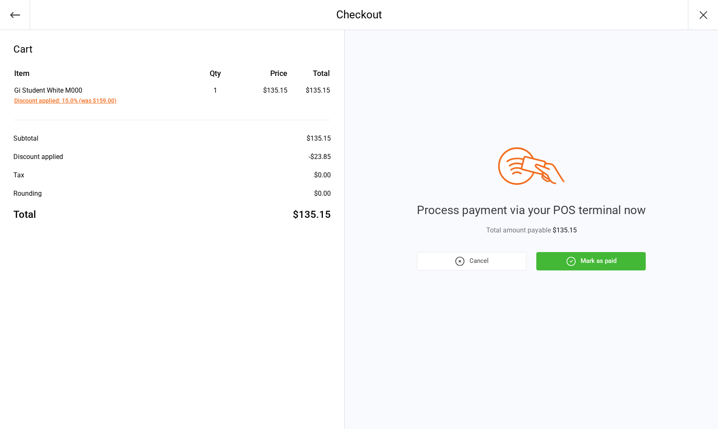
click at [565, 260] on button "Mark as paid" at bounding box center [590, 261] width 109 height 18
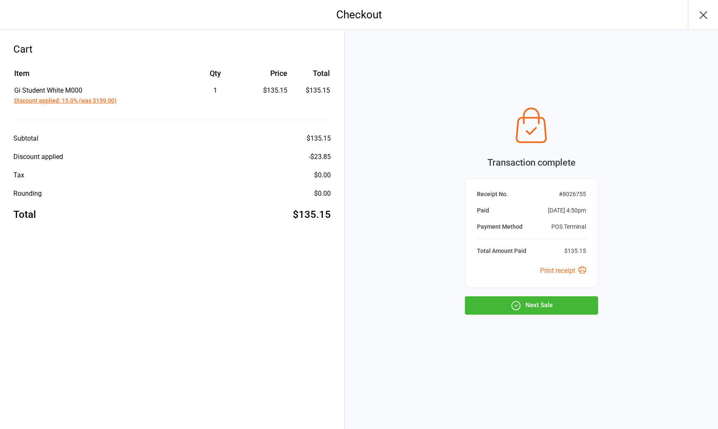
click at [524, 313] on button "Next Sale" at bounding box center [531, 306] width 133 height 18
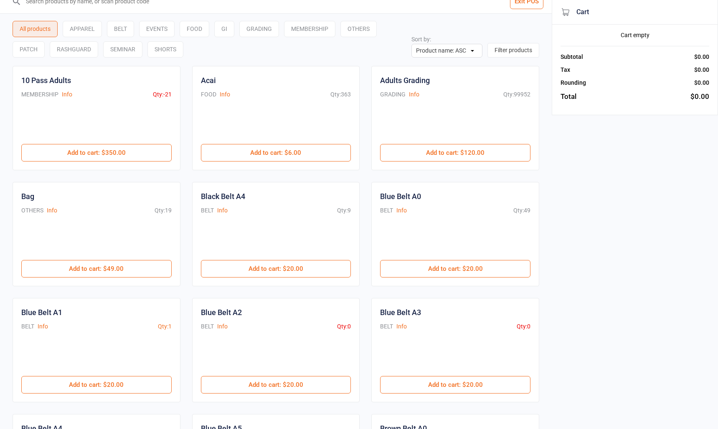
scroll to position [10, 0]
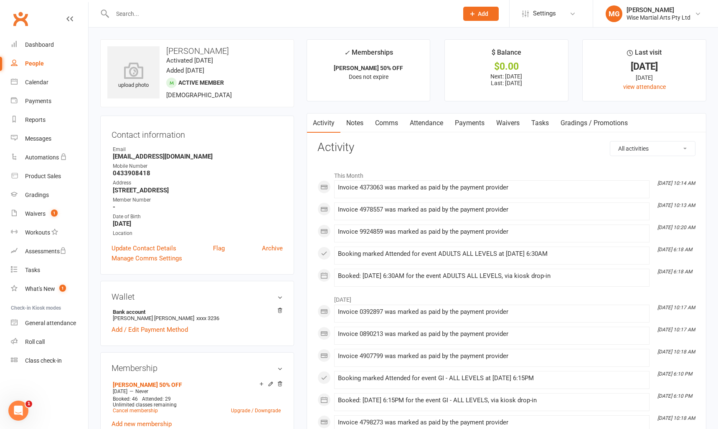
click at [497, 123] on link "Waivers" at bounding box center [507, 123] width 35 height 19
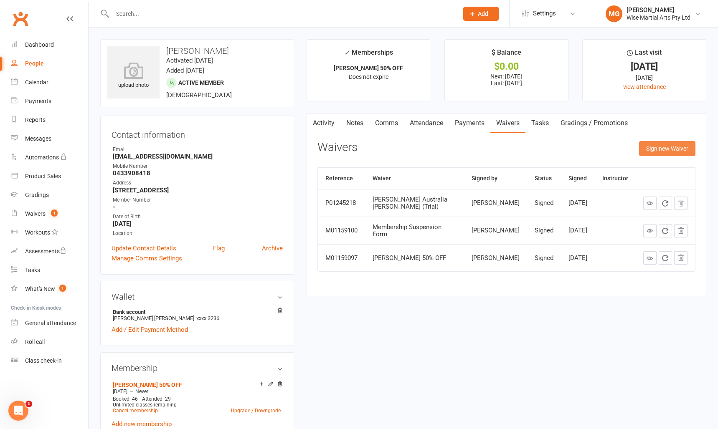
click at [675, 155] on button "Sign new Waiver" at bounding box center [667, 148] width 56 height 15
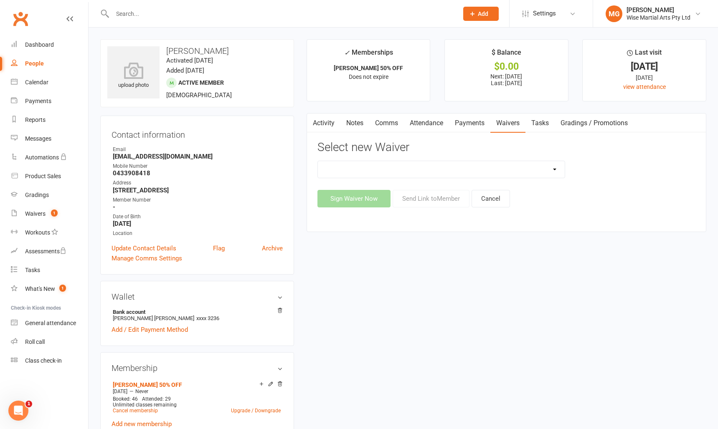
click at [413, 171] on select "10 PASS Change of Payment Details Form [PERSON_NAME] 50% OFF [PERSON_NAME] Aust…" at bounding box center [441, 169] width 247 height 17
select select "10792"
click at [318, 161] on select "10 PASS Change of Payment Details Form [PERSON_NAME] 50% OFF [PERSON_NAME] Aust…" at bounding box center [441, 169] width 247 height 17
click at [428, 205] on button "Send Link to Member" at bounding box center [431, 199] width 77 height 18
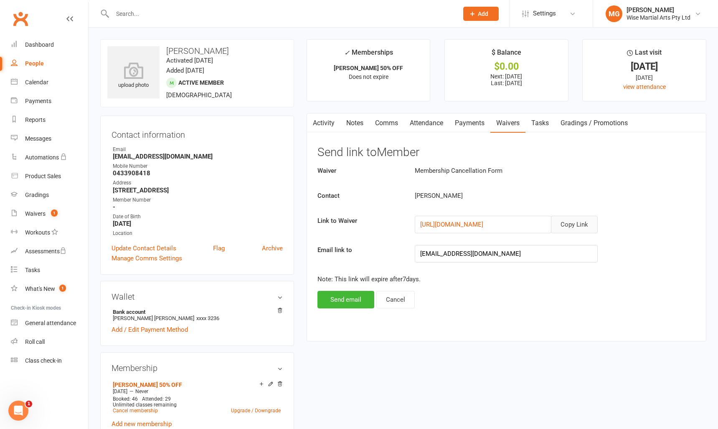
click at [563, 221] on button "Copy Link" at bounding box center [574, 225] width 47 height 18
click at [328, 119] on link "Activity" at bounding box center [323, 123] width 33 height 19
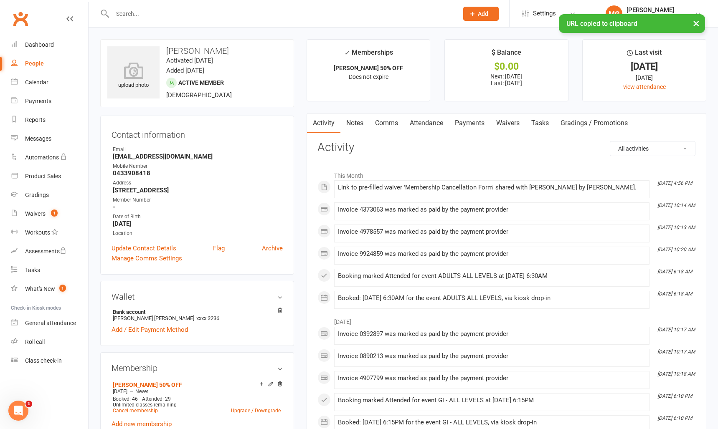
click at [384, 123] on link "Comms" at bounding box center [386, 123] width 35 height 19
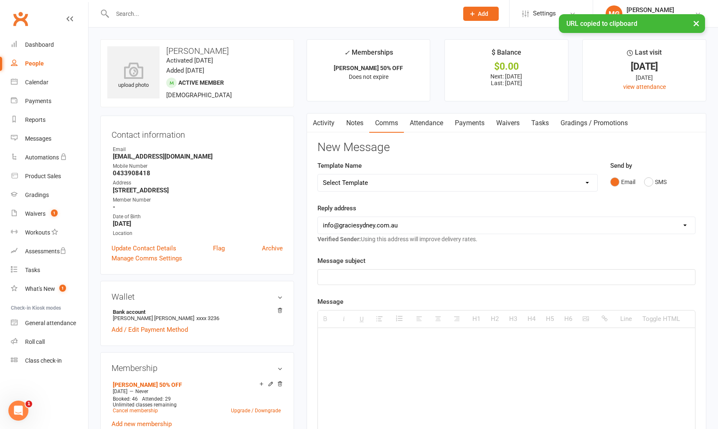
click at [368, 279] on p at bounding box center [506, 277] width 367 height 10
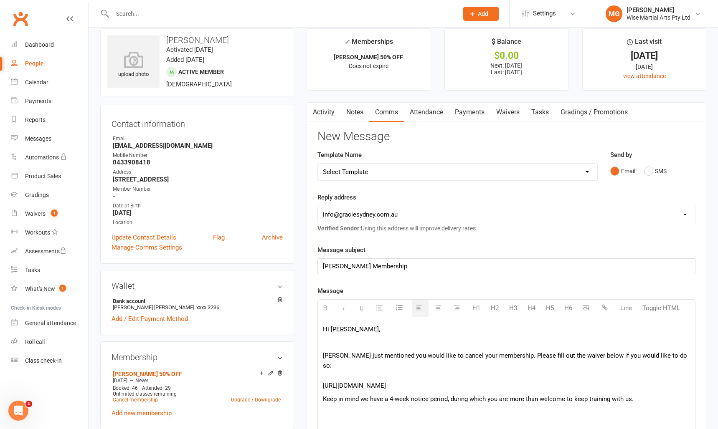
scroll to position [24, 0]
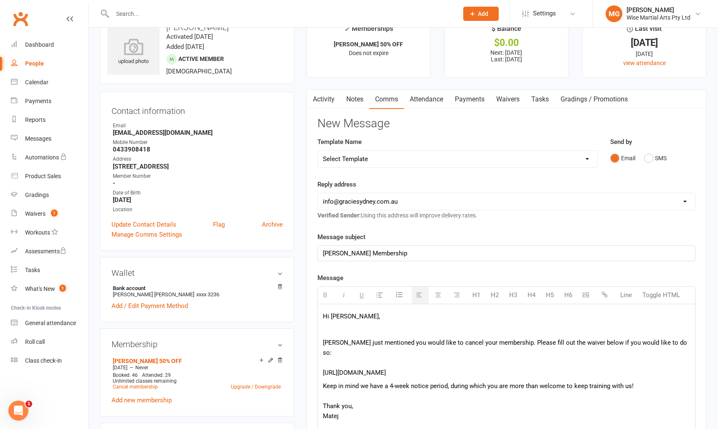
click at [323, 344] on p "[PERSON_NAME] just mentioned you would like to cancel your membership. Please f…" at bounding box center [506, 358] width 367 height 40
click at [322, 363] on div "Hi [PERSON_NAME] just mentioned you would like to cancel your membership. Pleas…" at bounding box center [506, 367] width 377 height 126
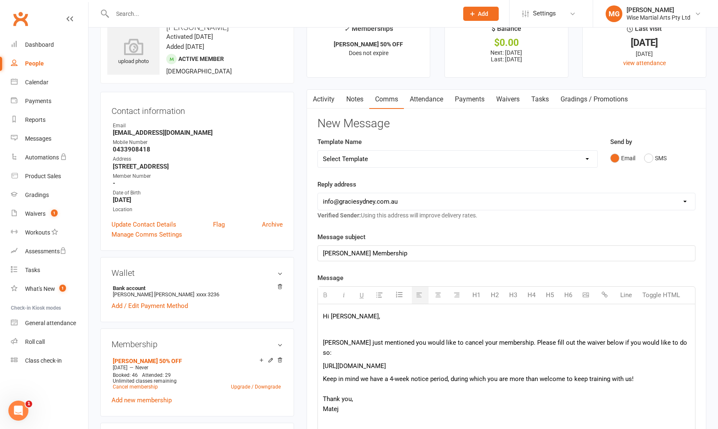
click at [330, 332] on p at bounding box center [506, 330] width 367 height 10
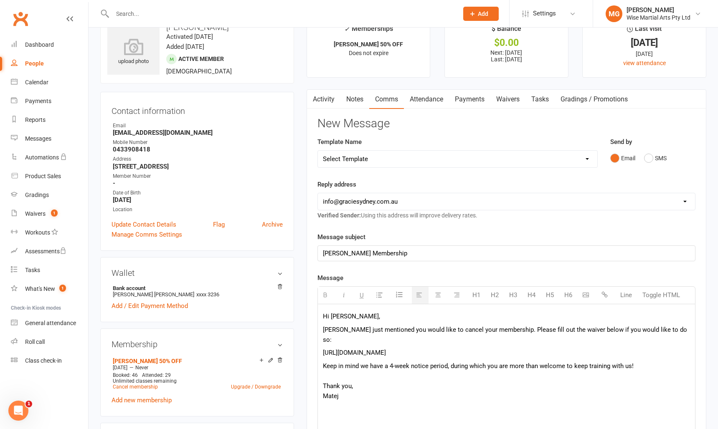
click at [498, 331] on span "[PERSON_NAME] just mentioned you would like to cancel your membership. Please f…" at bounding box center [505, 335] width 364 height 18
drag, startPoint x: 359, startPoint y: 400, endPoint x: 335, endPoint y: 374, distance: 35.2
click at [335, 374] on p "Keep in mind we have a 4-week notice period, during which you are more than wel…" at bounding box center [506, 381] width 367 height 40
click at [403, 377] on p "Keep in mind we have a 4-week notice period, during which you are more than wel…" at bounding box center [506, 381] width 367 height 40
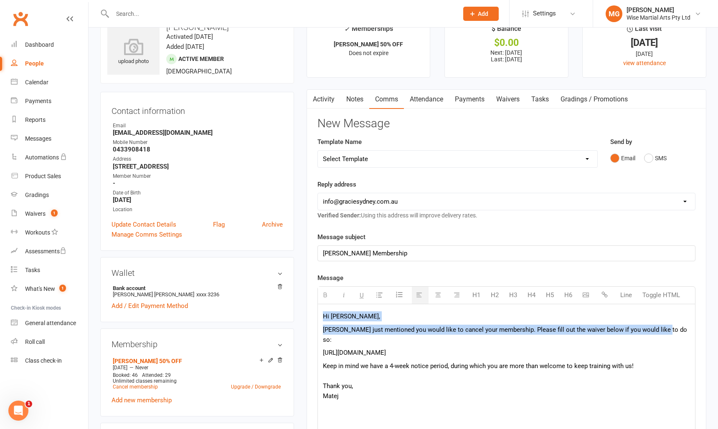
drag, startPoint x: 637, startPoint y: 330, endPoint x: 329, endPoint y: 309, distance: 309.4
click at [329, 309] on div "Hi [PERSON_NAME] just mentioned you would like to cancel your membership. Pleas…" at bounding box center [506, 366] width 377 height 125
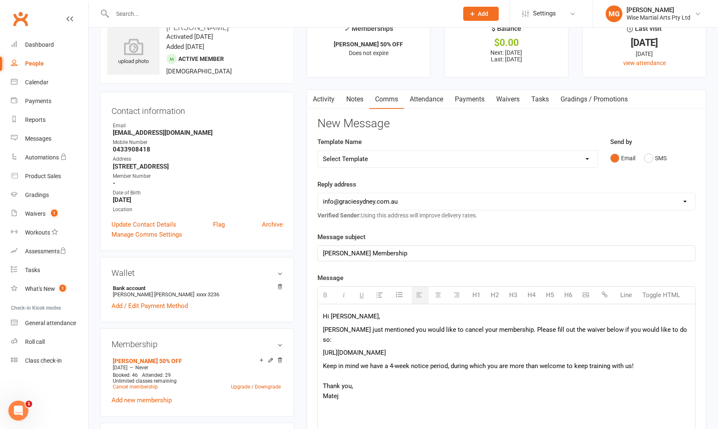
drag, startPoint x: 366, startPoint y: 380, endPoint x: 356, endPoint y: 399, distance: 21.9
click at [366, 380] on p "Keep in mind we have a 4-week notice period, during which you are more than wel…" at bounding box center [506, 381] width 367 height 40
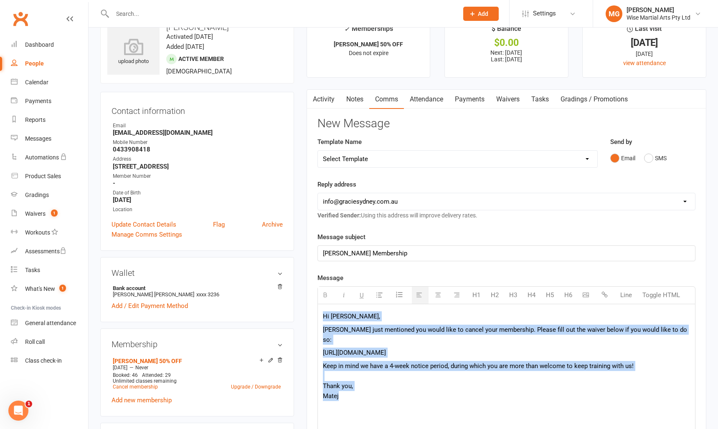
drag, startPoint x: 343, startPoint y: 389, endPoint x: 314, endPoint y: 316, distance: 78.6
click at [314, 316] on div "Activity Notes Comms Attendance Payments Waivers Tasks Gradings / Promotions Ne…" at bounding box center [507, 336] width 400 height 494
copy div "Hi [PERSON_NAME] just mentioned you would like to cancel your membership. Pleas…"
click at [394, 357] on p "[URL][DOMAIN_NAME]" at bounding box center [506, 353] width 367 height 10
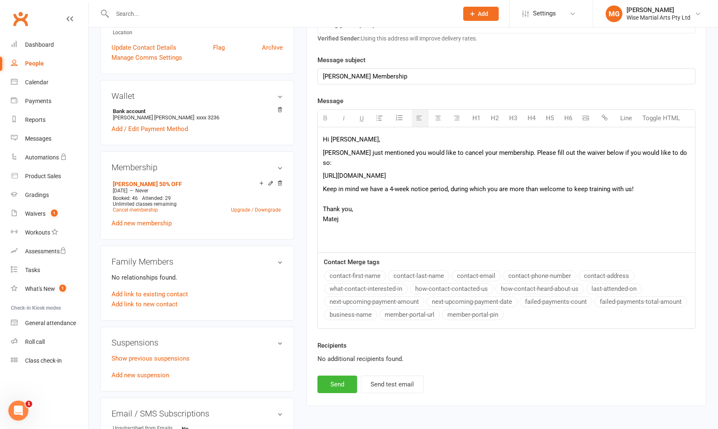
scroll to position [203, 0]
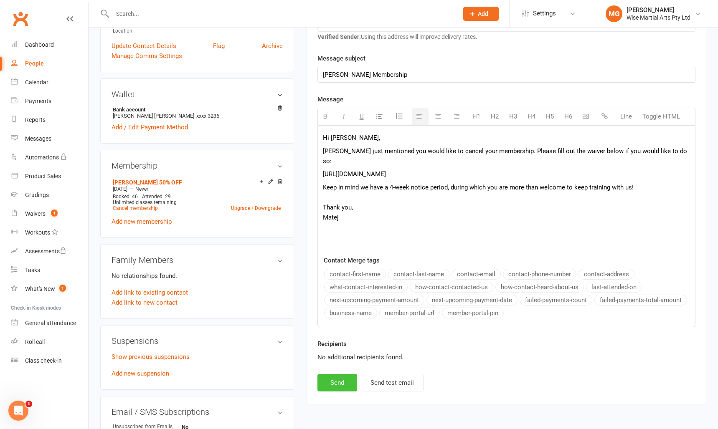
click at [349, 380] on button "Send" at bounding box center [337, 383] width 40 height 18
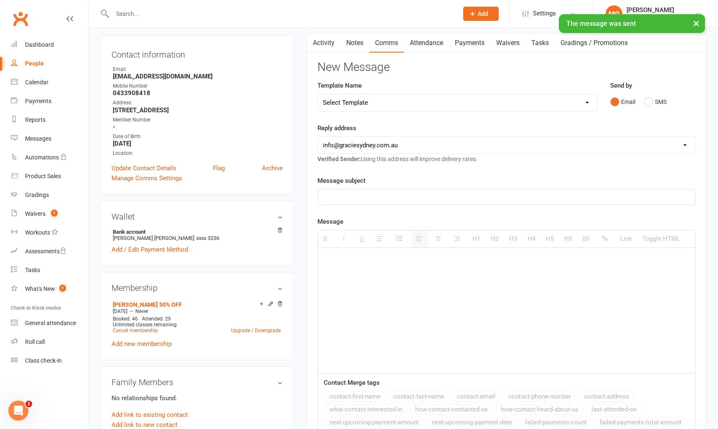
scroll to position [0, 0]
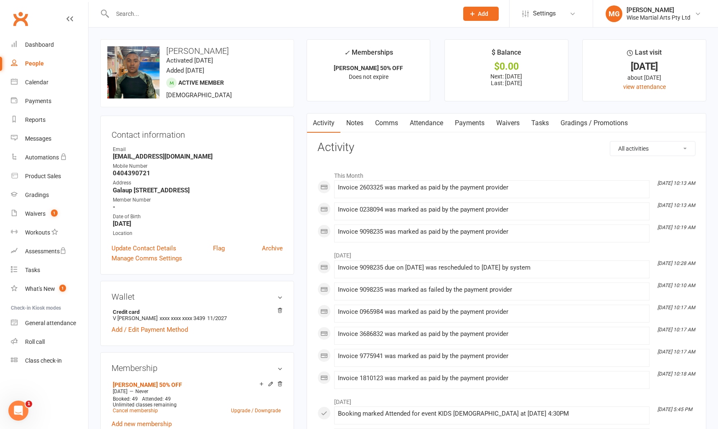
click at [383, 124] on link "Comms" at bounding box center [386, 123] width 35 height 19
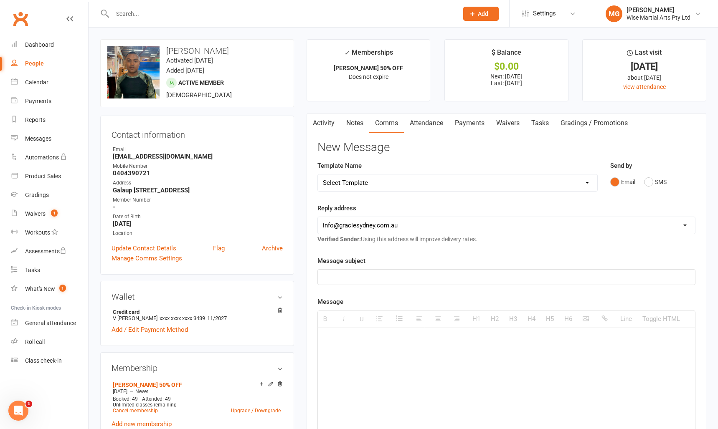
click at [508, 122] on link "Waivers" at bounding box center [507, 123] width 35 height 19
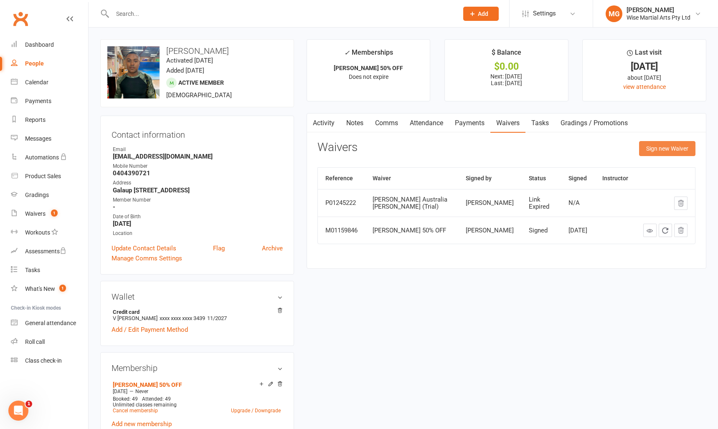
click at [679, 148] on button "Sign new Waiver" at bounding box center [667, 148] width 56 height 15
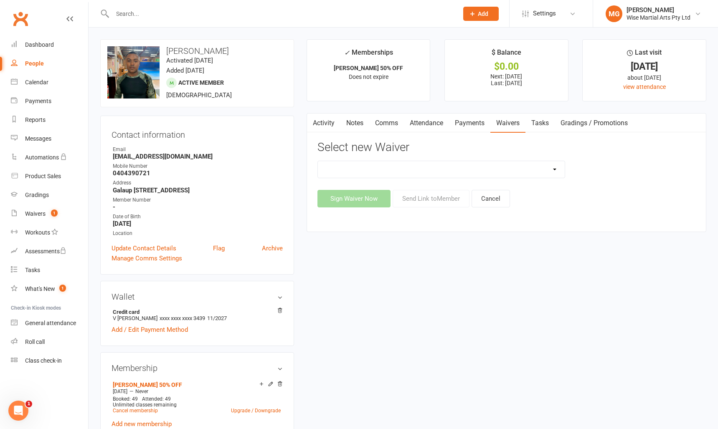
click at [372, 168] on select "10 PASS Change of Payment Details Form Gracie 50% OFF Gracie Australia BJJ Adul…" at bounding box center [441, 169] width 247 height 17
select select "10792"
click at [318, 161] on select "10 PASS Change of Payment Details Form Gracie 50% OFF Gracie Australia BJJ Adul…" at bounding box center [441, 169] width 247 height 17
click at [419, 197] on button "Send Link to Member" at bounding box center [431, 199] width 77 height 18
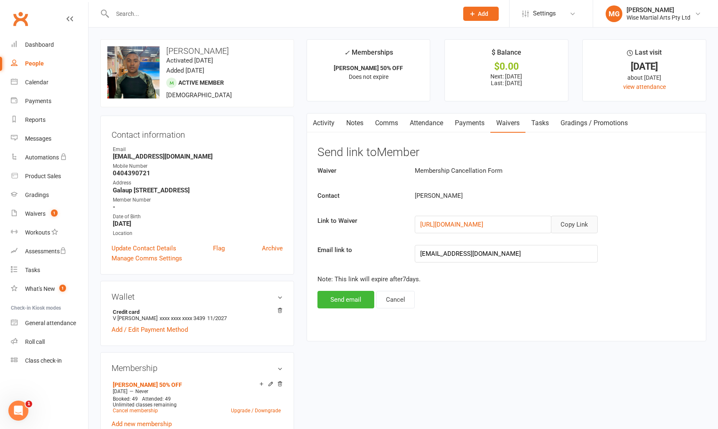
click at [576, 220] on button "Copy Link" at bounding box center [574, 225] width 47 height 18
click at [328, 128] on link "Activity" at bounding box center [323, 123] width 33 height 19
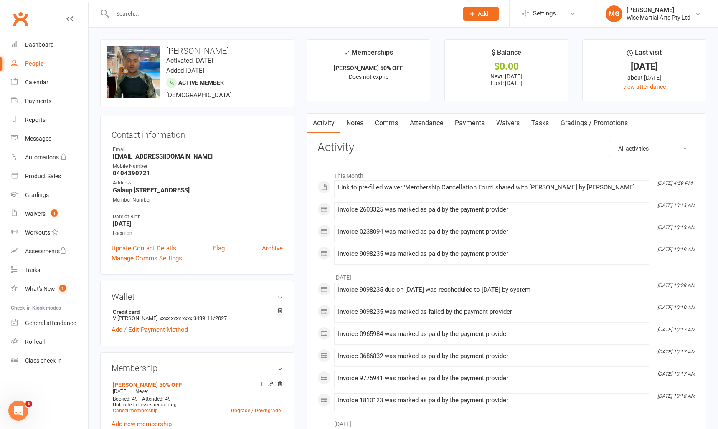
click at [390, 132] on link "Comms" at bounding box center [386, 123] width 35 height 19
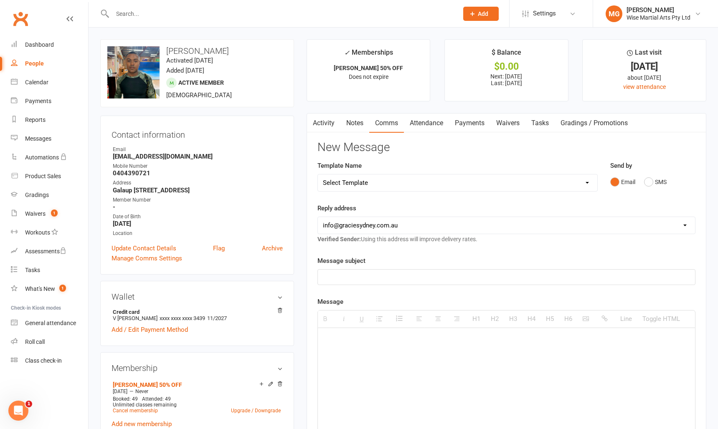
click at [384, 273] on p at bounding box center [506, 277] width 367 height 10
click at [367, 368] on div at bounding box center [506, 390] width 377 height 125
paste div
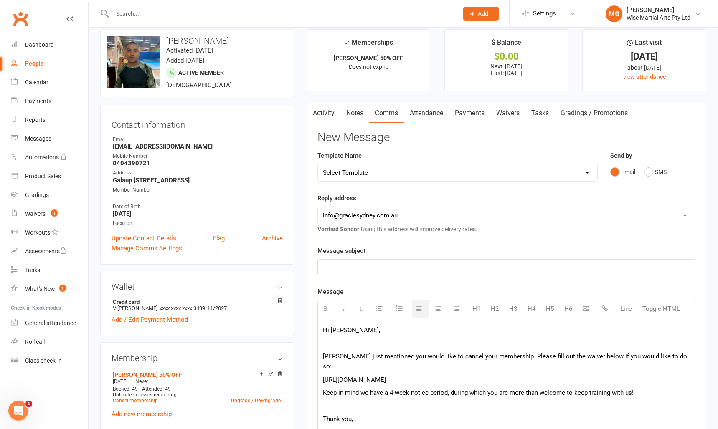
scroll to position [14, 0]
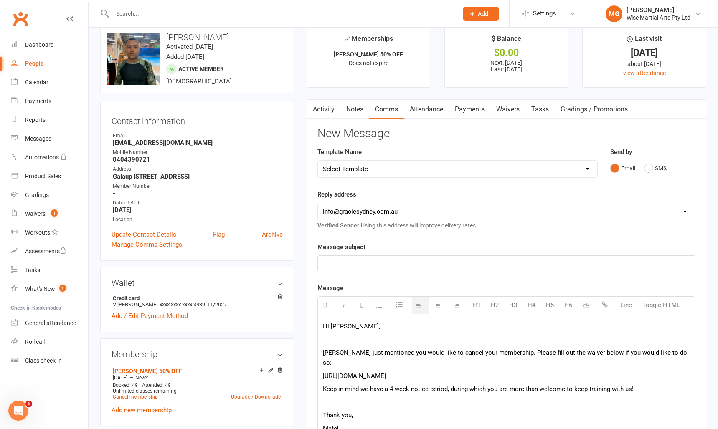
click at [324, 355] on p "[PERSON_NAME] just mentioned you would like to cancel your membership. Please f…" at bounding box center [506, 358] width 367 height 20
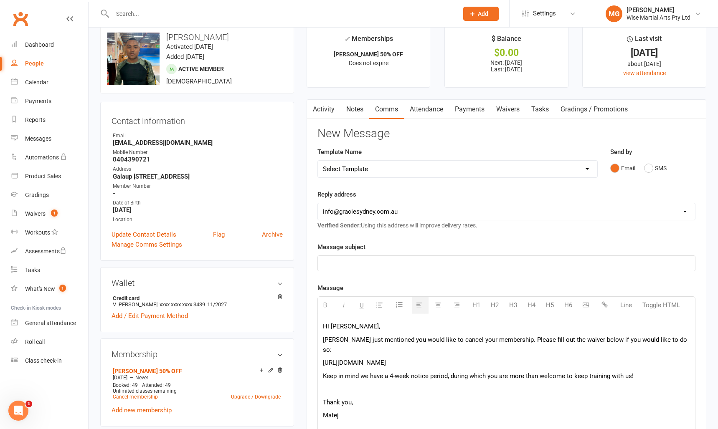
click at [323, 398] on p "Thank you," at bounding box center [506, 403] width 367 height 10
click at [355, 327] on p "Hi [PERSON_NAME]," at bounding box center [506, 327] width 367 height 10
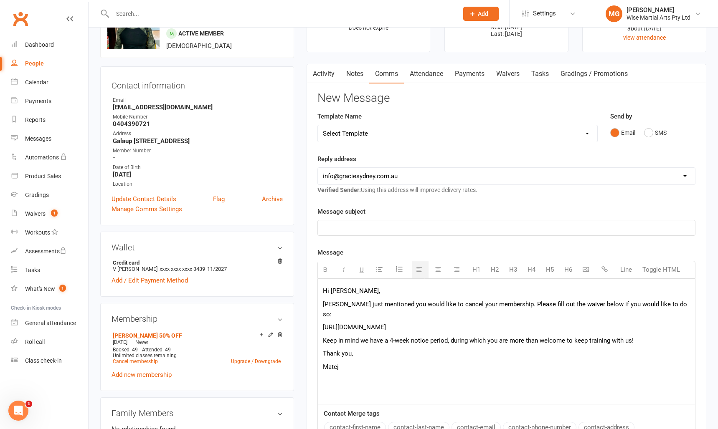
scroll to position [51, 0]
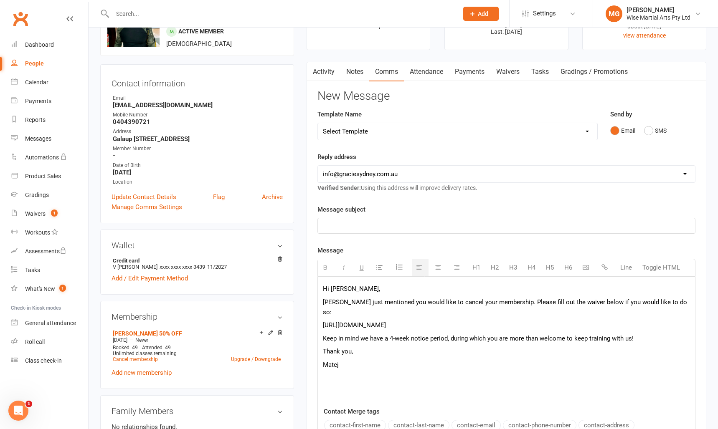
click at [395, 363] on p "Matej" at bounding box center [506, 365] width 367 height 10
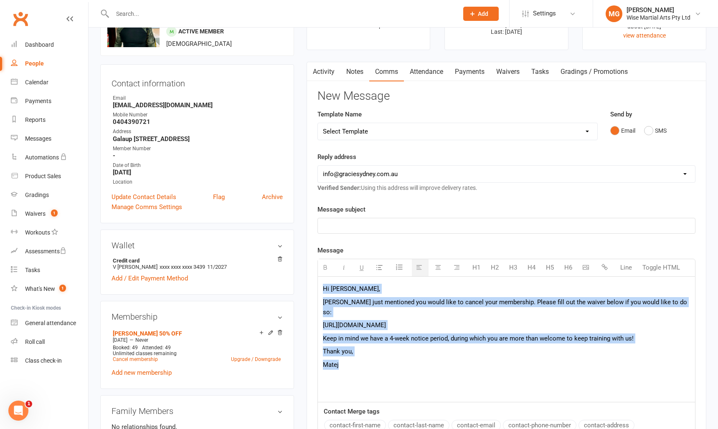
drag, startPoint x: 431, startPoint y: 368, endPoint x: 314, endPoint y: 275, distance: 149.3
click at [314, 275] on div "Activity Notes Comms Attendance Payments Waivers Tasks Gradings / Promotions Ne…" at bounding box center [507, 309] width 400 height 494
click at [403, 347] on div "Hi Victor, Tony just mentioned you would like to cancel your membership. Please…" at bounding box center [506, 339] width 377 height 125
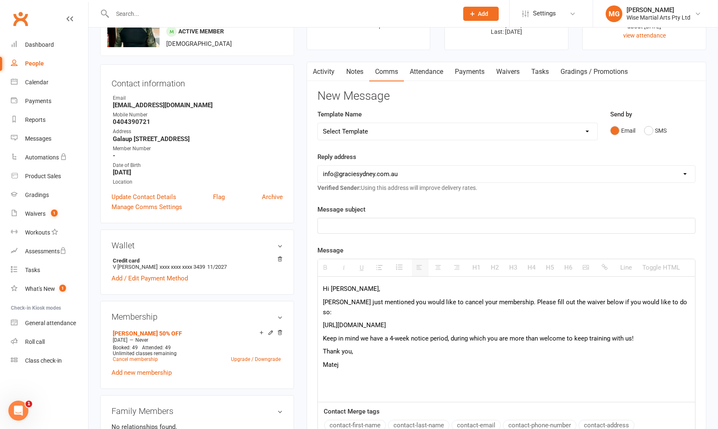
click at [348, 226] on p at bounding box center [506, 226] width 367 height 10
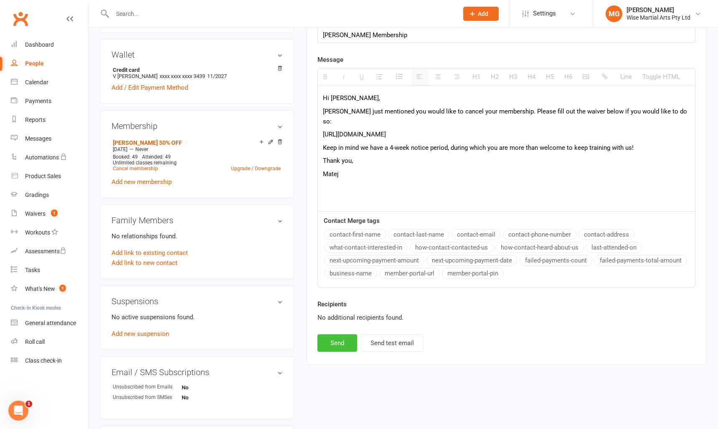
scroll to position [244, 0]
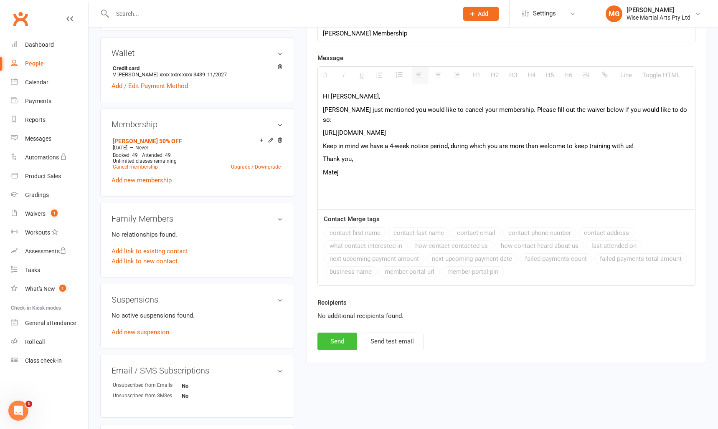
drag, startPoint x: 334, startPoint y: 339, endPoint x: 350, endPoint y: 233, distance: 107.6
click at [350, 233] on div "New Message Template Name Select Template [Email] Cancelation Explanation 30 da…" at bounding box center [506, 123] width 378 height 453
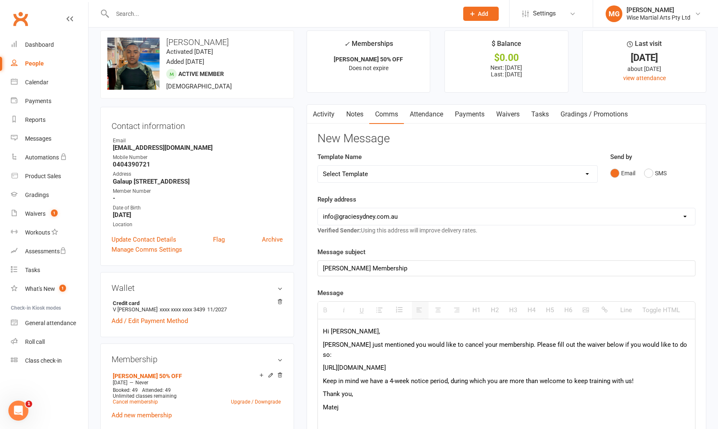
scroll to position [0, 0]
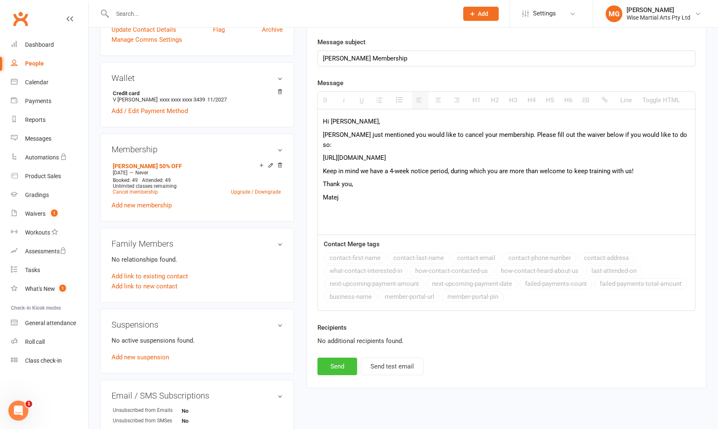
click at [327, 366] on button "Send" at bounding box center [337, 367] width 40 height 18
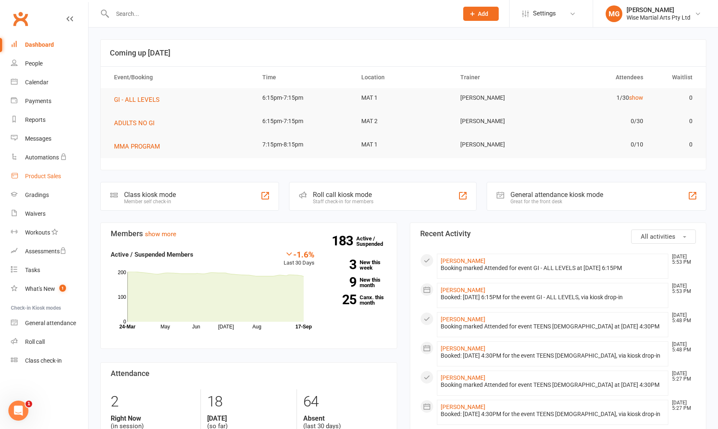
click at [40, 170] on link "Product Sales" at bounding box center [49, 176] width 77 height 19
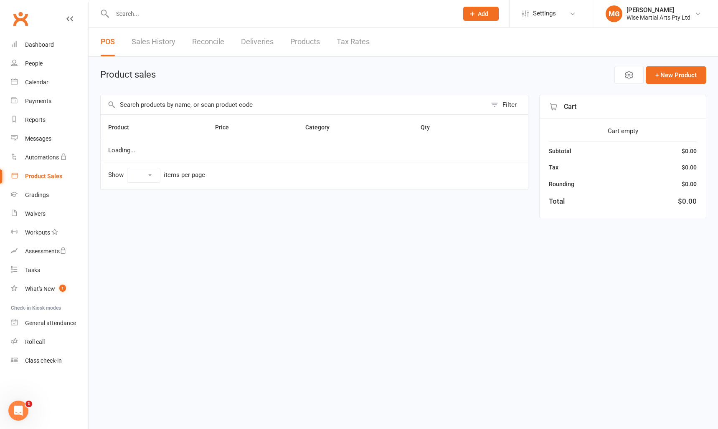
select select "10"
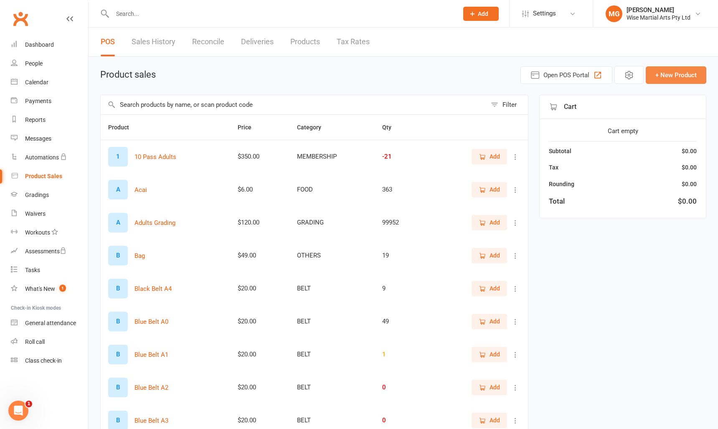
click at [668, 76] on button "+ New Product" at bounding box center [676, 75] width 61 height 18
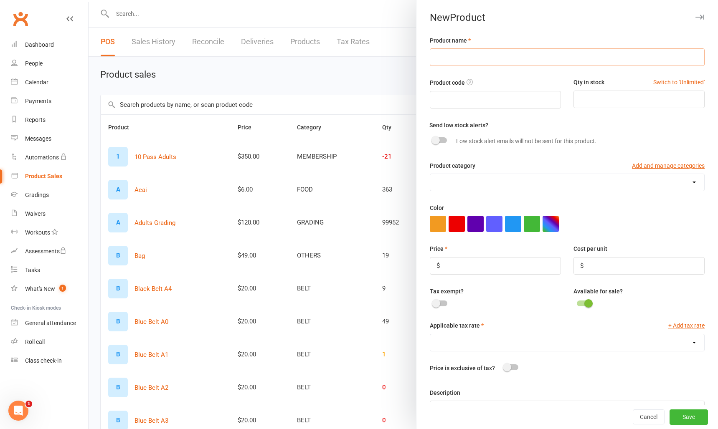
click at [544, 66] on input "text" at bounding box center [567, 57] width 275 height 18
click at [250, 74] on div at bounding box center [403, 214] width 629 height 429
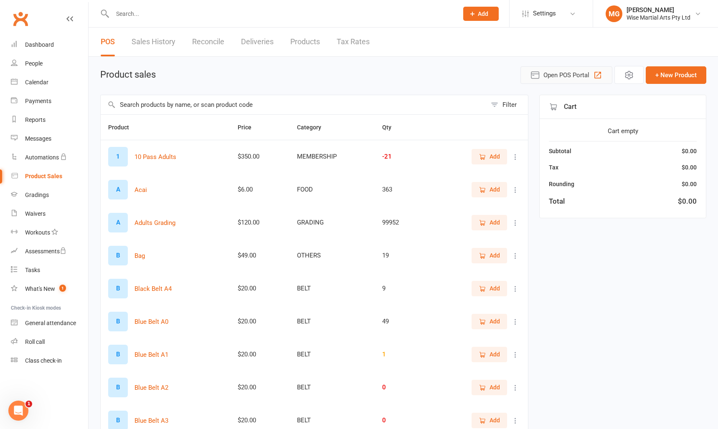
click at [559, 79] on span "Open POS Portal" at bounding box center [566, 75] width 46 height 10
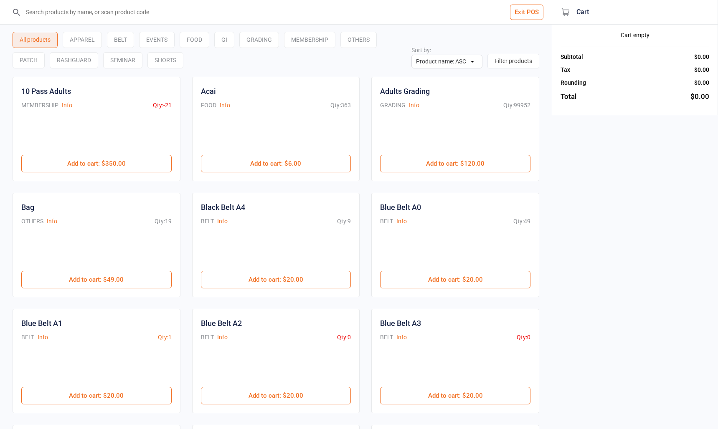
click at [82, 10] on input "search" at bounding box center [281, 12] width 518 height 24
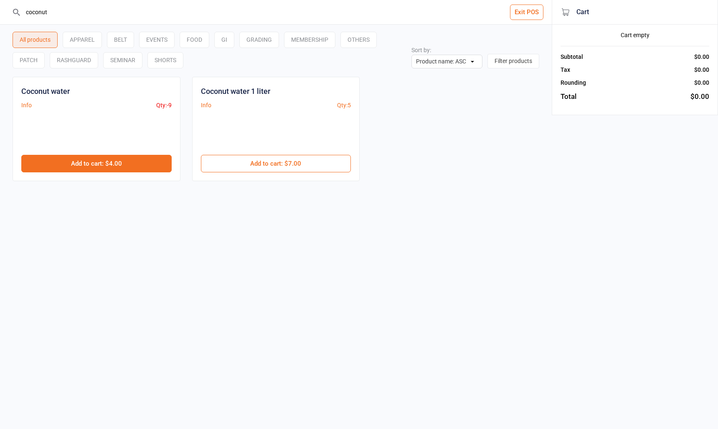
type input "coconut"
click at [159, 166] on button "Add to cart : $4.00" at bounding box center [96, 164] width 150 height 18
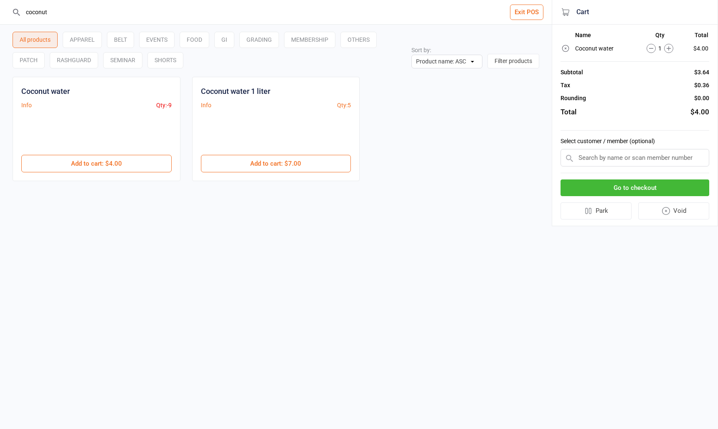
click at [659, 187] on button "Go to checkout" at bounding box center [635, 188] width 149 height 17
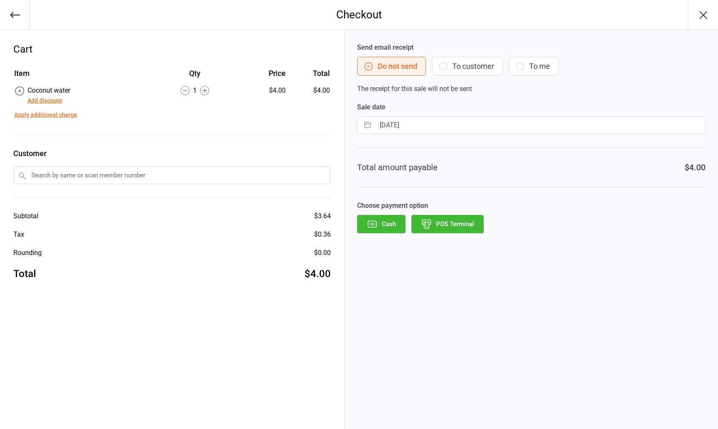
click at [443, 216] on button "POS Terminal" at bounding box center [447, 224] width 72 height 18
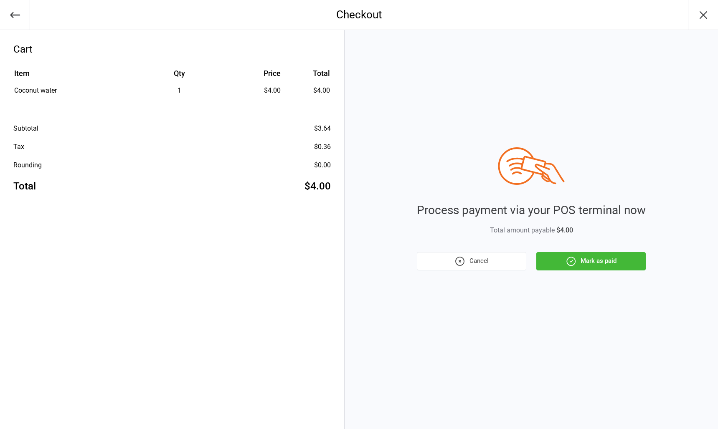
click at [589, 273] on div "Process payment via your POS terminal now Total amount payable $4.00 Cancel Mar…" at bounding box center [531, 229] width 373 height 399
click at [596, 266] on button "Mark as paid" at bounding box center [590, 261] width 109 height 18
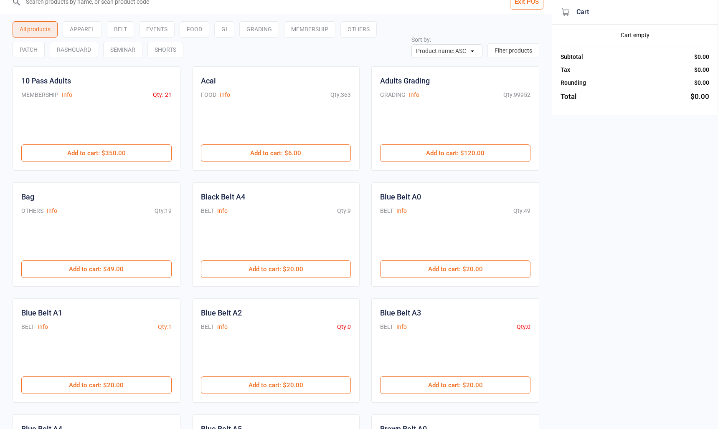
click at [543, 9] on header "Exit POS" at bounding box center [276, 2] width 552 height 25
click at [536, 7] on button "Exit POS" at bounding box center [526, 1] width 33 height 15
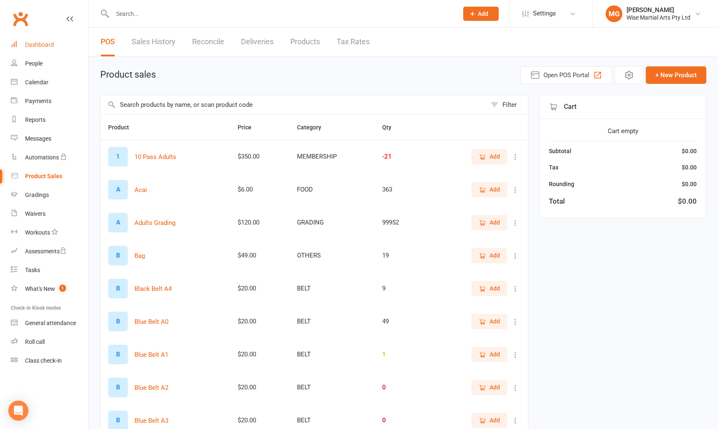
click at [35, 44] on div "Dashboard" at bounding box center [39, 44] width 29 height 7
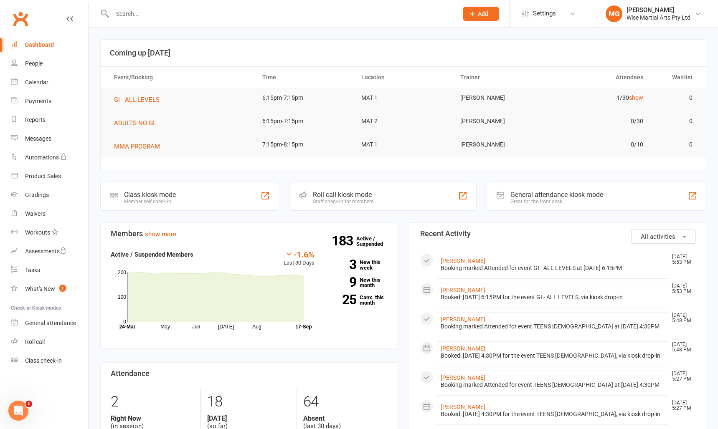
click at [171, 9] on input "text" at bounding box center [281, 14] width 342 height 12
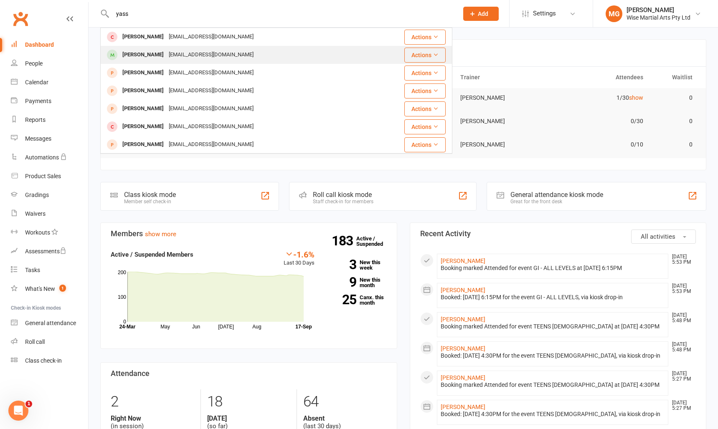
type input "yass"
click at [175, 48] on div "Yassin Adjal [EMAIL_ADDRESS][DOMAIN_NAME]" at bounding box center [242, 54] width 282 height 17
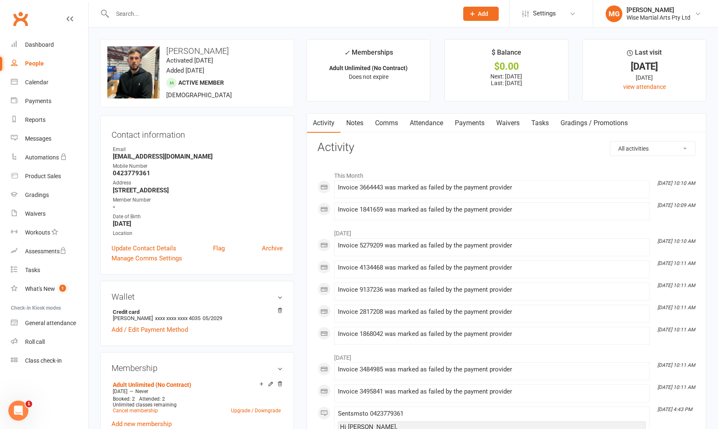
click at [480, 122] on link "Payments" at bounding box center [469, 123] width 41 height 19
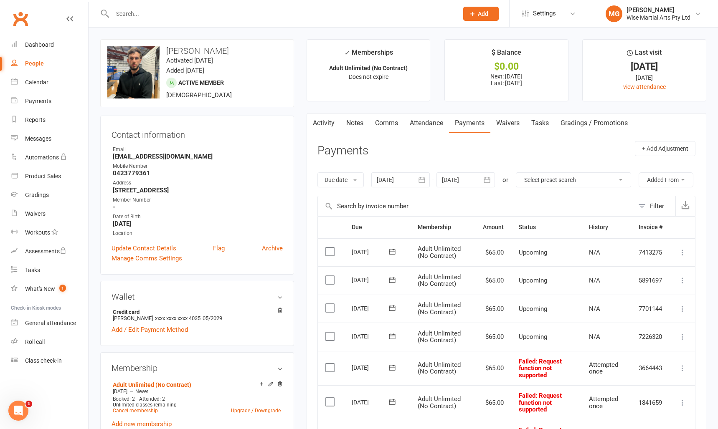
click at [387, 179] on div at bounding box center [400, 179] width 58 height 15
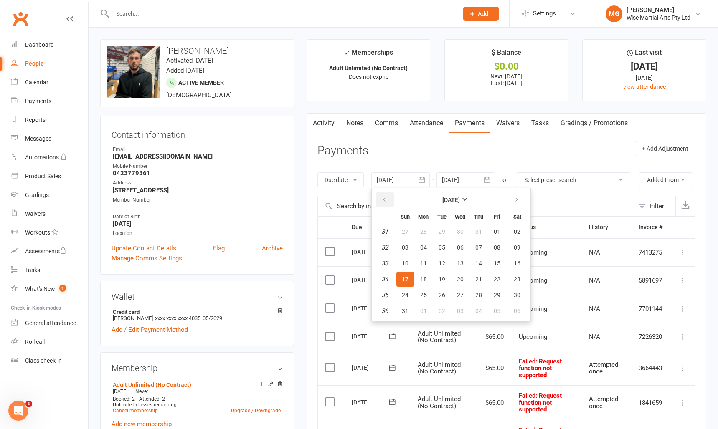
click at [385, 198] on icon "button" at bounding box center [384, 200] width 6 height 7
click at [412, 249] on button "04" at bounding box center [405, 247] width 18 height 15
type input "[DATE]"
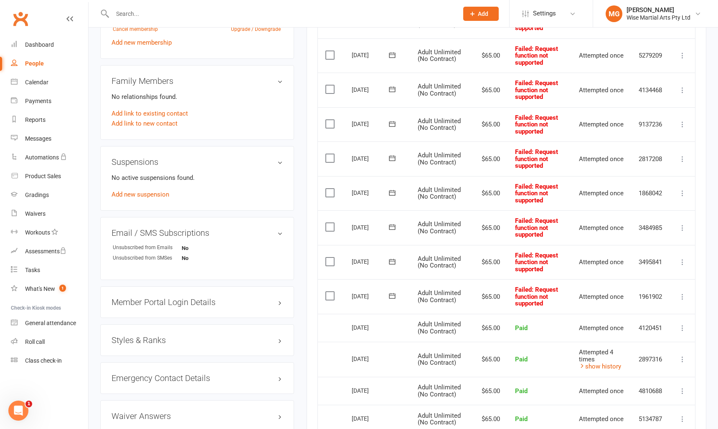
drag, startPoint x: 529, startPoint y: 327, endPoint x: 520, endPoint y: 298, distance: 30.0
click at [529, 307] on span ": Request function not supported" at bounding box center [536, 296] width 43 height 21
click at [519, 272] on span ": Request function not supported" at bounding box center [536, 261] width 43 height 21
click at [520, 238] on span ": Request function not supported" at bounding box center [536, 226] width 43 height 21
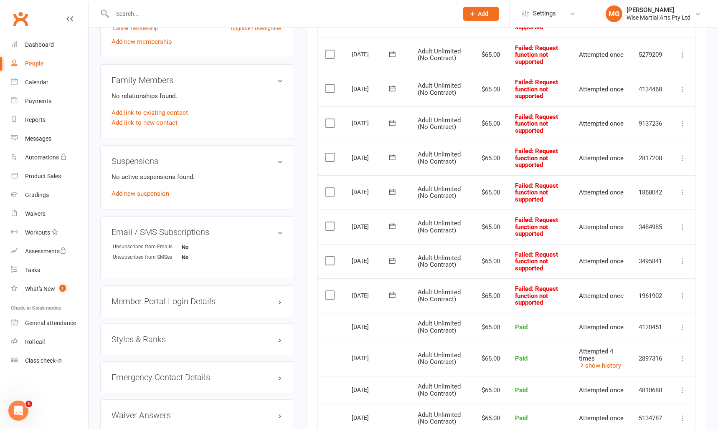
click at [515, 203] on span ": Request function not supported" at bounding box center [536, 192] width 43 height 21
click at [524, 169] on span "Failed : Request function not supported" at bounding box center [536, 157] width 43 height 21
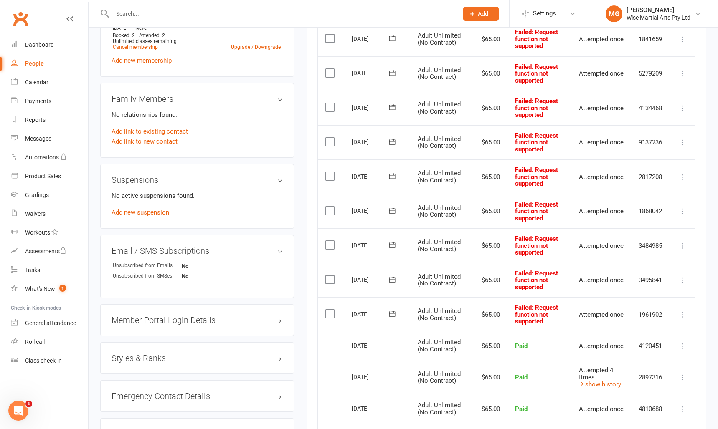
scroll to position [344, 0]
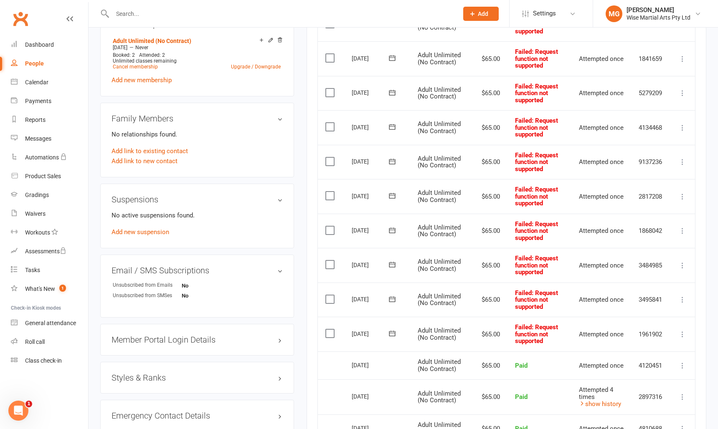
click at [525, 173] on span "Failed : Request function not supported" at bounding box center [536, 162] width 43 height 21
click at [521, 138] on span ": Request function not supported" at bounding box center [536, 127] width 43 height 21
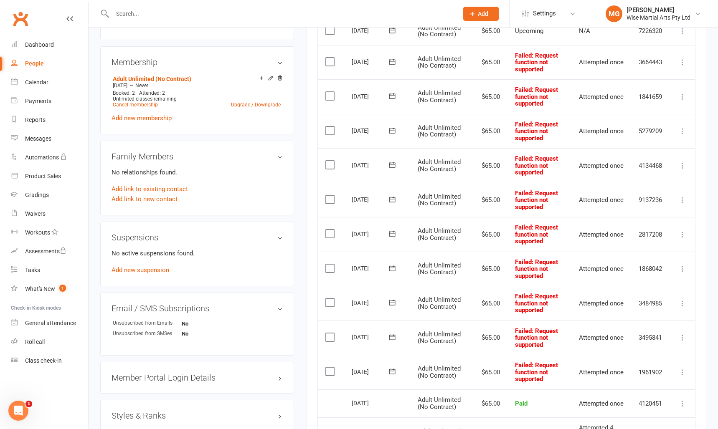
scroll to position [302, 0]
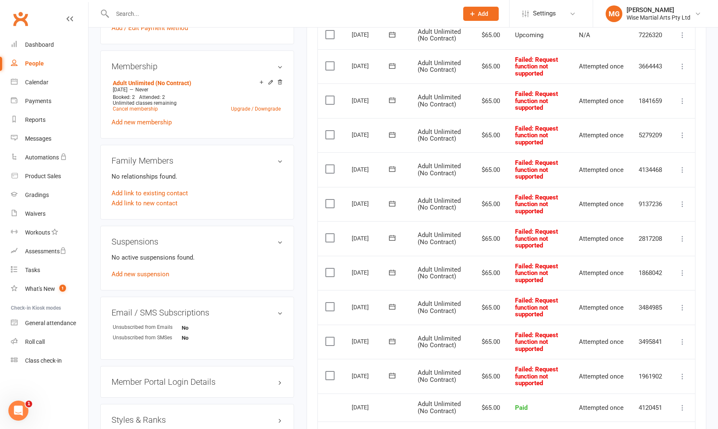
click at [521, 146] on span "Failed : Request function not supported" at bounding box center [536, 135] width 43 height 21
click at [520, 112] on span ": Request function not supported" at bounding box center [536, 100] width 43 height 21
click at [515, 75] on td "Failed : Request function not supported" at bounding box center [539, 66] width 64 height 35
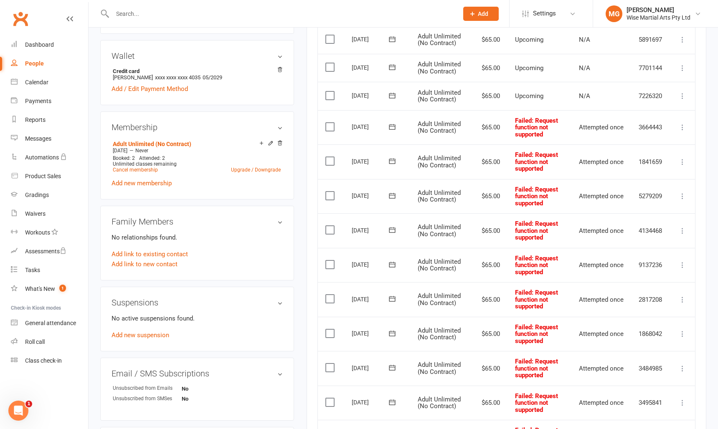
scroll to position [236, 0]
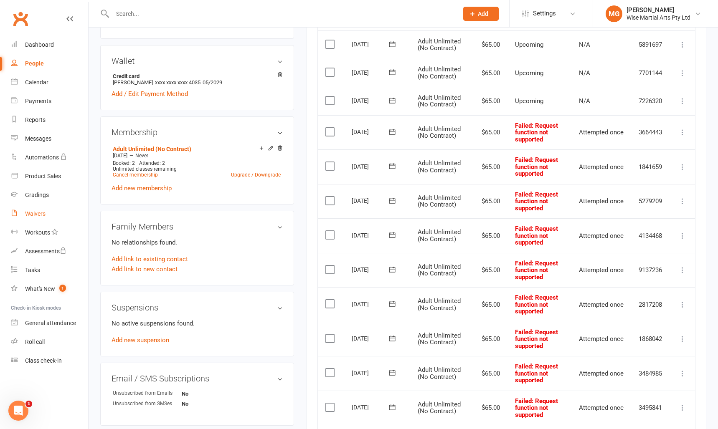
click at [35, 213] on div "Waivers" at bounding box center [35, 214] width 20 height 7
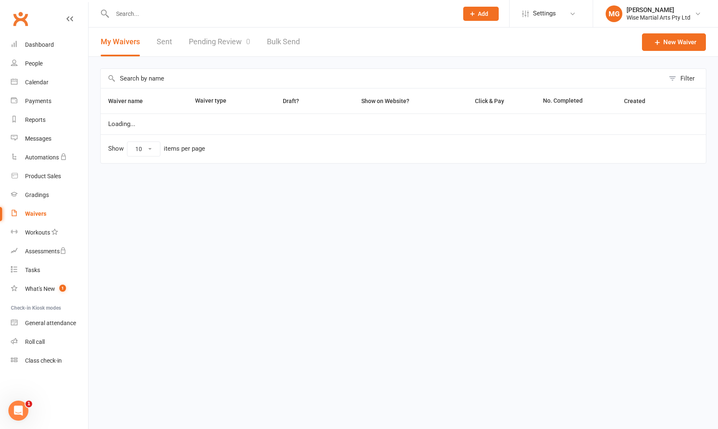
select select "100"
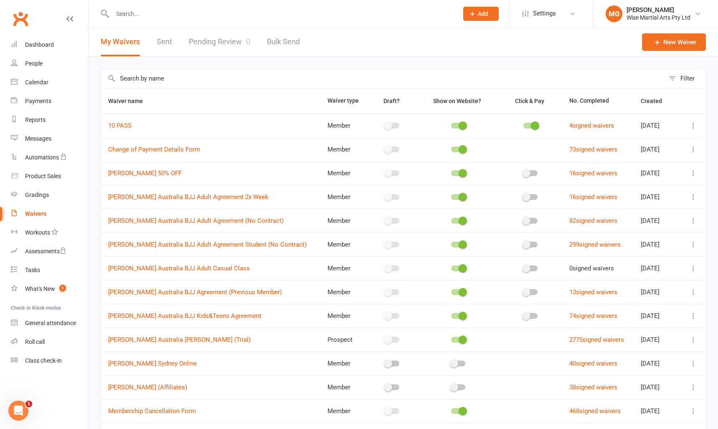
click at [209, 48] on link "Pending Review 0" at bounding box center [219, 42] width 61 height 29
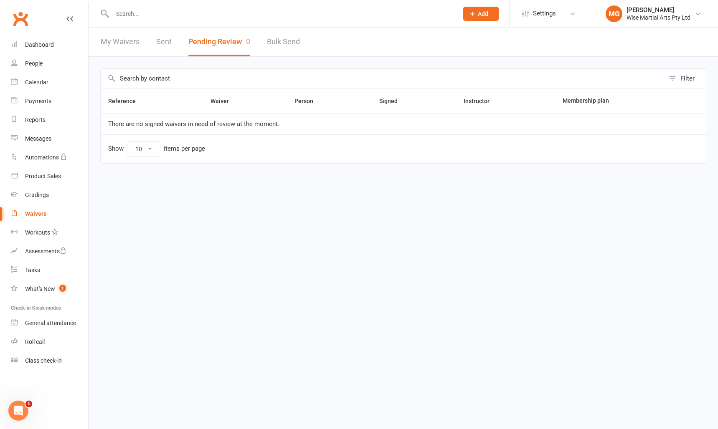
click at [166, 8] on input "text" at bounding box center [281, 14] width 342 height 12
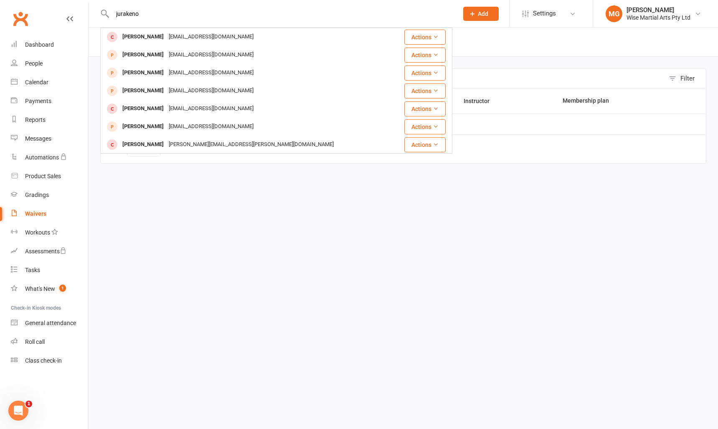
drag, startPoint x: 151, startPoint y: 15, endPoint x: 106, endPoint y: 13, distance: 45.6
click at [106, 13] on div "jurakeno [PERSON_NAME] [PERSON_NAME][EMAIL_ADDRESS][DOMAIN_NAME] Actions [PERSO…" at bounding box center [276, 13] width 352 height 27
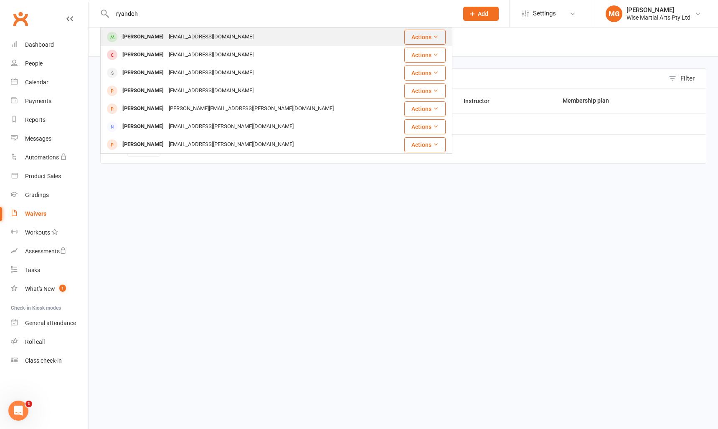
type input "ryandoh"
click at [167, 37] on div "[EMAIL_ADDRESS][DOMAIN_NAME]" at bounding box center [211, 37] width 90 height 12
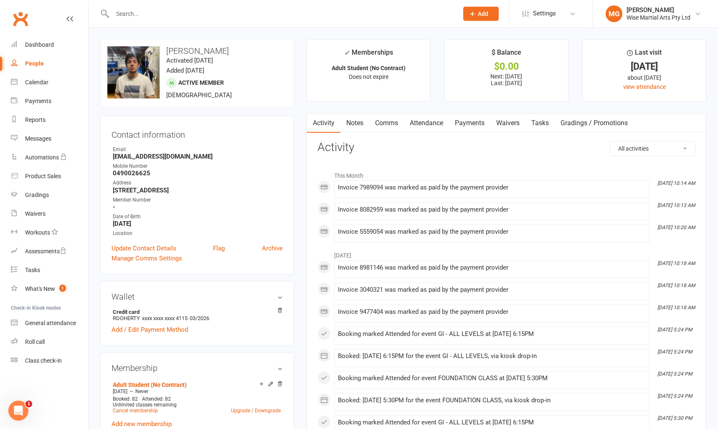
click at [500, 126] on link "Waivers" at bounding box center [507, 123] width 35 height 19
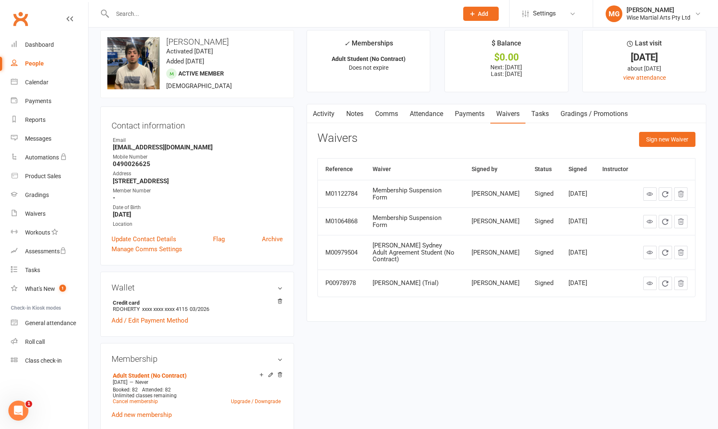
scroll to position [11, 0]
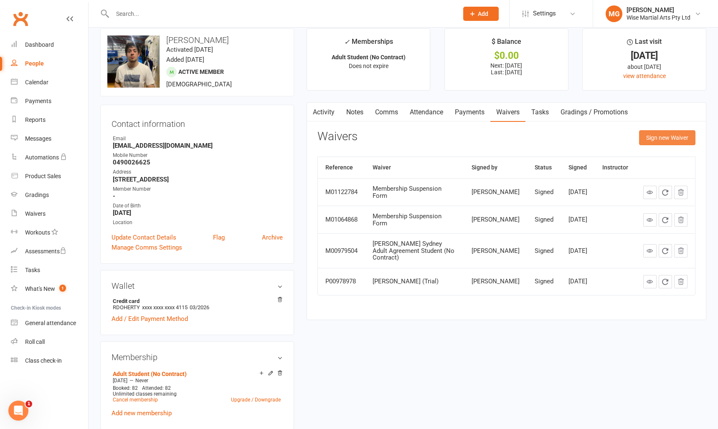
click at [653, 143] on button "Sign new Waiver" at bounding box center [667, 137] width 56 height 15
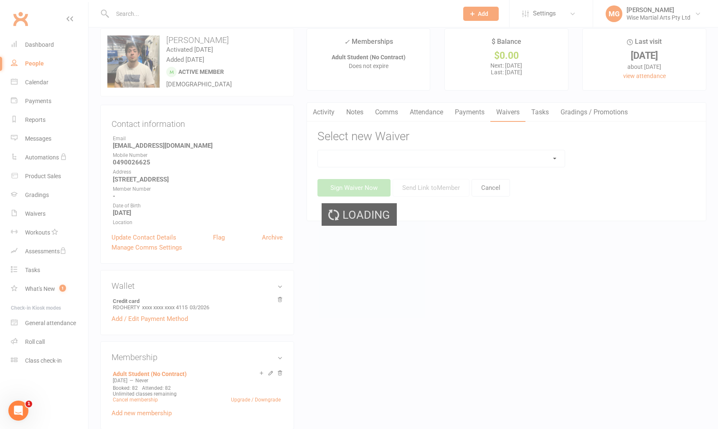
click at [364, 152] on select at bounding box center [441, 158] width 247 height 17
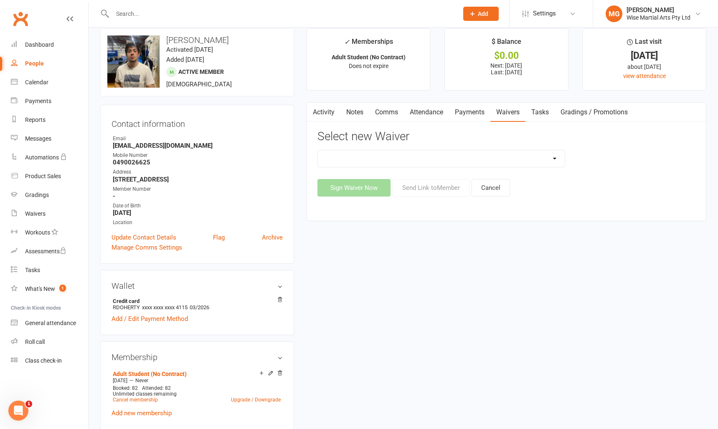
select select "10793"
click at [318, 150] on select "10 PASS Change of Payment Details Form [PERSON_NAME] 50% OFF [PERSON_NAME] Aust…" at bounding box center [441, 158] width 247 height 17
click at [423, 182] on button "Send Link to Member" at bounding box center [431, 188] width 77 height 18
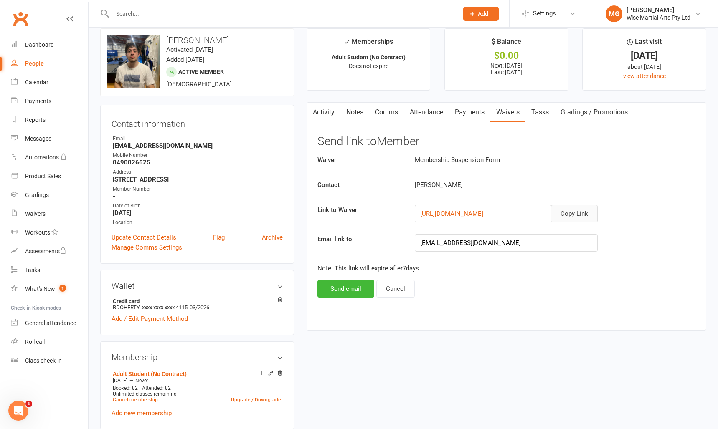
click at [571, 205] on button "Copy Link" at bounding box center [574, 214] width 47 height 18
click at [152, 16] on input "text" at bounding box center [281, 14] width 342 height 12
paste input "[PERSON_NAME]"
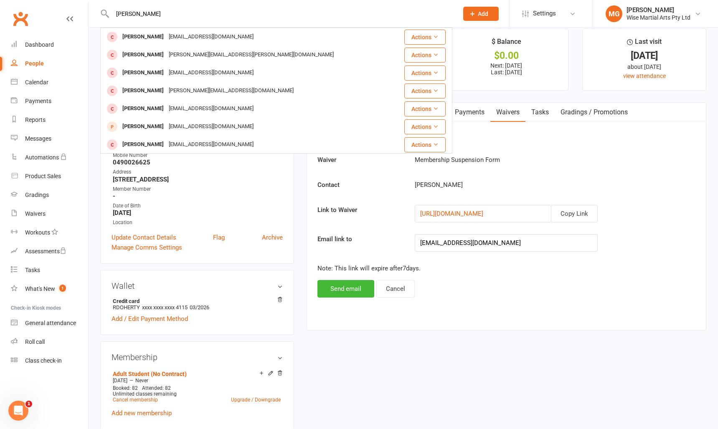
type input "[PERSON_NAME]"
click at [145, 41] on div "[PERSON_NAME]" at bounding box center [143, 37] width 46 height 12
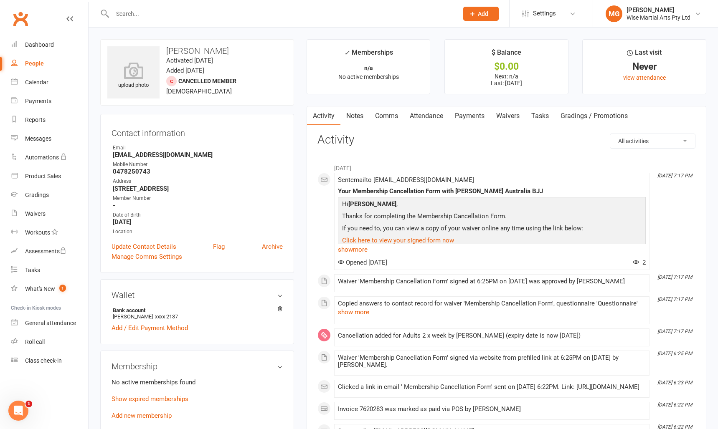
click at [467, 114] on link "Payments" at bounding box center [469, 116] width 41 height 19
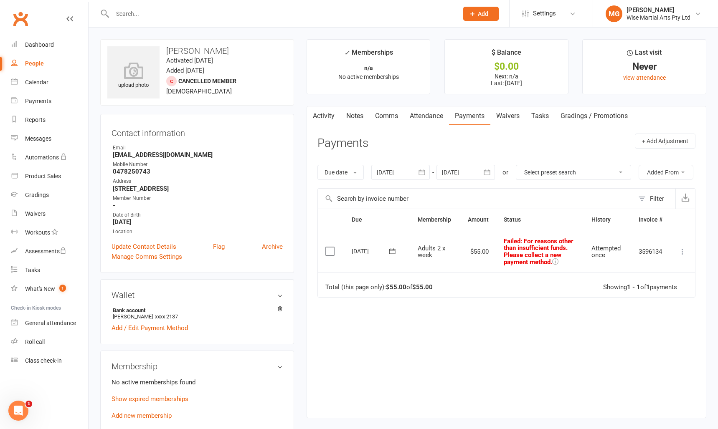
click at [385, 174] on div at bounding box center [400, 172] width 58 height 15
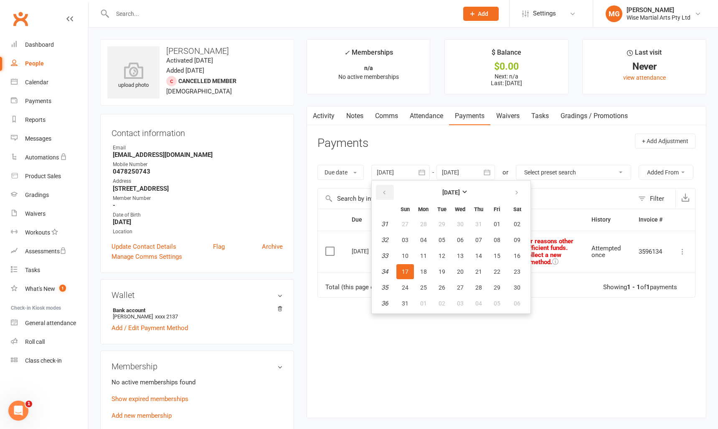
click at [378, 192] on button "button" at bounding box center [385, 192] width 18 height 15
click at [447, 284] on button "29" at bounding box center [442, 287] width 18 height 15
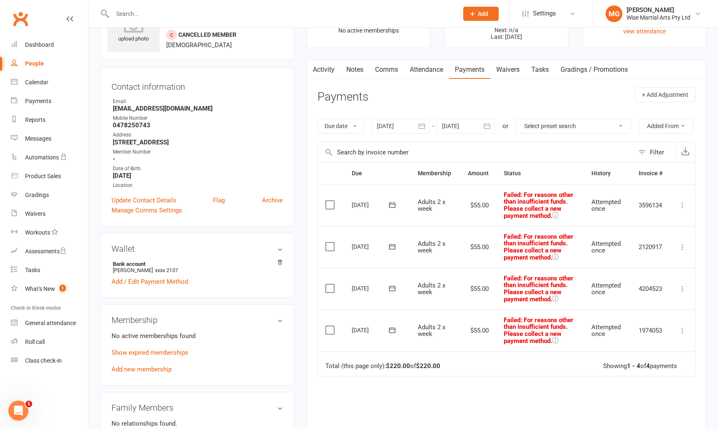
scroll to position [33, 0]
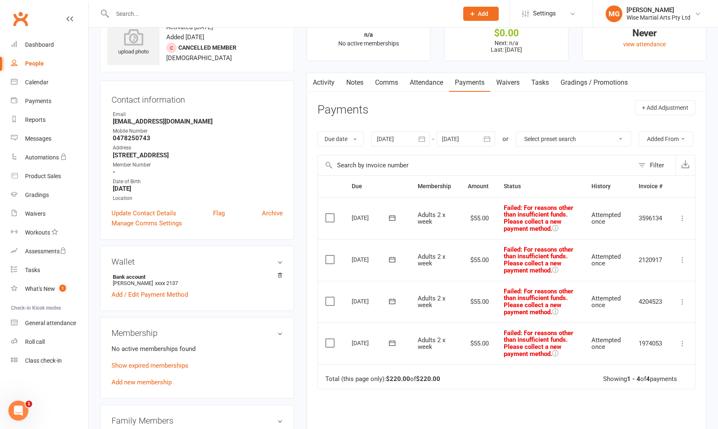
click at [393, 139] on div at bounding box center [400, 139] width 58 height 15
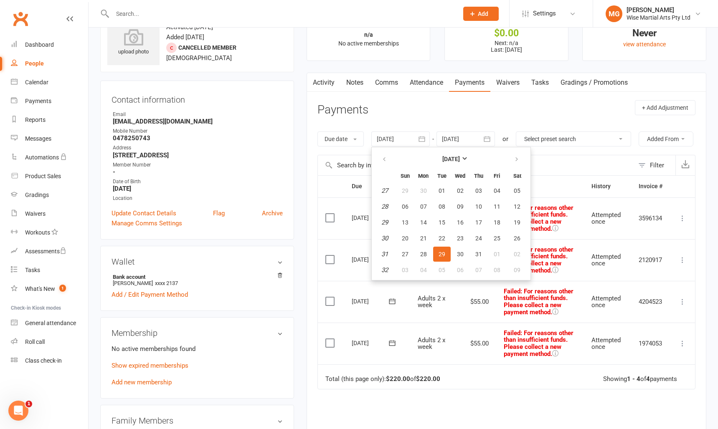
click at [416, 199] on table "[DATE] Sun Mon Tue Wed Thu Fri Sat 27 29 30 01 02 03 04 05 28 06 07 08 09 10 11…" at bounding box center [450, 213] width 155 height 129
click at [424, 205] on span "07" at bounding box center [423, 206] width 7 height 7
type input "[DATE]"
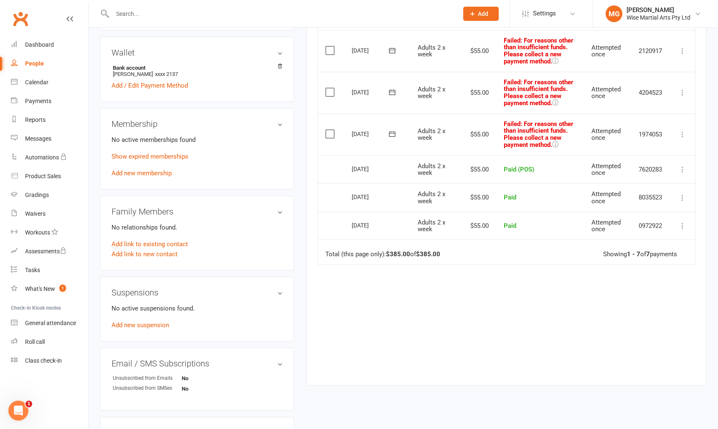
scroll to position [0, 0]
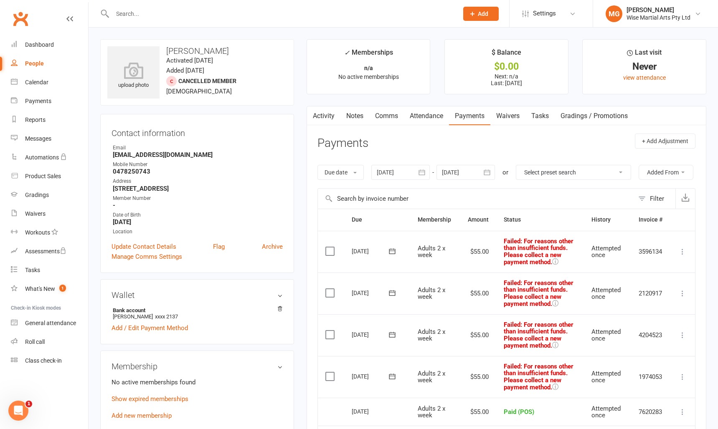
click at [327, 109] on link "Activity" at bounding box center [323, 116] width 33 height 19
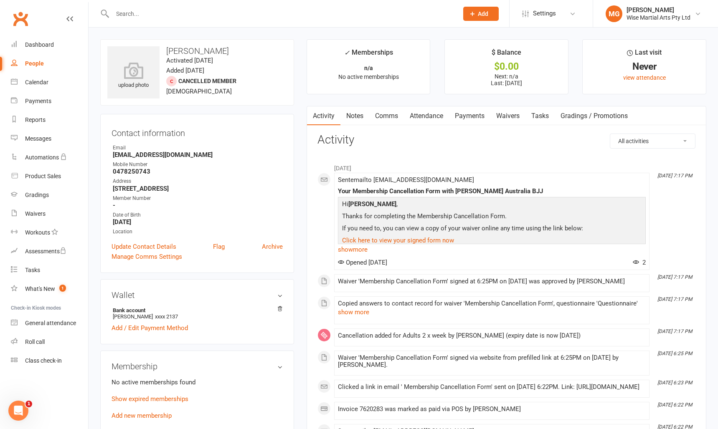
click at [473, 118] on link "Payments" at bounding box center [469, 116] width 41 height 19
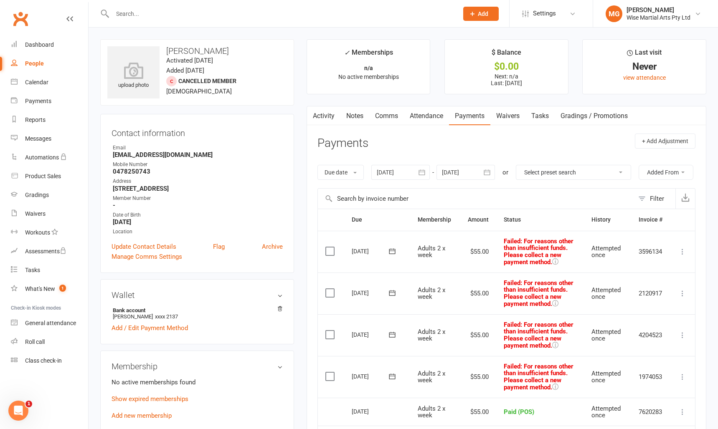
click at [148, 14] on input "text" at bounding box center [281, 14] width 342 height 12
paste input "[PERSON_NAME]"
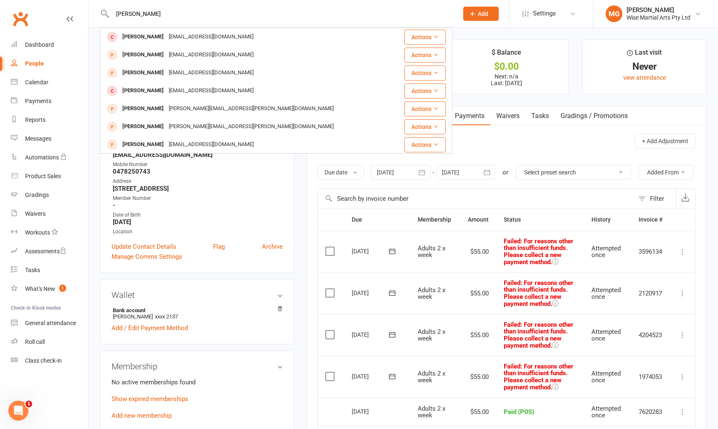
type input "[PERSON_NAME]"
click at [137, 41] on div "[PERSON_NAME]" at bounding box center [143, 37] width 46 height 12
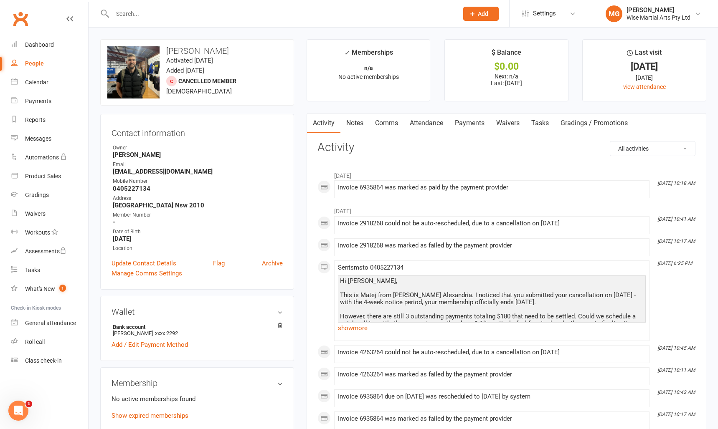
click at [477, 121] on link "Payments" at bounding box center [469, 123] width 41 height 19
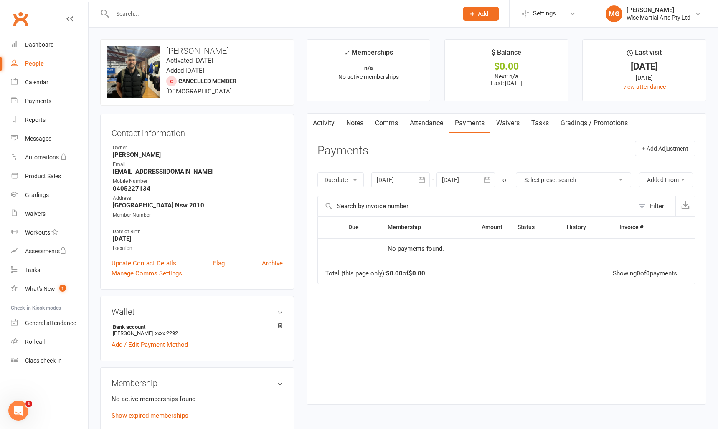
click at [388, 183] on div at bounding box center [400, 179] width 58 height 15
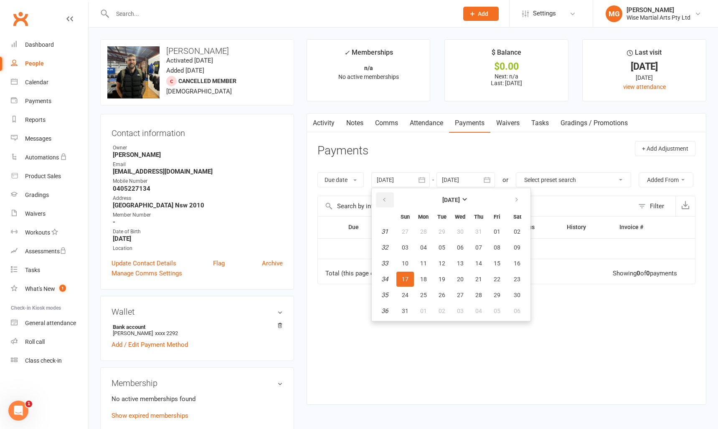
click at [389, 205] on button "button" at bounding box center [385, 200] width 18 height 15
click at [438, 247] on button "06" at bounding box center [442, 247] width 18 height 15
type input "[DATE]"
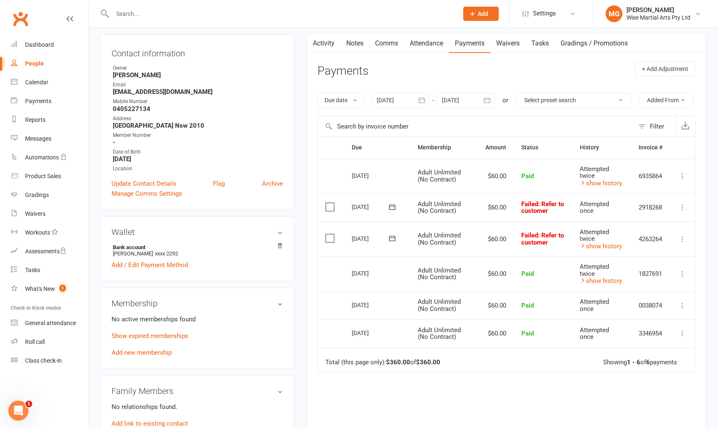
scroll to position [97, 0]
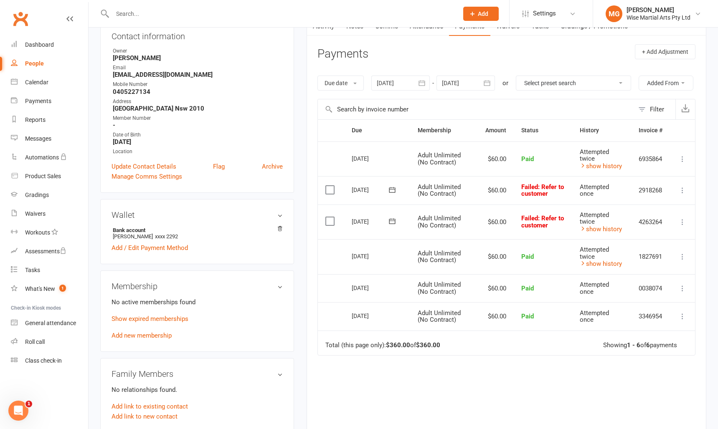
click at [172, 10] on input "text" at bounding box center [281, 14] width 342 height 12
paste input "[PERSON_NAME]"
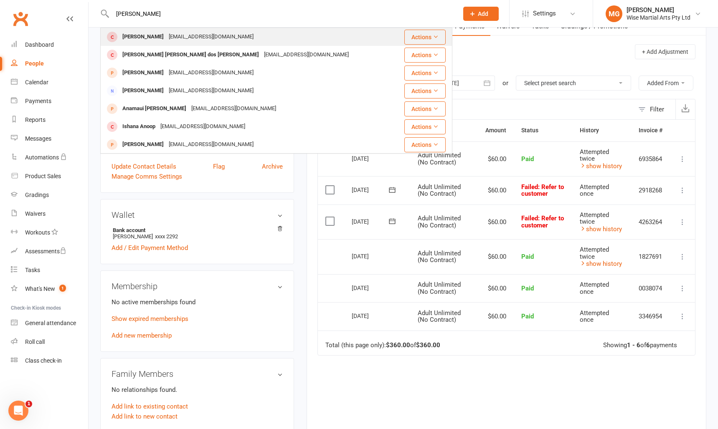
type input "[PERSON_NAME]"
click at [152, 45] on div "[PERSON_NAME] [EMAIL_ADDRESS][DOMAIN_NAME]" at bounding box center [250, 36] width 299 height 17
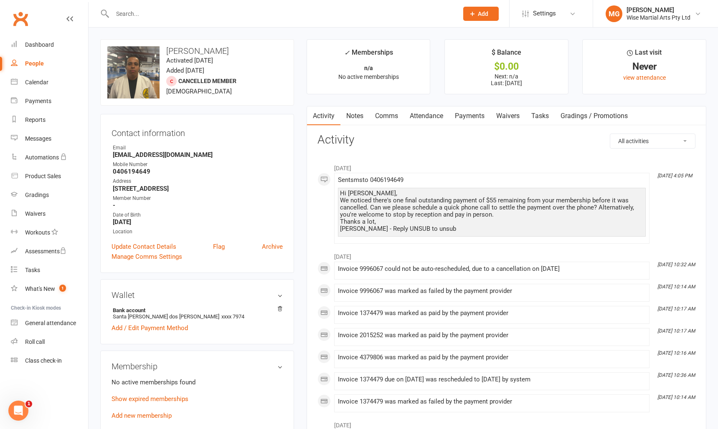
click at [478, 115] on link "Payments" at bounding box center [469, 116] width 41 height 19
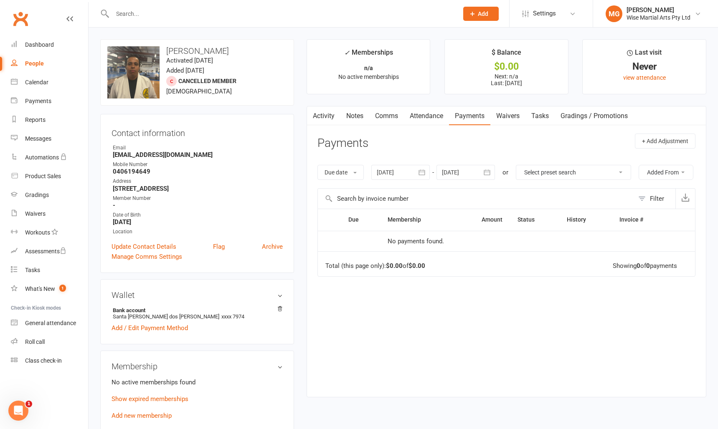
click at [413, 176] on div at bounding box center [400, 172] width 58 height 15
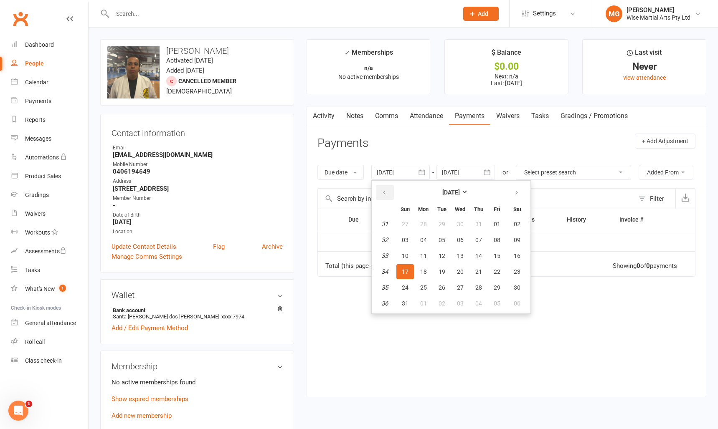
click at [383, 198] on button "button" at bounding box center [385, 192] width 18 height 15
click at [441, 242] on span "06" at bounding box center [442, 240] width 7 height 7
type input "[DATE]"
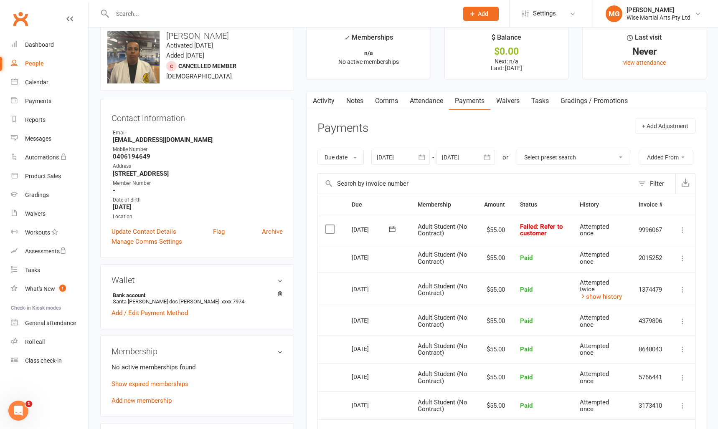
scroll to position [14, 0]
click at [160, 14] on input "text" at bounding box center [281, 14] width 342 height 12
paste input "[PERSON_NAME]"
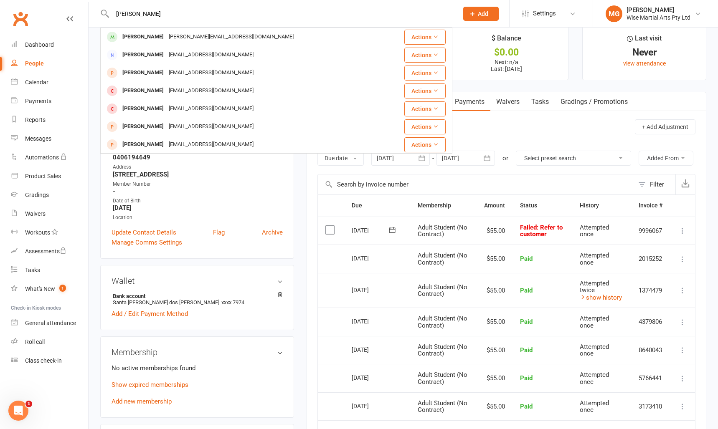
type input "[PERSON_NAME]"
click at [138, 39] on div "[PERSON_NAME]" at bounding box center [143, 37] width 46 height 12
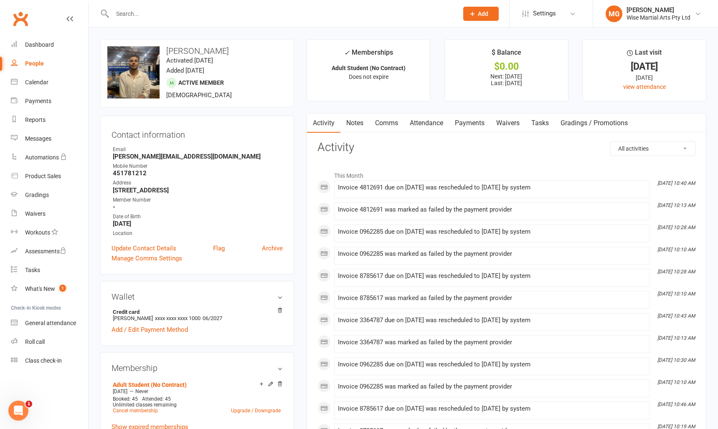
click at [458, 118] on link "Payments" at bounding box center [469, 123] width 41 height 19
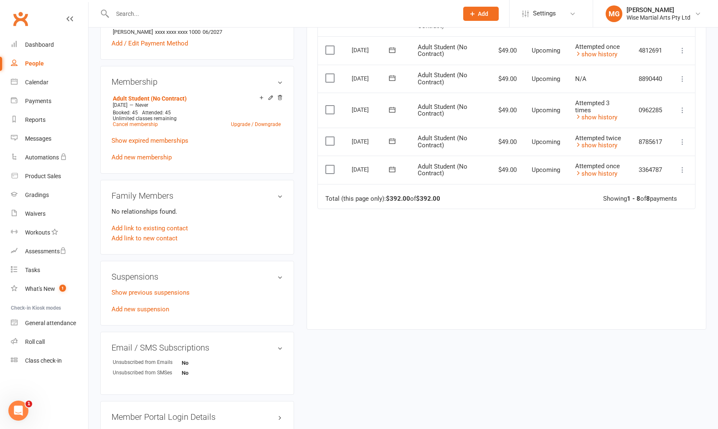
scroll to position [288, 0]
click at [280, 276] on h3 "Suspensions" at bounding box center [197, 275] width 171 height 9
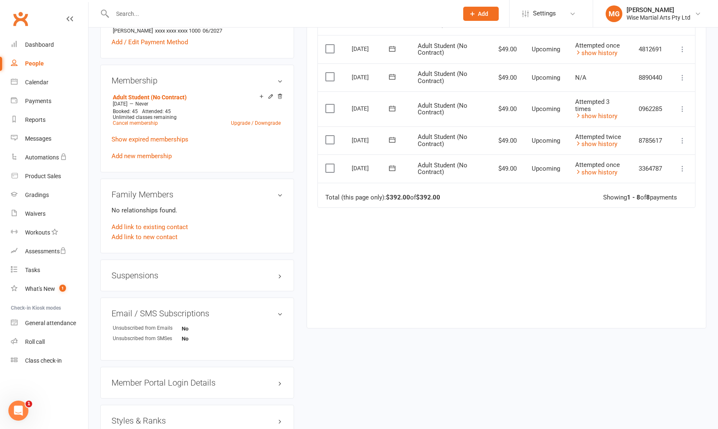
click at [280, 276] on h3 "Suspensions" at bounding box center [197, 275] width 171 height 9
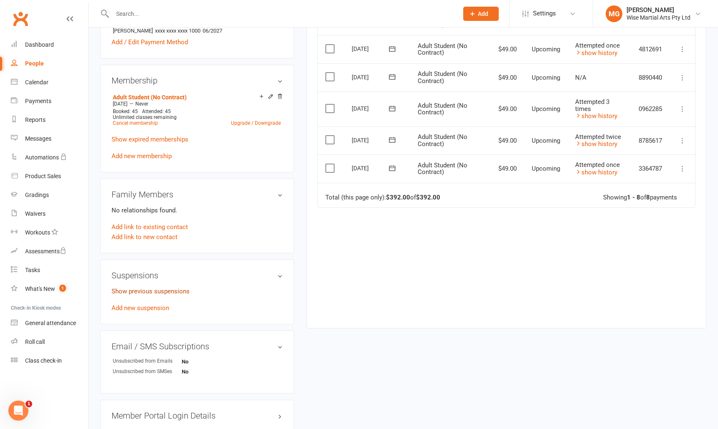
click at [158, 291] on link "Show previous suspensions" at bounding box center [151, 292] width 78 height 8
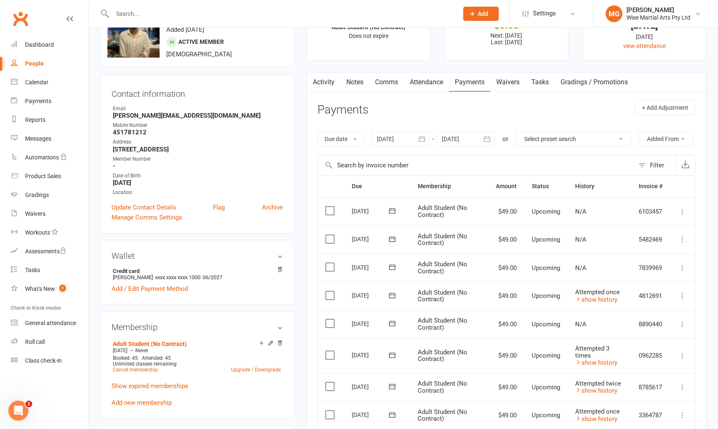
scroll to position [39, 0]
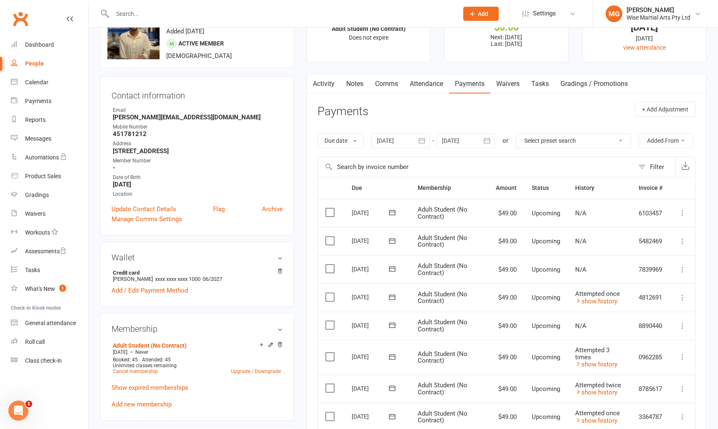
click at [333, 84] on link "Activity" at bounding box center [323, 83] width 33 height 19
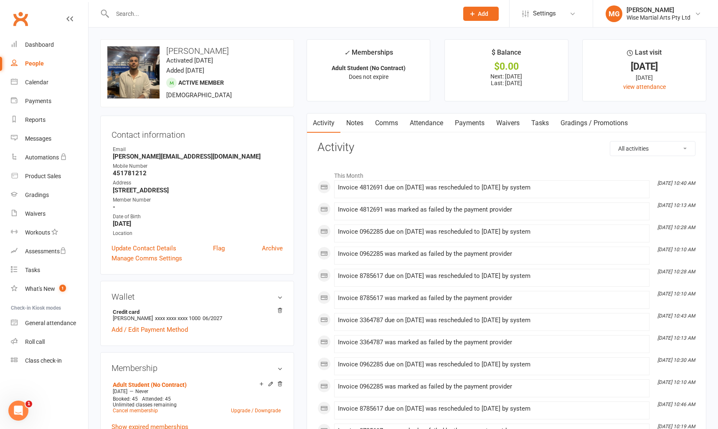
click at [479, 123] on link "Payments" at bounding box center [469, 123] width 41 height 19
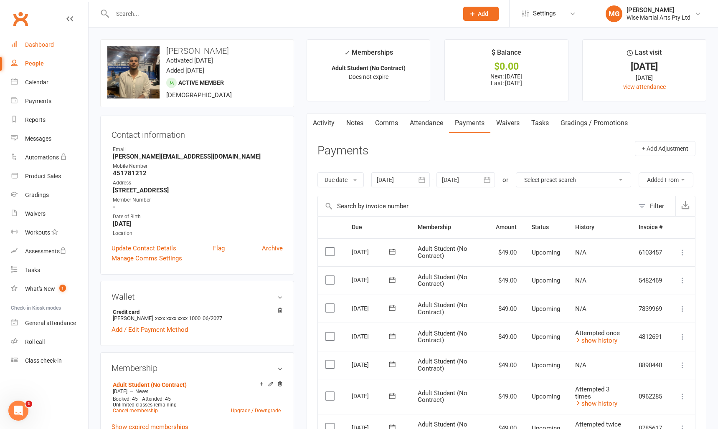
click at [37, 46] on div "Dashboard" at bounding box center [39, 44] width 29 height 7
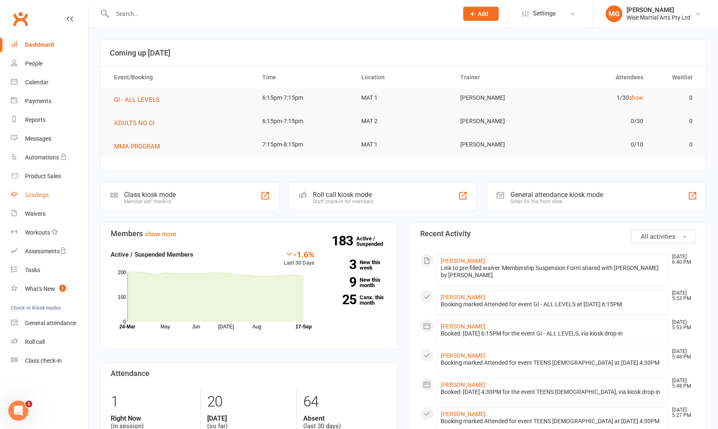
click at [51, 202] on link "Gradings" at bounding box center [49, 195] width 77 height 19
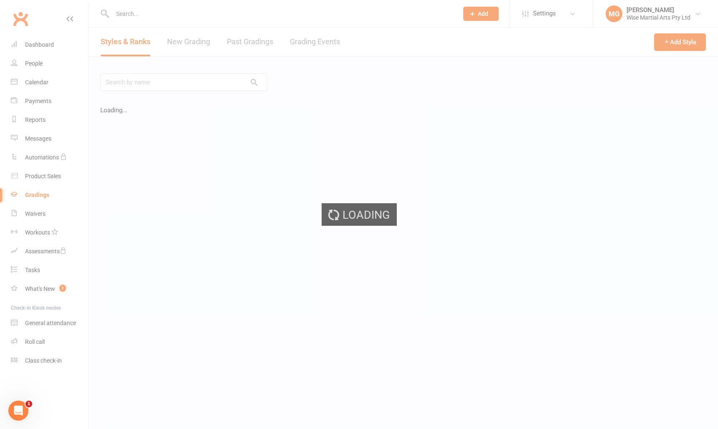
click at [261, 42] on div "Loading" at bounding box center [359, 214] width 718 height 429
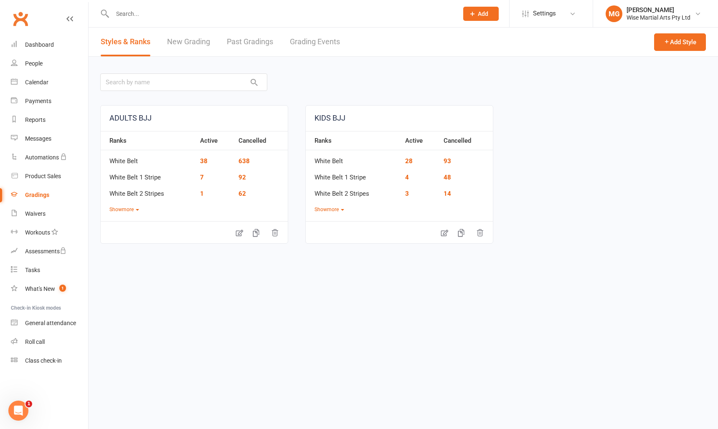
click at [325, 43] on link "Grading Events" at bounding box center [315, 42] width 50 height 29
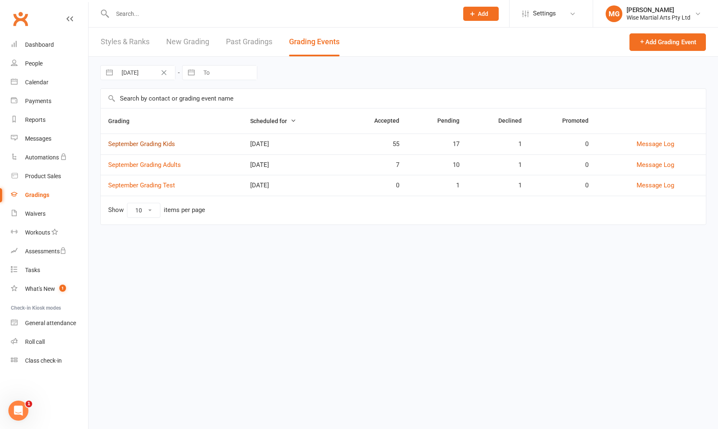
click at [152, 144] on link "September Grading Kids" at bounding box center [141, 144] width 67 height 8
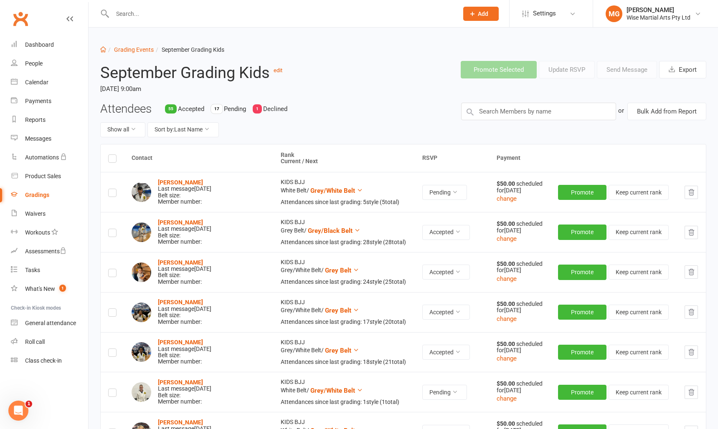
click at [262, 109] on div "1" at bounding box center [257, 108] width 9 height 9
click at [174, 132] on button "Sort by: Last Name" at bounding box center [182, 129] width 71 height 15
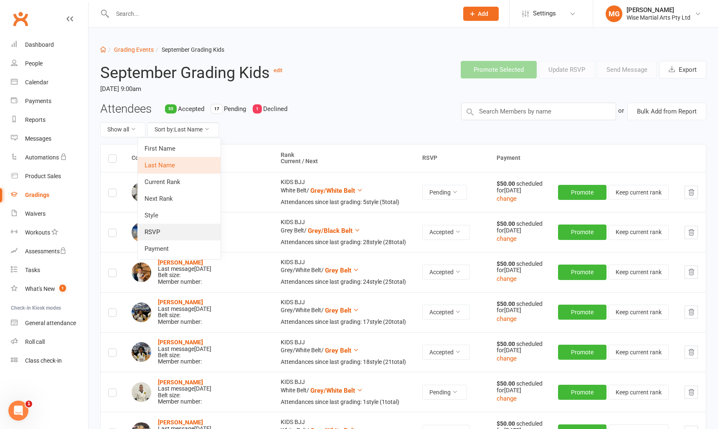
click at [163, 231] on link "RSVP" at bounding box center [179, 232] width 83 height 17
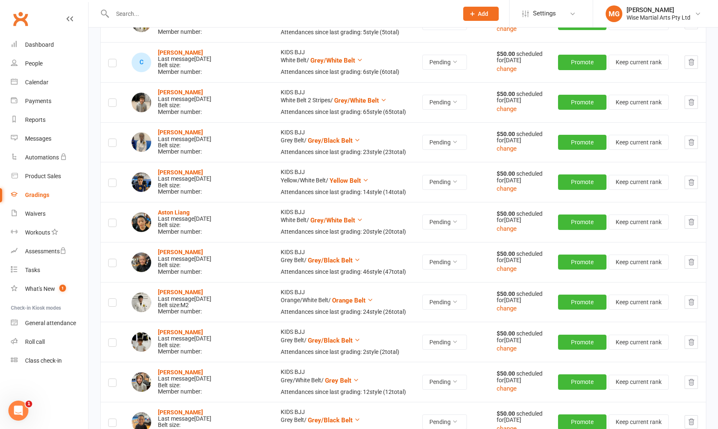
scroll to position [2741, 0]
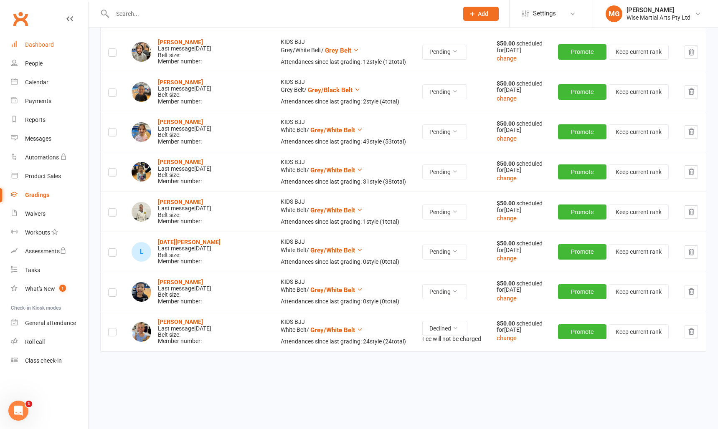
click at [56, 51] on link "Dashboard" at bounding box center [49, 45] width 77 height 19
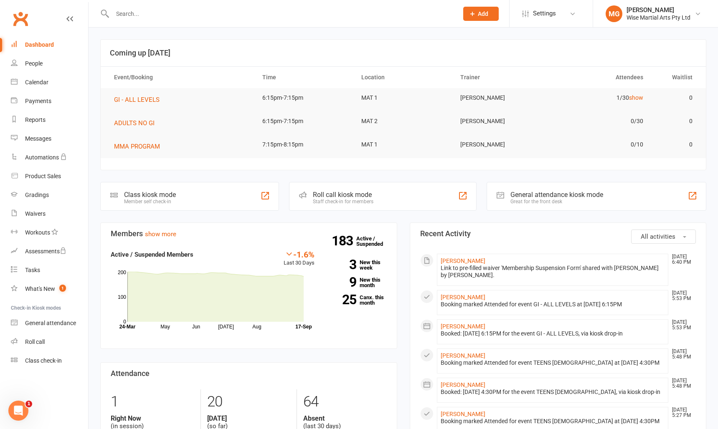
click at [57, 51] on link "Dashboard" at bounding box center [49, 45] width 77 height 19
